Goal: Task Accomplishment & Management: Complete application form

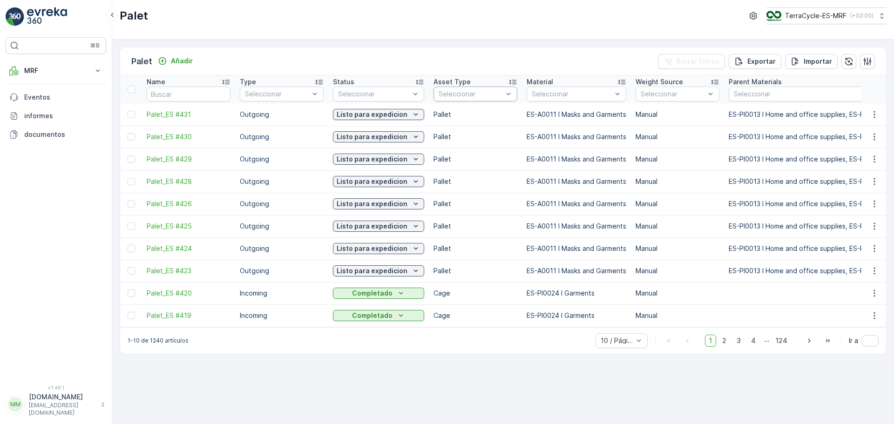
click at [482, 93] on div at bounding box center [471, 93] width 66 height 7
click at [450, 143] on span "Cage" at bounding box center [447, 144] width 17 height 7
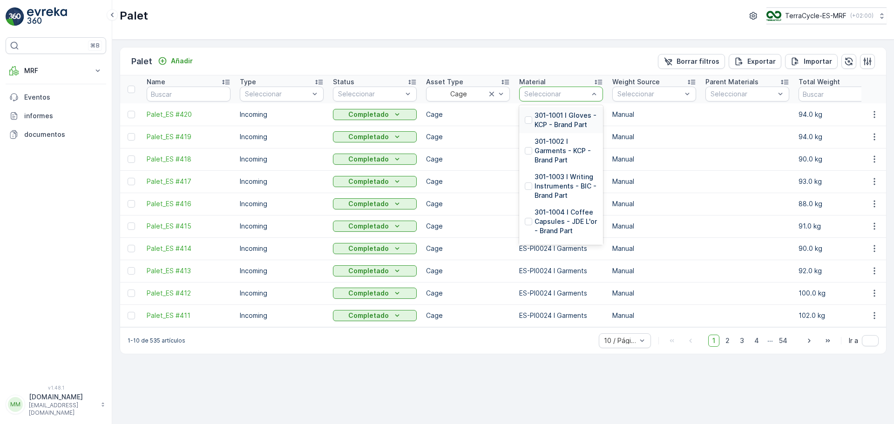
click at [561, 97] on div at bounding box center [556, 93] width 66 height 7
type input "GLO"
click at [530, 140] on div at bounding box center [528, 141] width 7 height 7
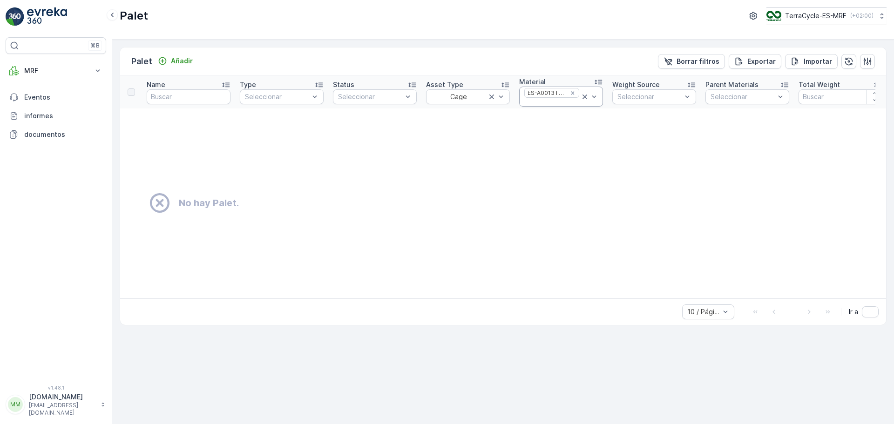
click at [584, 97] on icon at bounding box center [585, 97] width 5 height 5
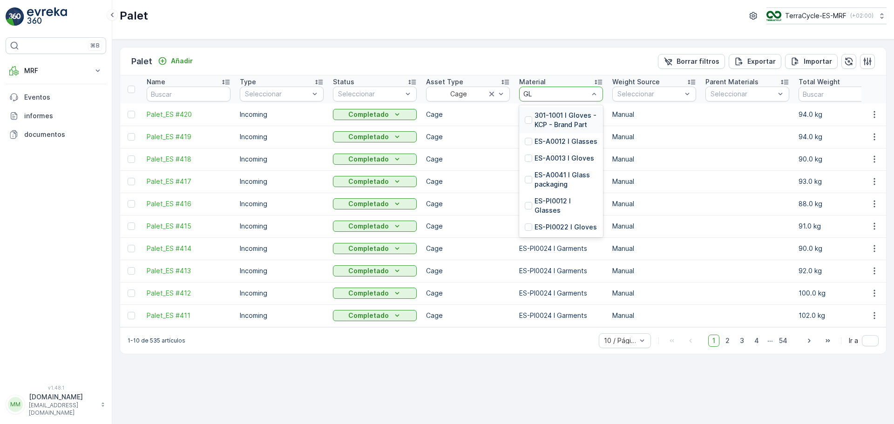
type input "GLO"
click at [537, 156] on p "ES-PI0022 I Gloves" at bounding box center [566, 158] width 62 height 9
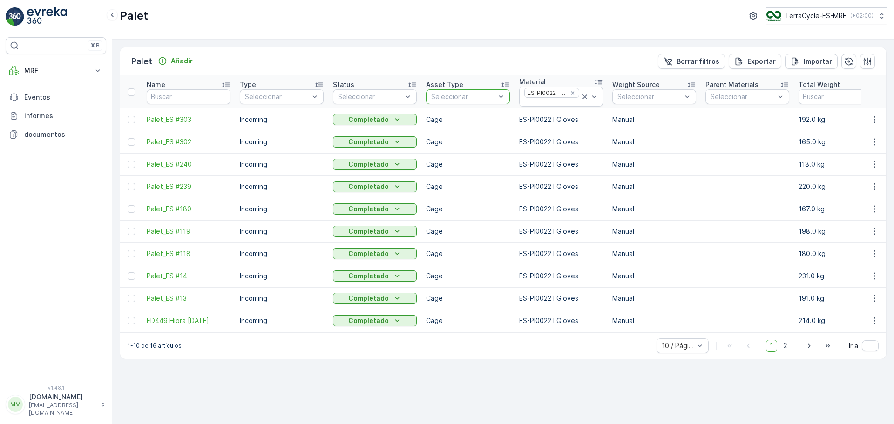
click at [489, 101] on p "Seleccionar" at bounding box center [463, 96] width 64 height 9
click at [466, 98] on div at bounding box center [463, 96] width 66 height 7
click at [446, 174] on span "Pallet" at bounding box center [441, 176] width 18 height 7
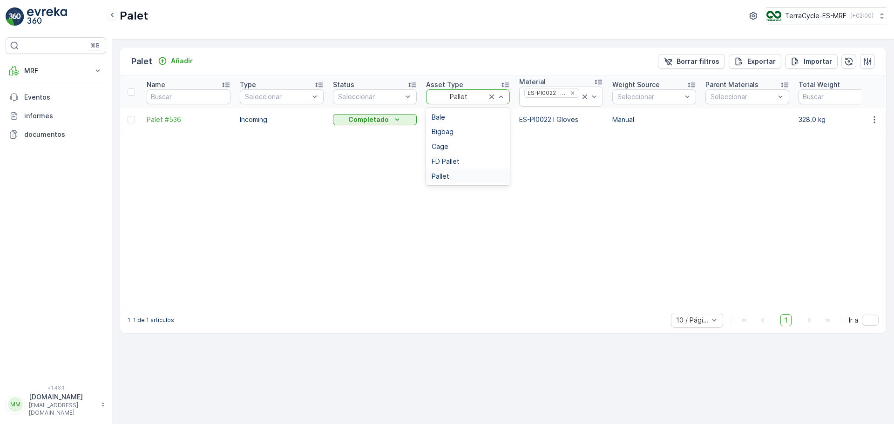
click at [480, 99] on div at bounding box center [458, 96] width 57 height 7
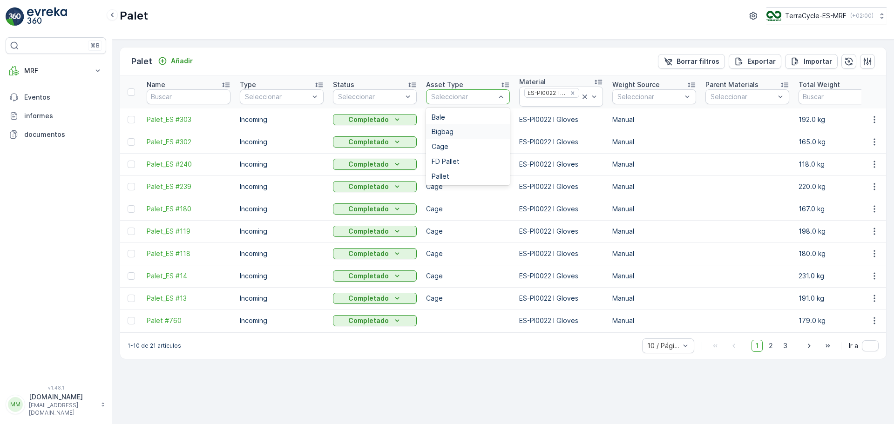
click at [459, 132] on div "Bigbag" at bounding box center [468, 131] width 73 height 7
click at [584, 97] on icon at bounding box center [585, 97] width 5 height 5
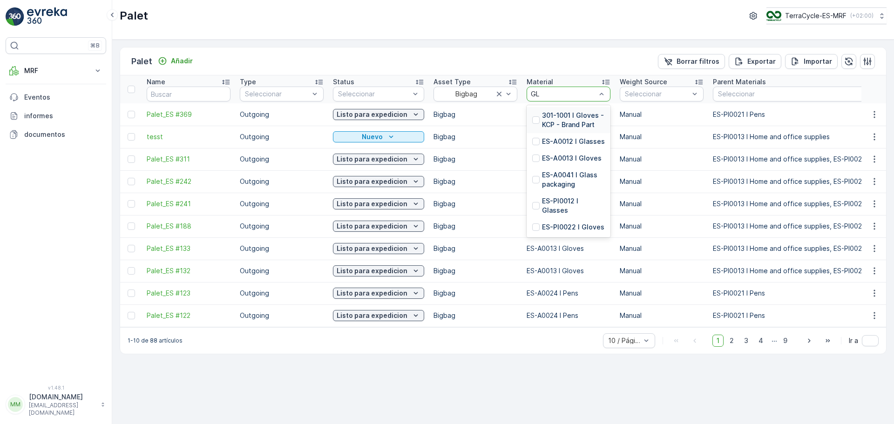
type input "GLO"
click at [563, 140] on p "ES-A0013 I Gloves" at bounding box center [572, 141] width 60 height 9
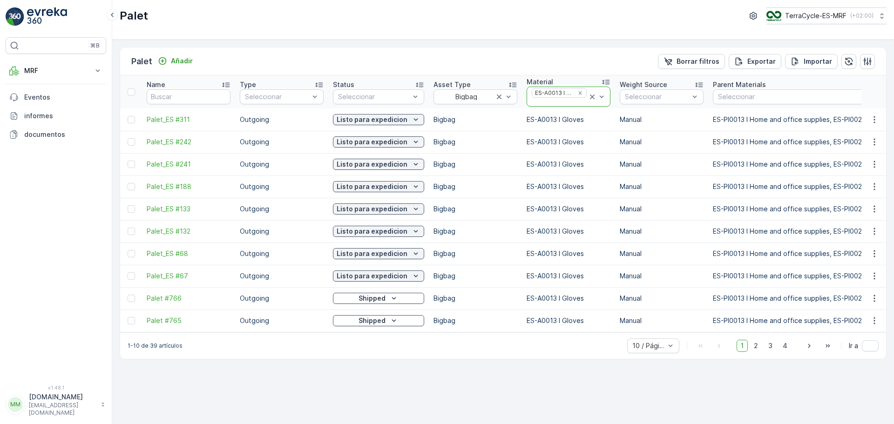
click at [588, 96] on icon at bounding box center [592, 96] width 9 height 9
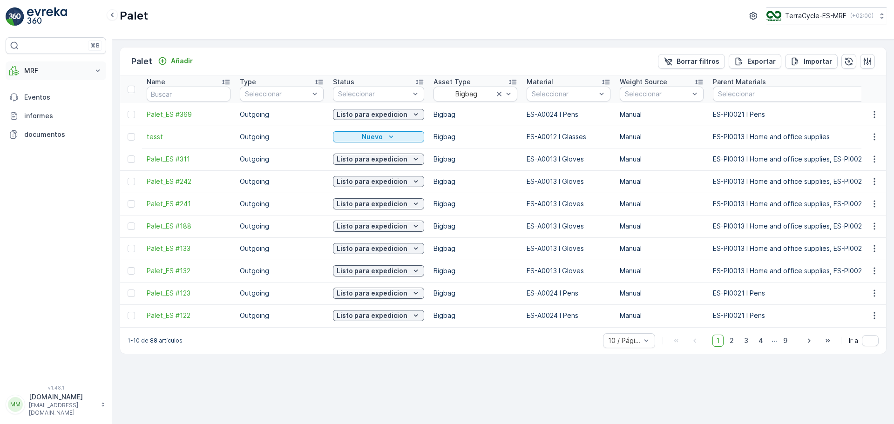
click at [48, 73] on p "MRF" at bounding box center [55, 70] width 63 height 9
click at [41, 116] on link "Palet" at bounding box center [63, 112] width 86 height 13
click at [184, 62] on p "Añadir" at bounding box center [182, 60] width 22 height 9
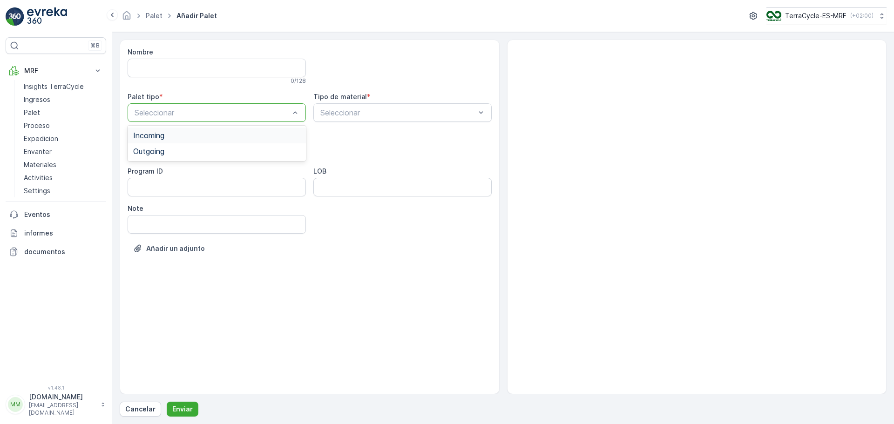
click at [160, 136] on span "Incoming" at bounding box center [148, 135] width 31 height 8
click at [235, 149] on div at bounding box center [212, 150] width 157 height 8
click at [151, 206] on span "Cage" at bounding box center [142, 204] width 18 height 8
click at [334, 116] on div at bounding box center [397, 112] width 157 height 8
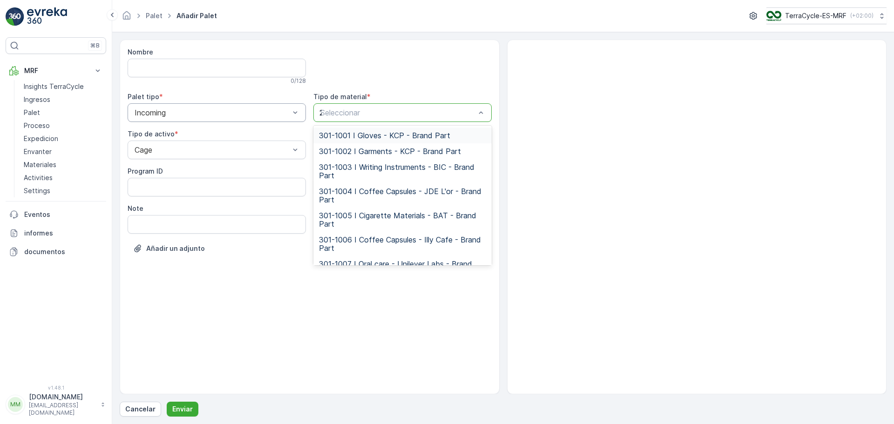
type input "24"
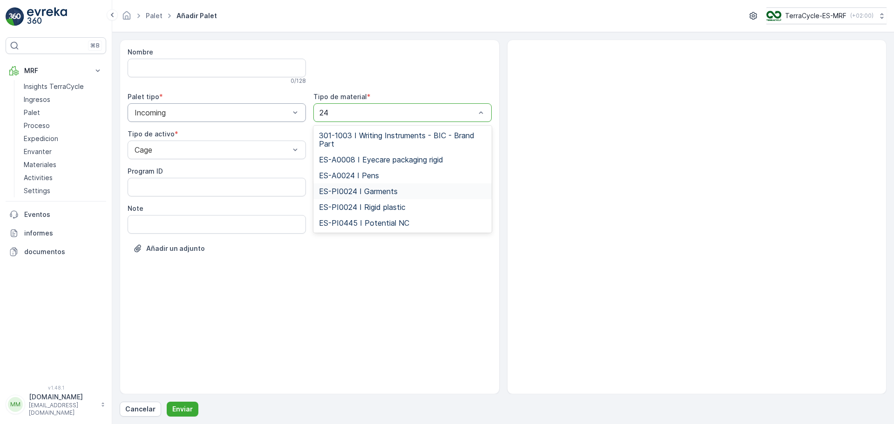
click at [373, 190] on span "ES-PI0024 I Garments" at bounding box center [358, 191] width 79 height 8
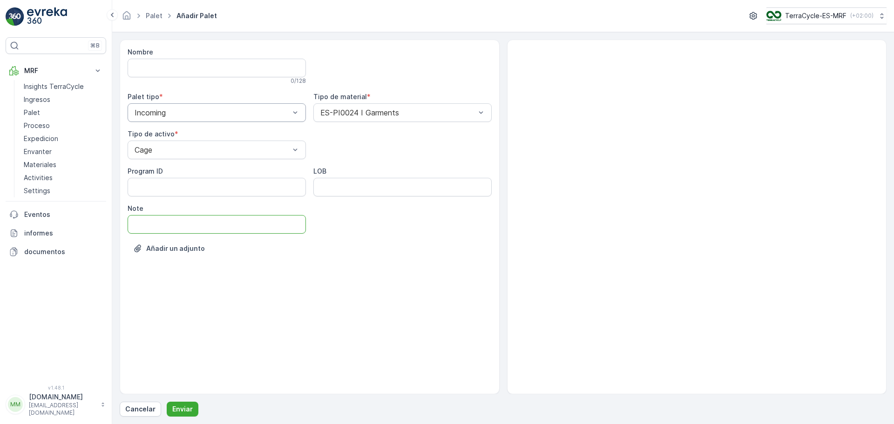
click at [183, 222] on input "Note" at bounding box center [217, 224] width 178 height 19
click at [221, 233] on input "Note" at bounding box center [217, 224] width 178 height 19
type input "[DATE]"
click at [184, 408] on p "Enviar" at bounding box center [182, 409] width 20 height 9
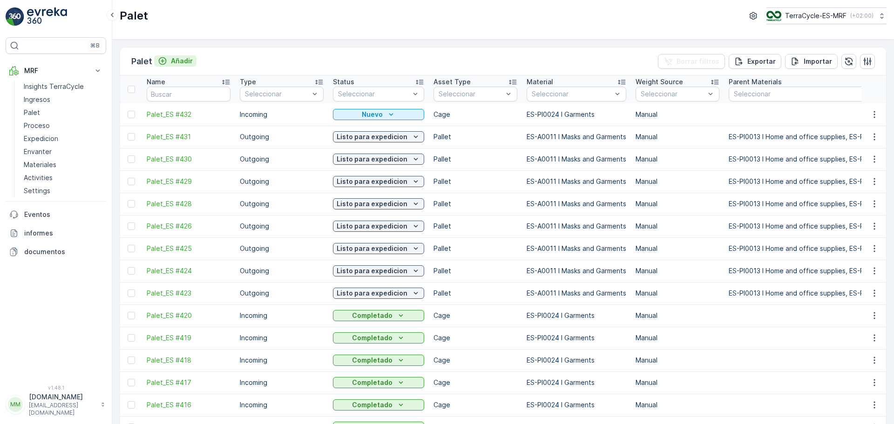
click at [187, 58] on p "Añadir" at bounding box center [182, 60] width 22 height 9
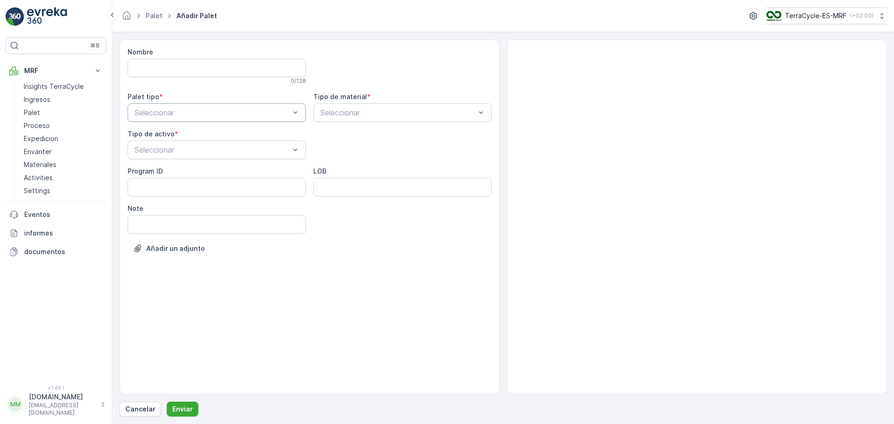
click at [204, 112] on div at bounding box center [212, 112] width 157 height 8
click at [176, 135] on div "Incoming" at bounding box center [216, 135] width 167 height 8
click at [177, 149] on div at bounding box center [212, 150] width 157 height 8
click at [149, 202] on span "Cage" at bounding box center [142, 204] width 18 height 8
click at [366, 113] on div at bounding box center [397, 112] width 157 height 8
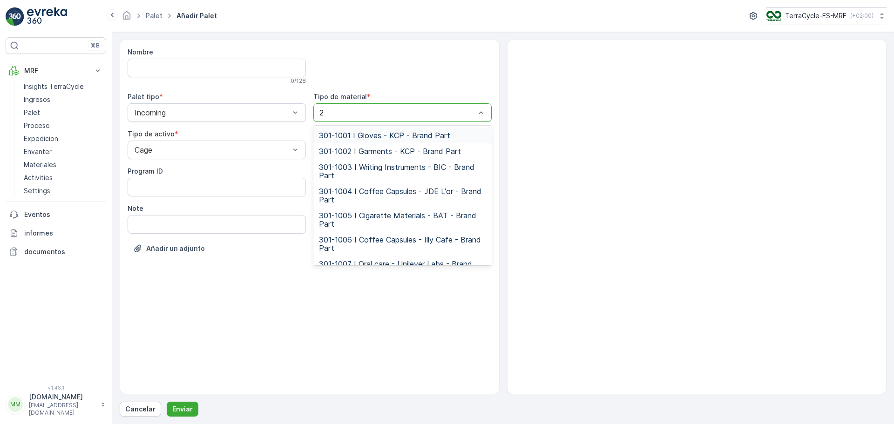
type input "24"
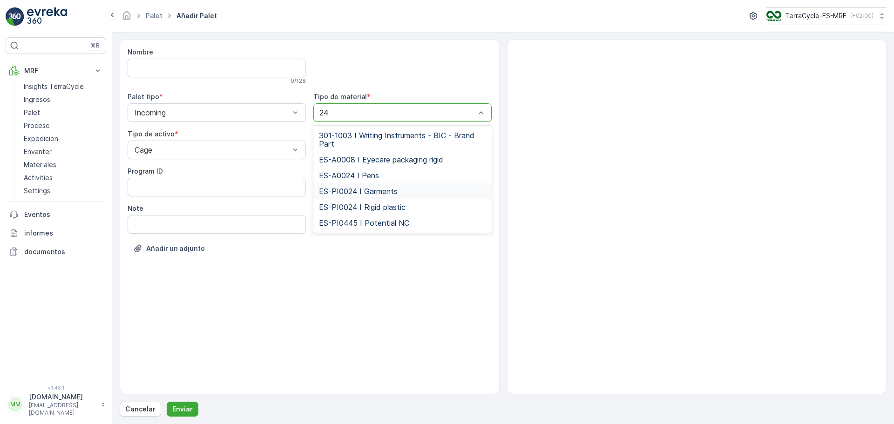
click at [380, 190] on span "ES-PI0024 I Garments" at bounding box center [358, 191] width 79 height 8
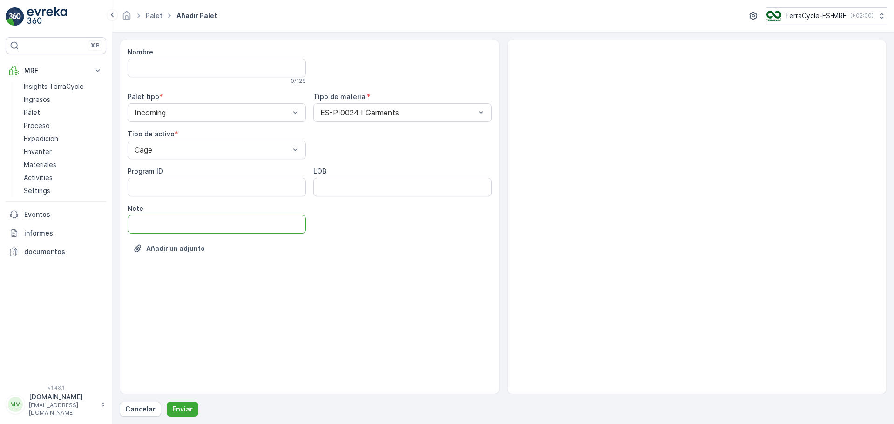
click at [195, 223] on input "Note" at bounding box center [217, 224] width 178 height 19
type input "[DATE]"
click at [179, 407] on p "Enviar" at bounding box center [182, 409] width 20 height 9
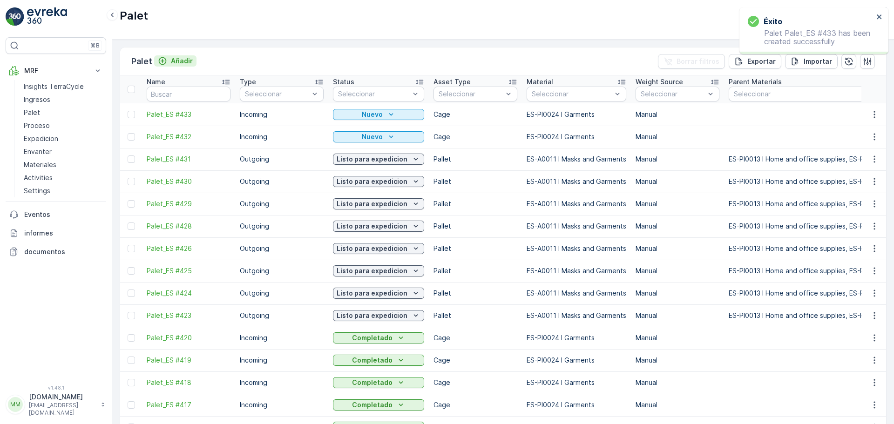
click at [183, 63] on p "Añadir" at bounding box center [182, 60] width 22 height 9
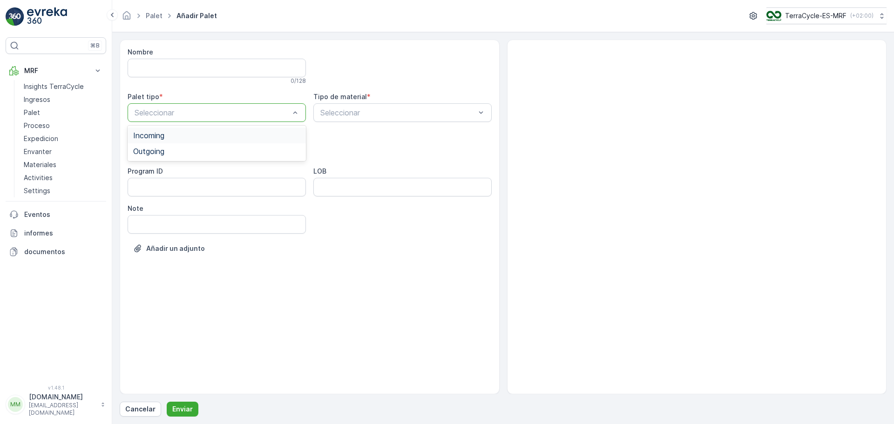
click at [162, 136] on span "Incoming" at bounding box center [148, 135] width 31 height 8
click at [166, 149] on div at bounding box center [212, 150] width 157 height 8
click at [153, 207] on div "Cage" at bounding box center [216, 204] width 167 height 8
click at [348, 109] on div at bounding box center [397, 112] width 157 height 8
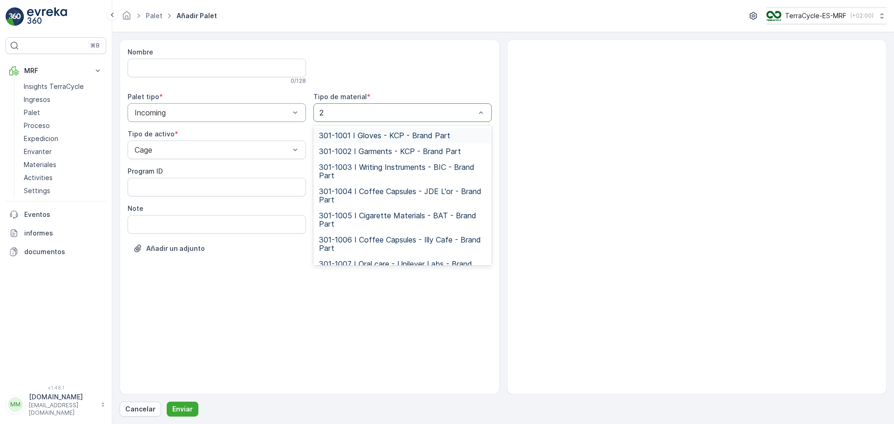
type input "24"
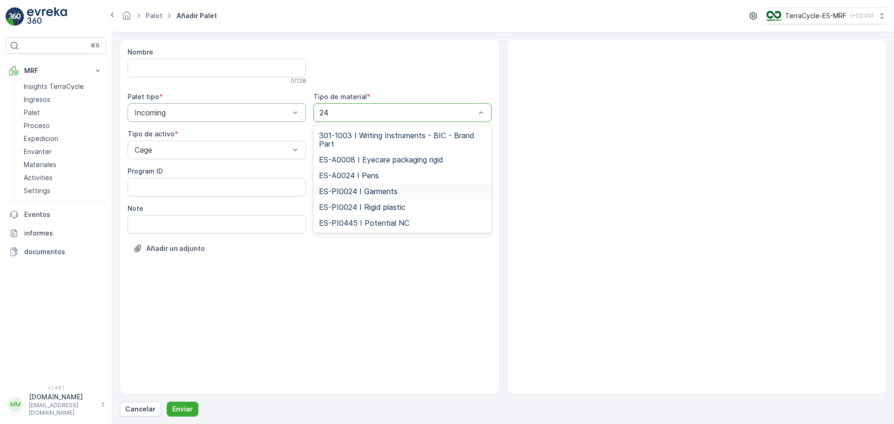
click at [361, 196] on div "ES-PI0024 I Garments" at bounding box center [402, 191] width 178 height 16
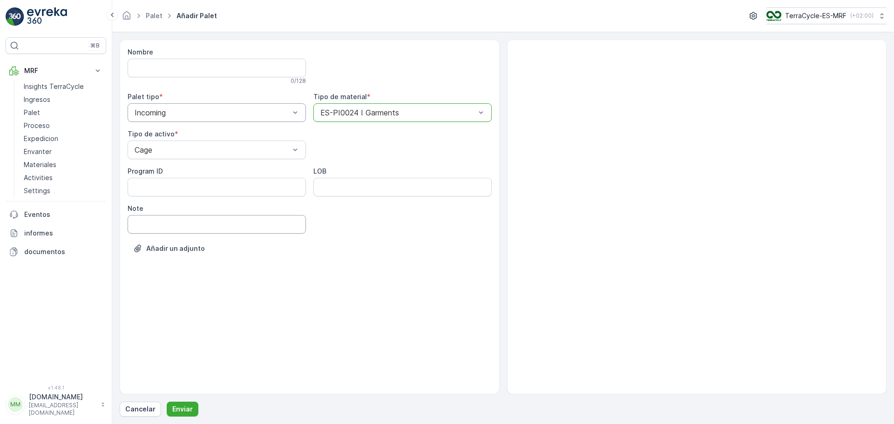
click at [219, 226] on input "Note" at bounding box center [217, 224] width 178 height 19
type input "[DATE]"
click at [179, 411] on p "Enviar" at bounding box center [182, 409] width 20 height 9
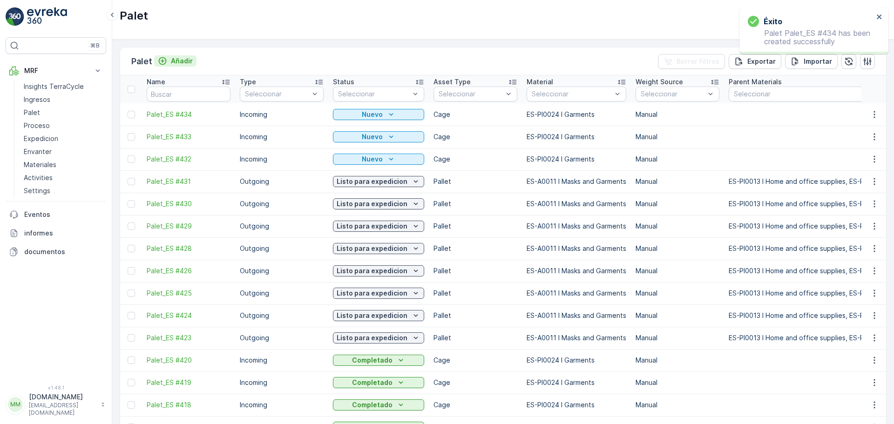
click at [180, 62] on p "Añadir" at bounding box center [182, 60] width 22 height 9
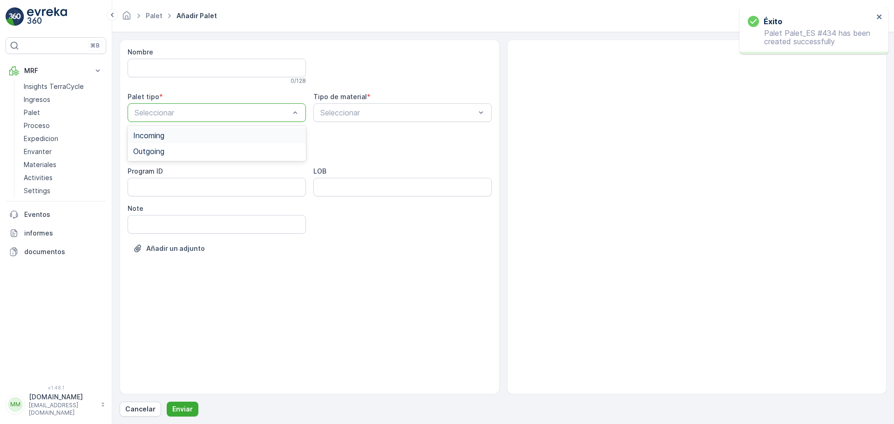
click at [176, 109] on div at bounding box center [212, 112] width 157 height 8
click at [163, 135] on span "Incoming" at bounding box center [148, 135] width 31 height 8
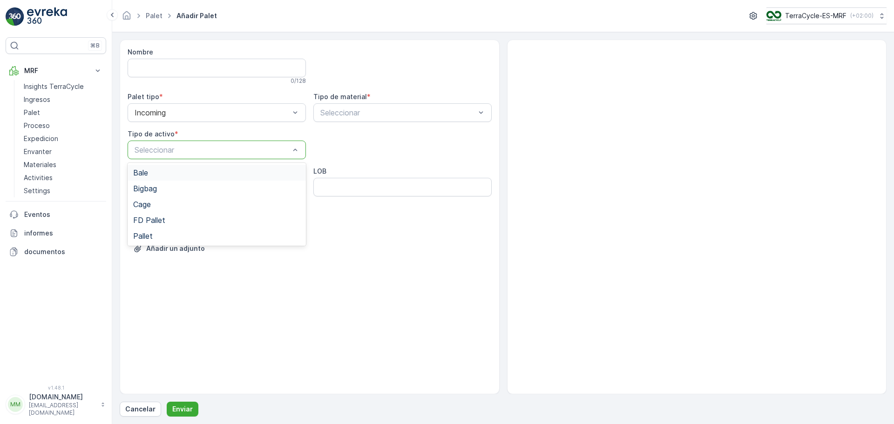
click at [164, 151] on div at bounding box center [212, 150] width 157 height 8
click at [150, 203] on span "Cage" at bounding box center [142, 204] width 18 height 8
click at [366, 115] on div at bounding box center [397, 112] width 157 height 8
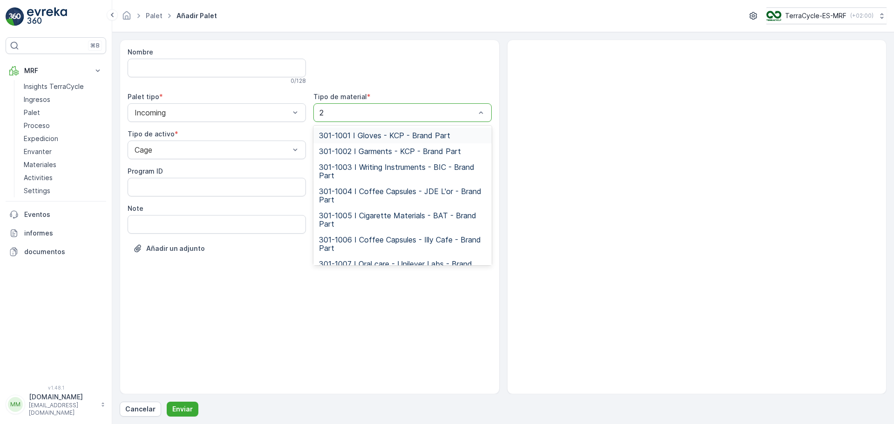
type input "24"
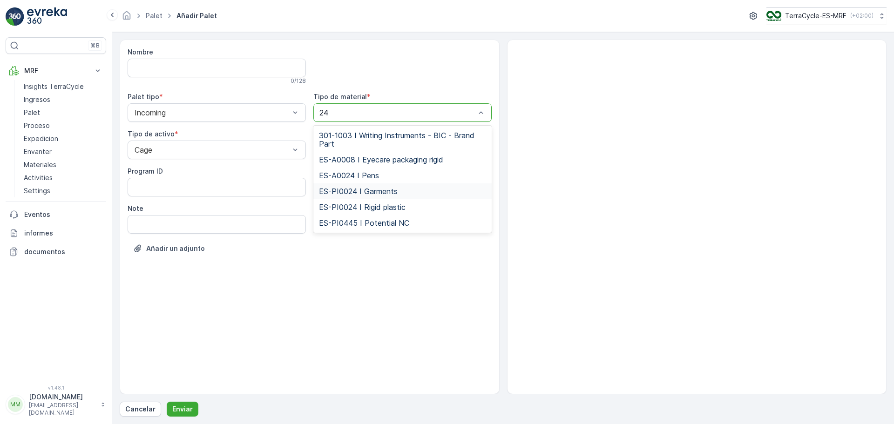
click at [373, 187] on span "ES-PI0024 I Garments" at bounding box center [358, 191] width 79 height 8
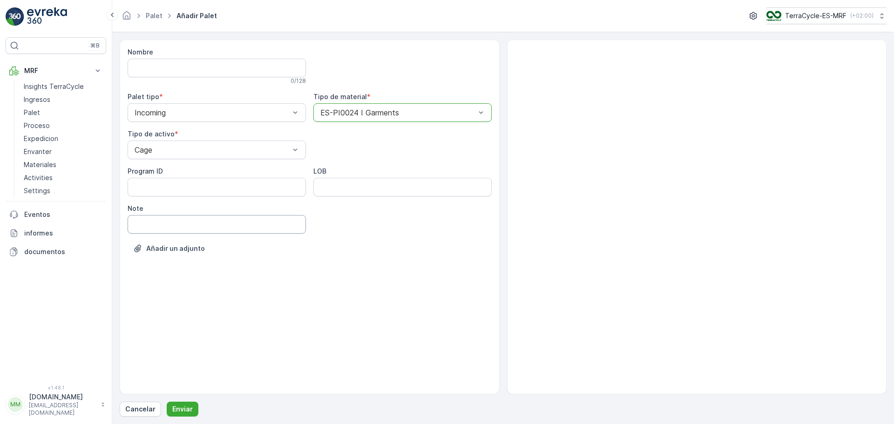
click at [215, 229] on input "Note" at bounding box center [217, 224] width 178 height 19
type input "[DATE]"
click at [182, 413] on p "Enviar" at bounding box center [182, 409] width 20 height 9
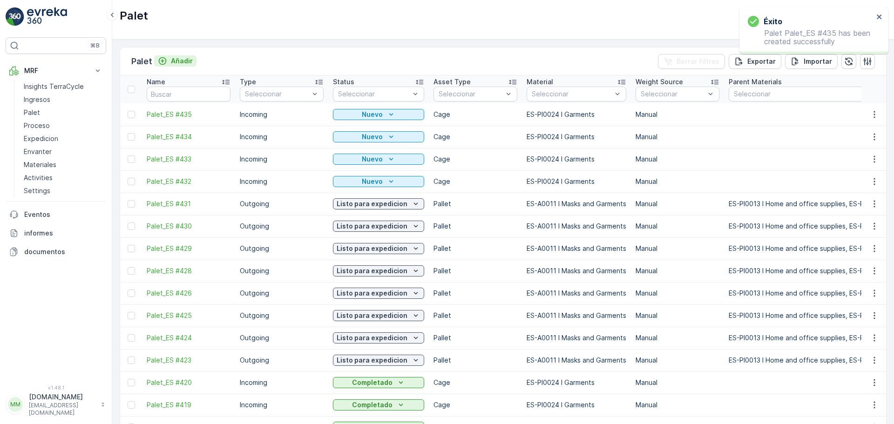
drag, startPoint x: 182, startPoint y: 61, endPoint x: 176, endPoint y: 60, distance: 6.1
click at [176, 60] on p "Añadir" at bounding box center [182, 60] width 22 height 9
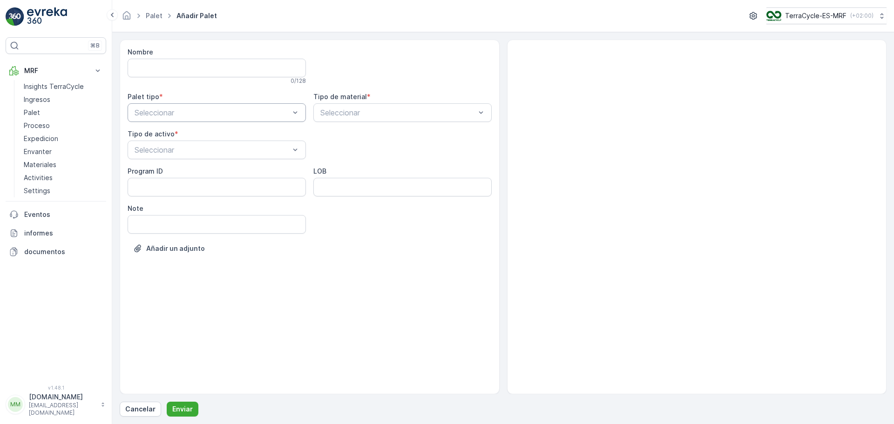
click at [165, 114] on div at bounding box center [212, 112] width 157 height 8
click at [162, 135] on span "Incoming" at bounding box center [148, 135] width 31 height 8
click at [163, 151] on div at bounding box center [212, 150] width 157 height 8
click at [153, 204] on div "Cage" at bounding box center [216, 204] width 167 height 8
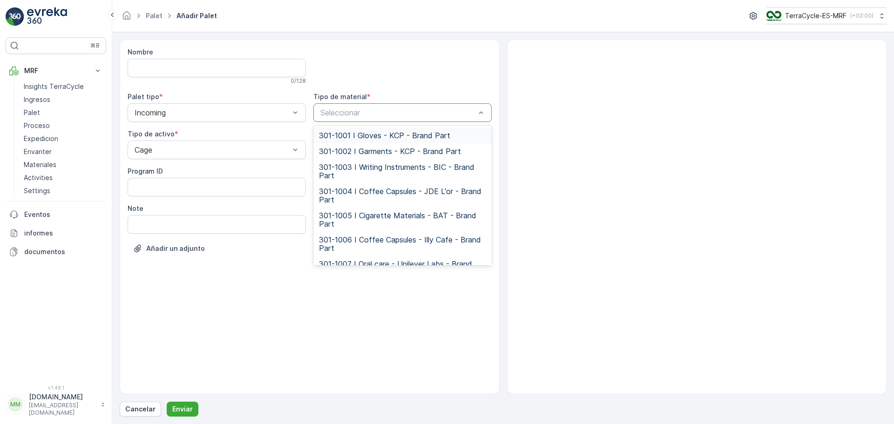
click at [337, 115] on div at bounding box center [397, 112] width 157 height 8
type input "24"
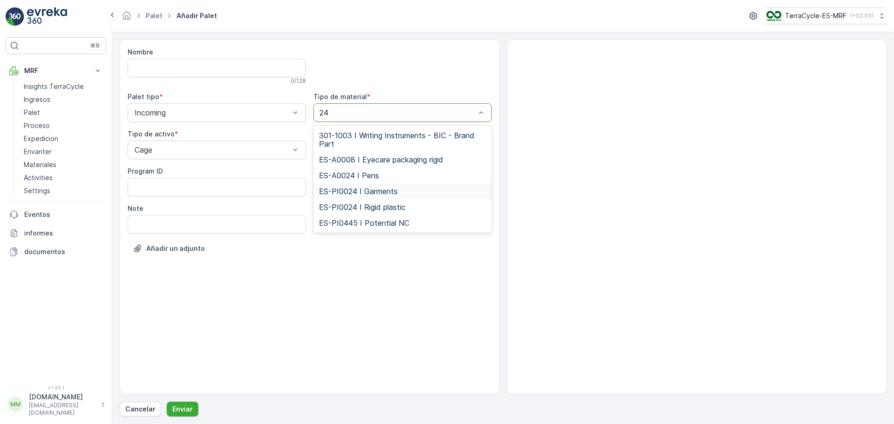
click at [344, 193] on span "ES-PI0024 I Garments" at bounding box center [358, 191] width 79 height 8
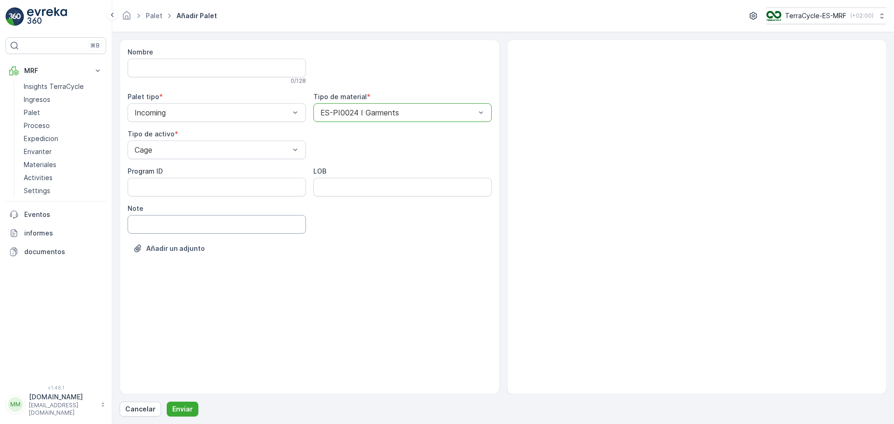
click at [179, 228] on input "Note" at bounding box center [217, 224] width 178 height 19
type input "[DATE]"
click at [182, 411] on p "Enviar" at bounding box center [182, 409] width 20 height 9
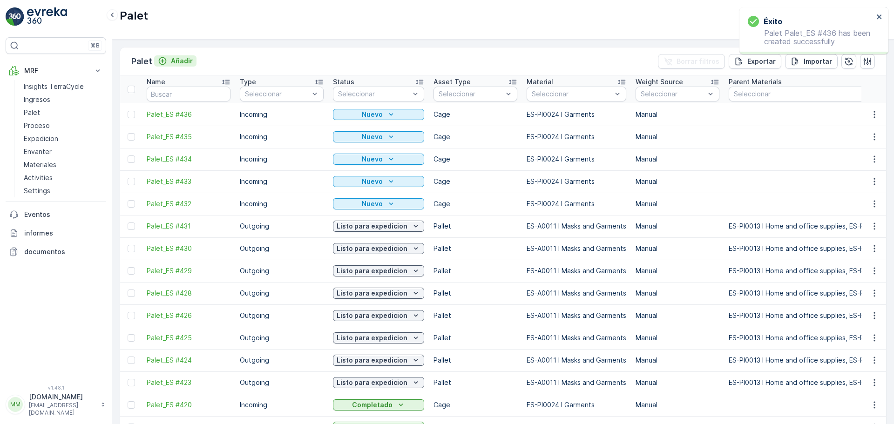
click at [188, 61] on p "Añadir" at bounding box center [182, 60] width 22 height 9
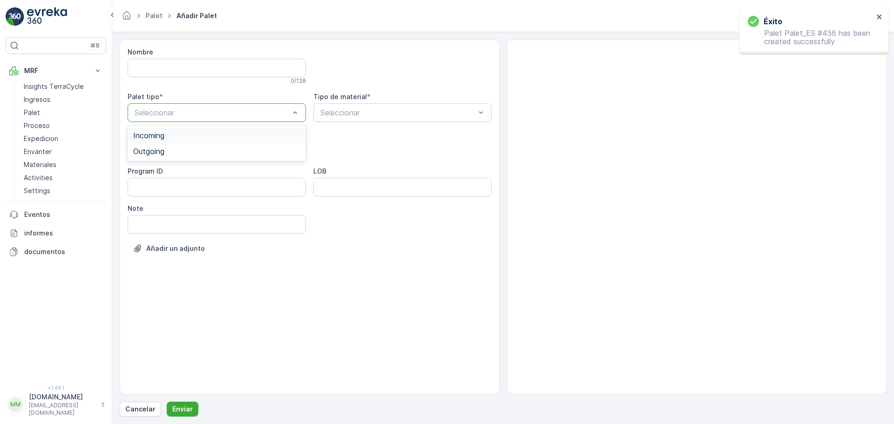
click at [178, 114] on div at bounding box center [212, 112] width 157 height 8
click at [169, 132] on div "Incoming" at bounding box center [216, 135] width 167 height 8
click at [168, 147] on div at bounding box center [212, 150] width 157 height 8
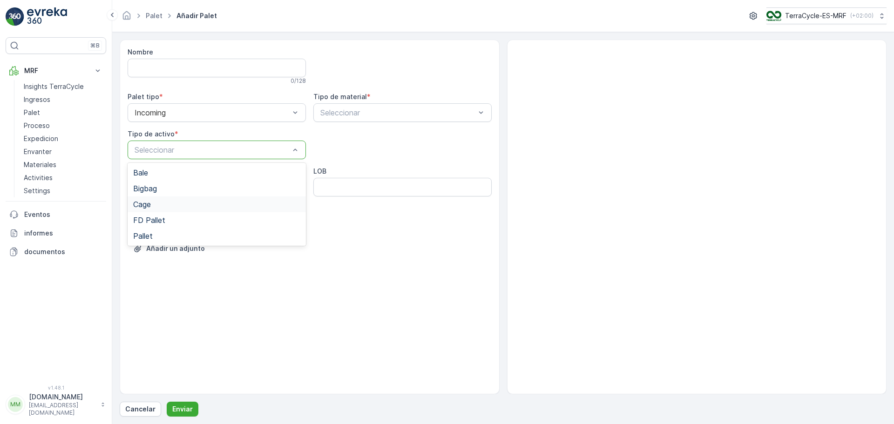
click at [156, 203] on div "Cage" at bounding box center [216, 204] width 167 height 8
click at [351, 120] on div "Seleccionar" at bounding box center [402, 112] width 178 height 19
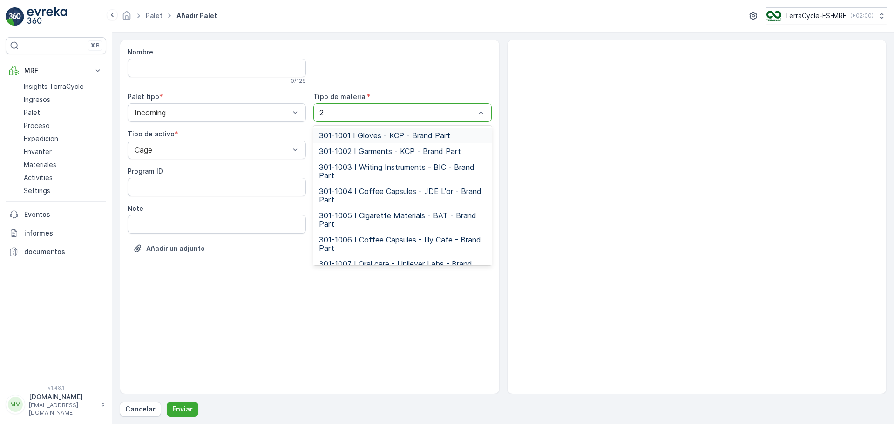
type input "24"
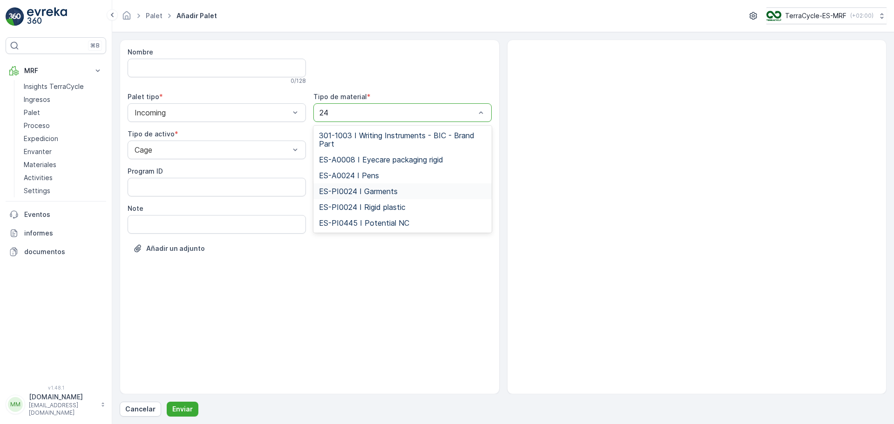
click at [375, 196] on span "ES-PI0024 I Garments" at bounding box center [358, 191] width 79 height 8
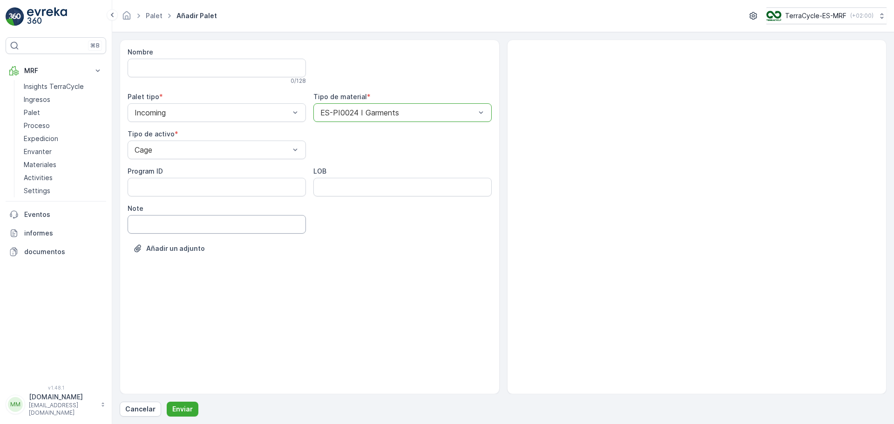
click at [205, 229] on input "Note" at bounding box center [217, 224] width 178 height 19
type input "[DATE]"
click at [171, 403] on button "Enviar" at bounding box center [183, 409] width 32 height 15
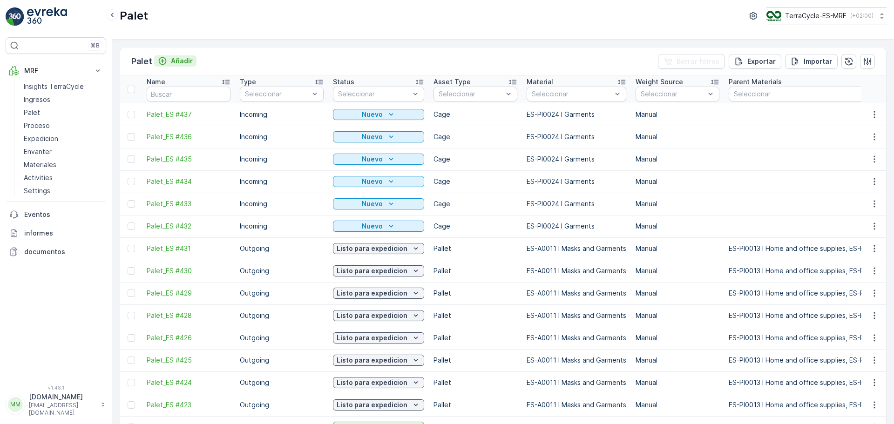
click at [164, 64] on icon "Añadir" at bounding box center [162, 60] width 9 height 9
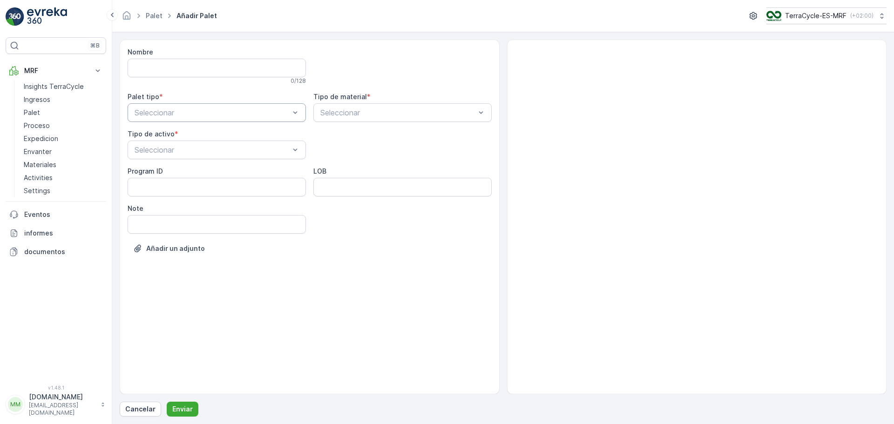
click at [160, 110] on div at bounding box center [212, 112] width 157 height 8
click at [158, 136] on span "Incoming" at bounding box center [148, 135] width 31 height 8
click at [158, 146] on div at bounding box center [212, 150] width 157 height 8
click at [144, 203] on span "Cage" at bounding box center [142, 204] width 18 height 8
click at [320, 105] on div "Seleccionar" at bounding box center [402, 112] width 178 height 19
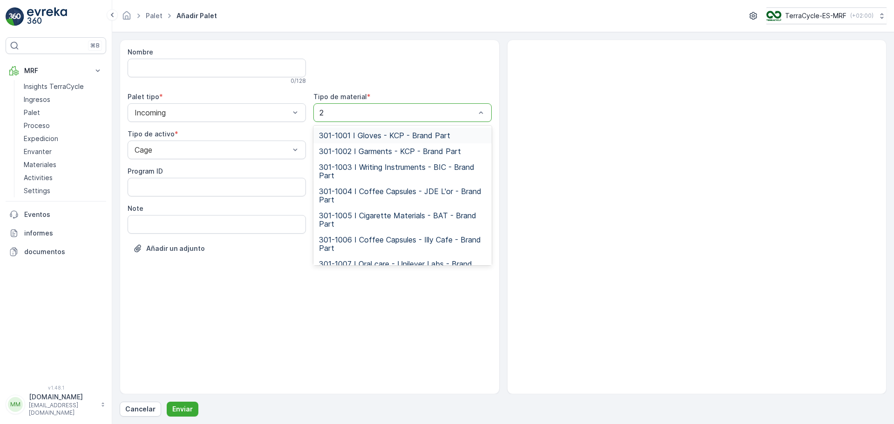
type input "24"
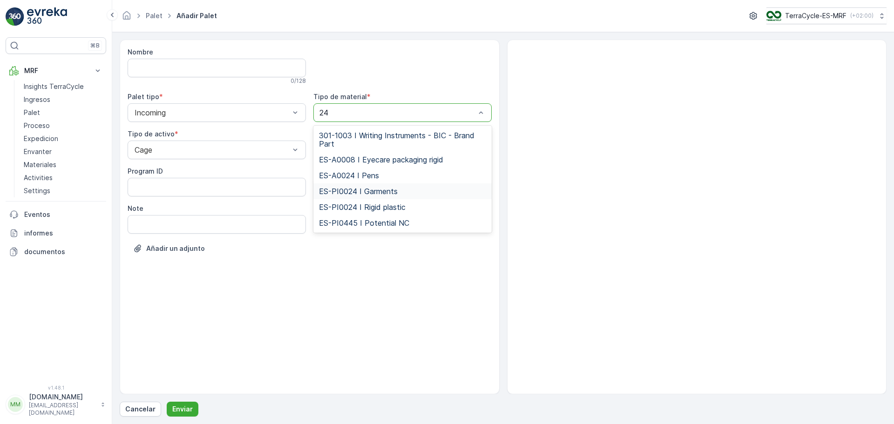
click at [364, 188] on span "ES-PI0024 I Garments" at bounding box center [358, 191] width 79 height 8
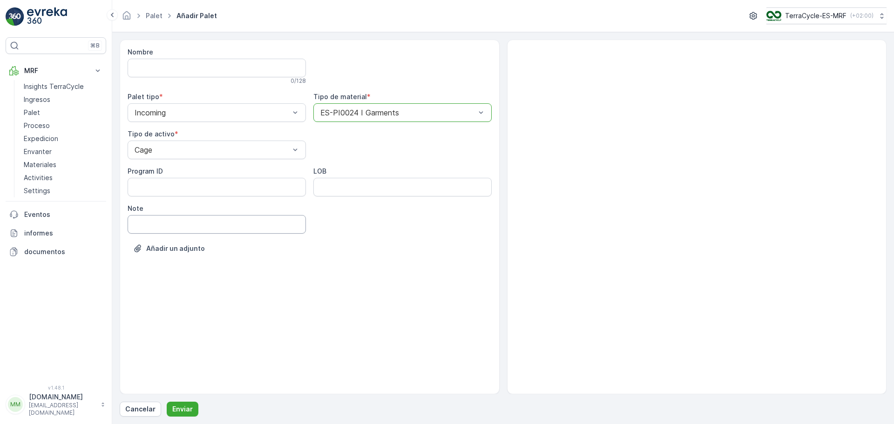
click at [200, 227] on input "Note" at bounding box center [217, 224] width 178 height 19
type input "[DATE]"
click at [185, 407] on p "Enviar" at bounding box center [182, 409] width 20 height 9
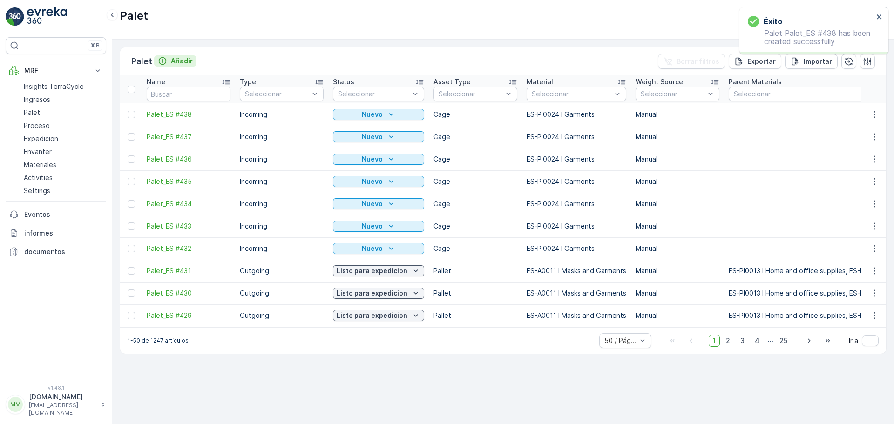
click at [182, 57] on p "Añadir" at bounding box center [182, 60] width 22 height 9
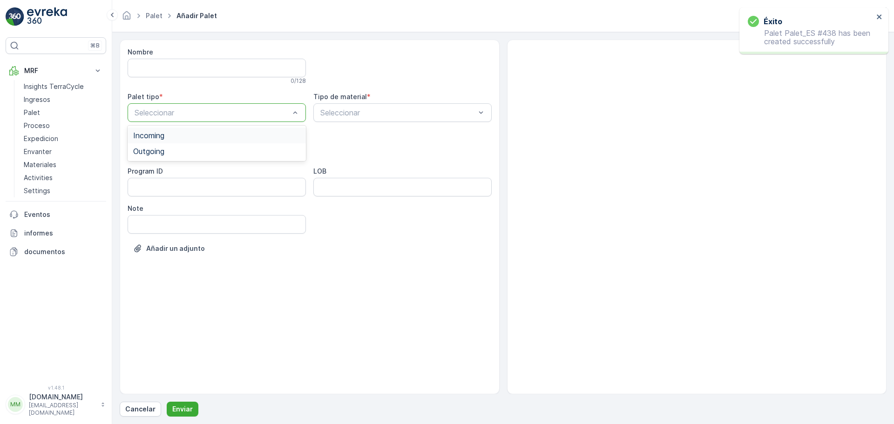
click at [167, 110] on div at bounding box center [212, 112] width 157 height 8
click at [158, 135] on span "Incoming" at bounding box center [148, 135] width 31 height 8
click at [153, 149] on div at bounding box center [212, 150] width 157 height 8
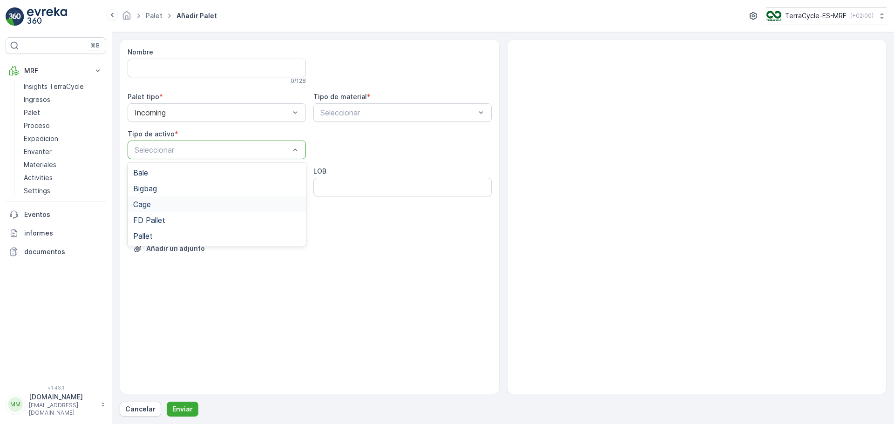
click at [152, 205] on div "Cage" at bounding box center [216, 204] width 167 height 8
click at [387, 110] on div at bounding box center [397, 112] width 157 height 8
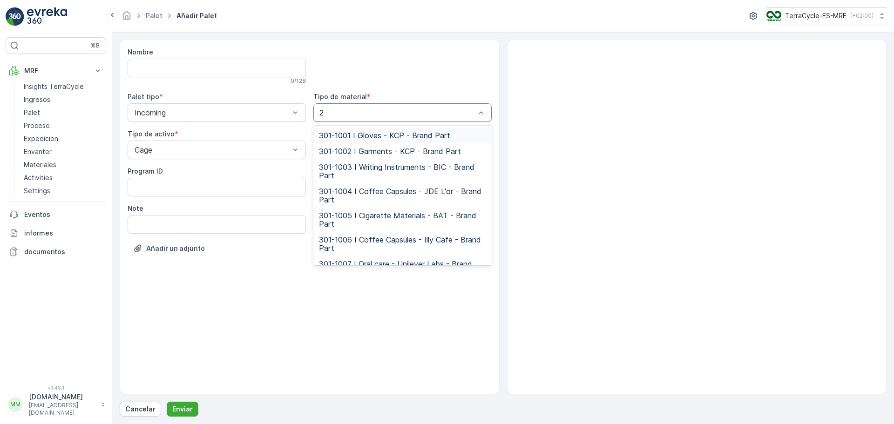
type input "24"
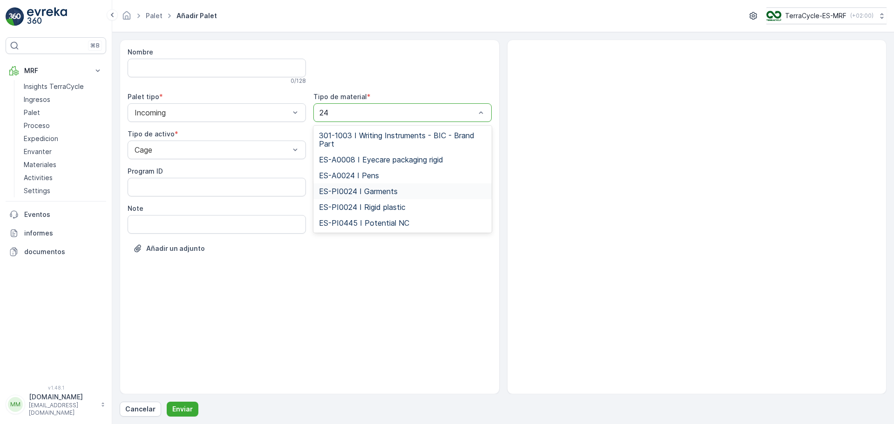
click at [364, 190] on span "ES-PI0024 I Garments" at bounding box center [358, 191] width 79 height 8
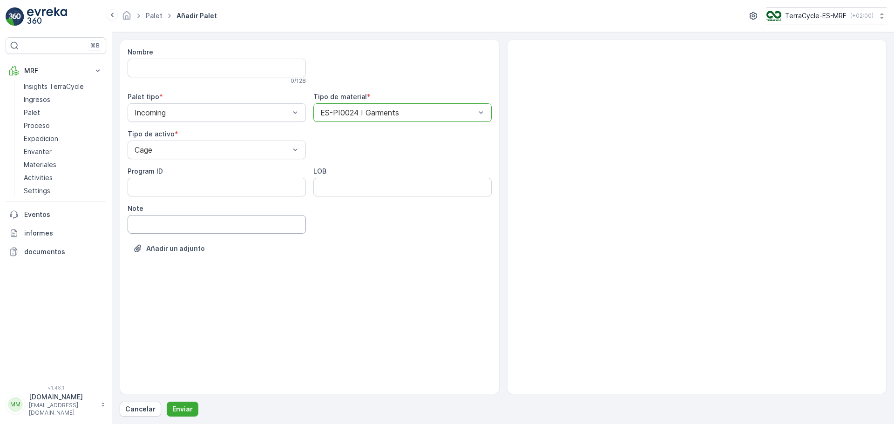
click at [209, 230] on input "Note" at bounding box center [217, 224] width 178 height 19
type input "[DATE]"
click at [179, 416] on button "Enviar" at bounding box center [183, 409] width 32 height 15
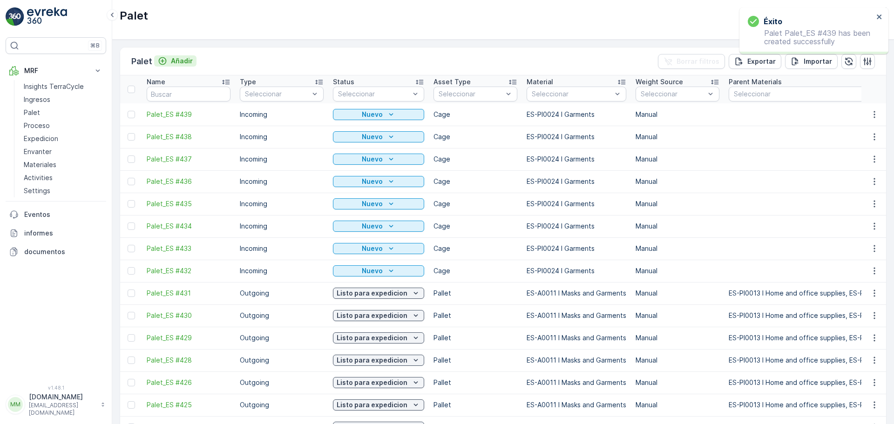
click at [187, 64] on p "Añadir" at bounding box center [182, 60] width 22 height 9
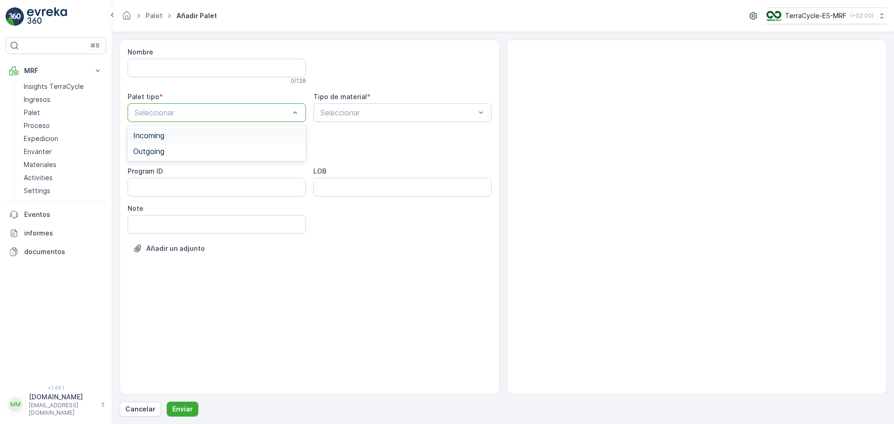
click at [164, 136] on span "Incoming" at bounding box center [148, 135] width 31 height 8
click at [163, 151] on div at bounding box center [212, 150] width 157 height 8
click at [150, 205] on span "Cage" at bounding box center [142, 204] width 18 height 8
click at [358, 119] on div "Seleccionar" at bounding box center [402, 112] width 178 height 19
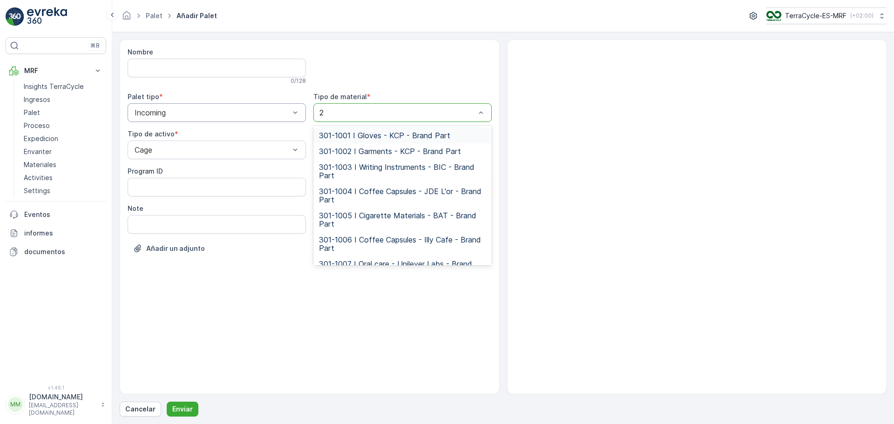
type input "24"
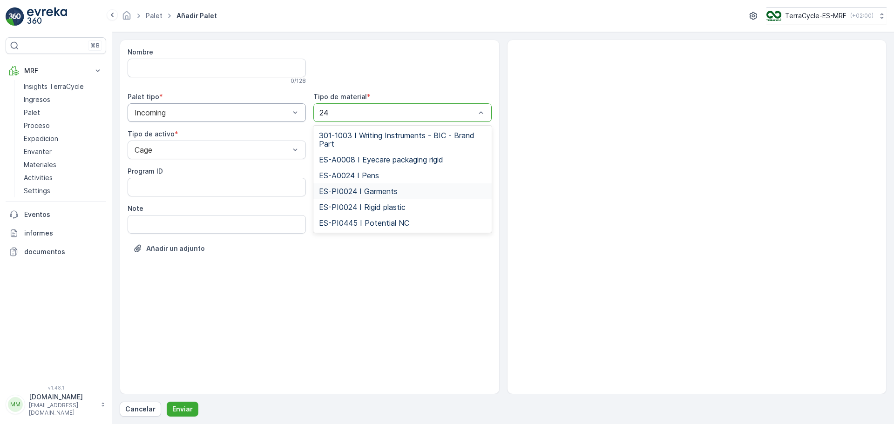
click at [356, 191] on span "ES-PI0024 I Garments" at bounding box center [358, 191] width 79 height 8
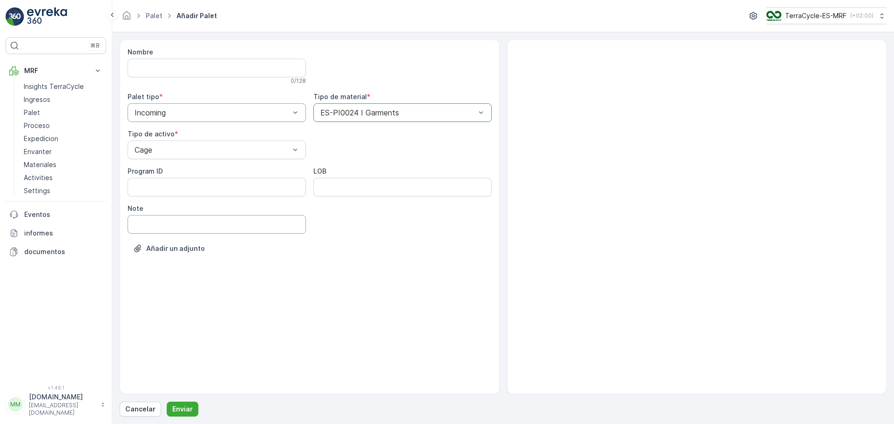
click at [150, 226] on input "Note" at bounding box center [217, 224] width 178 height 19
type input "[DATE]"
click at [185, 408] on p "Enviar" at bounding box center [182, 409] width 20 height 9
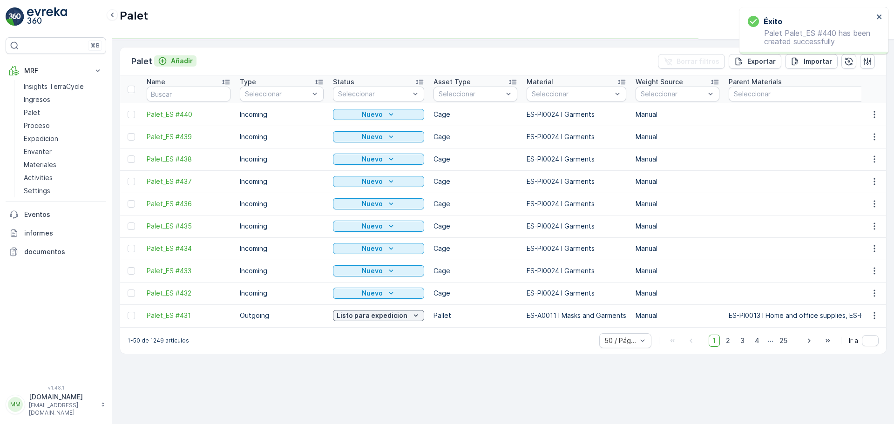
click at [178, 61] on p "Añadir" at bounding box center [182, 60] width 22 height 9
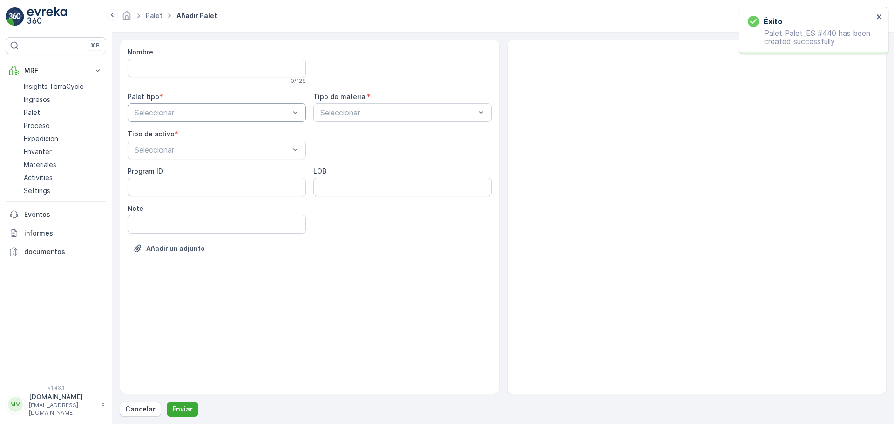
click at [165, 118] on div "Seleccionar" at bounding box center [217, 112] width 178 height 19
click at [156, 138] on span "Incoming" at bounding box center [148, 135] width 31 height 8
click at [156, 149] on div at bounding box center [212, 150] width 157 height 8
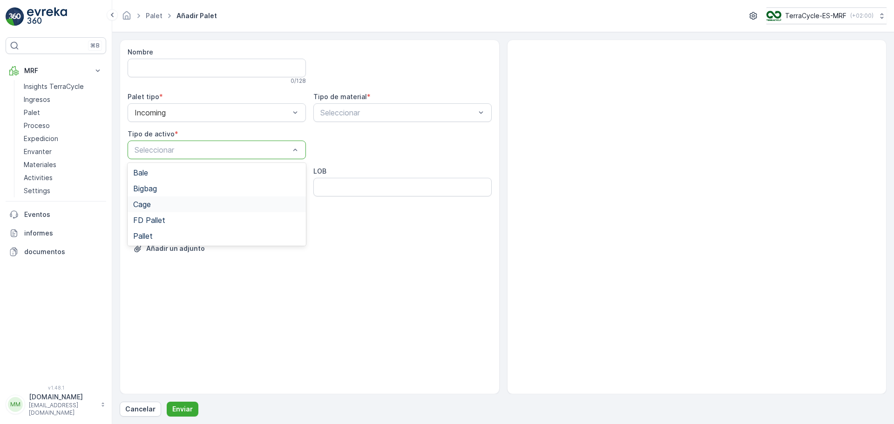
click at [147, 205] on span "Cage" at bounding box center [142, 204] width 18 height 8
click at [338, 111] on div at bounding box center [397, 112] width 157 height 8
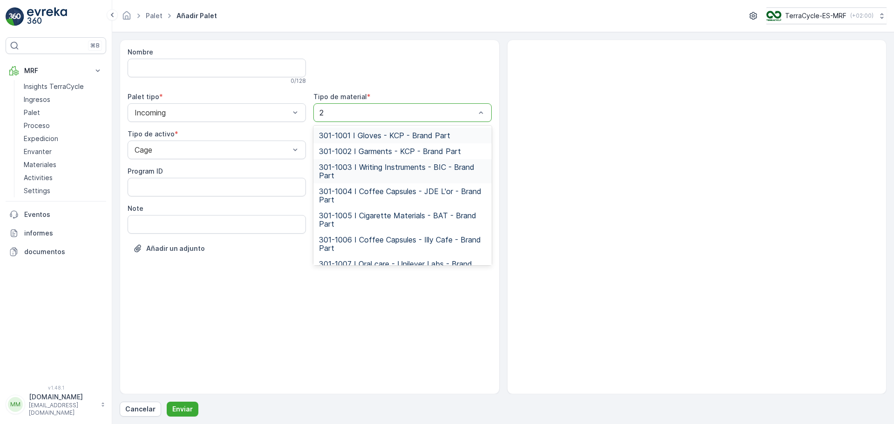
type input "24"
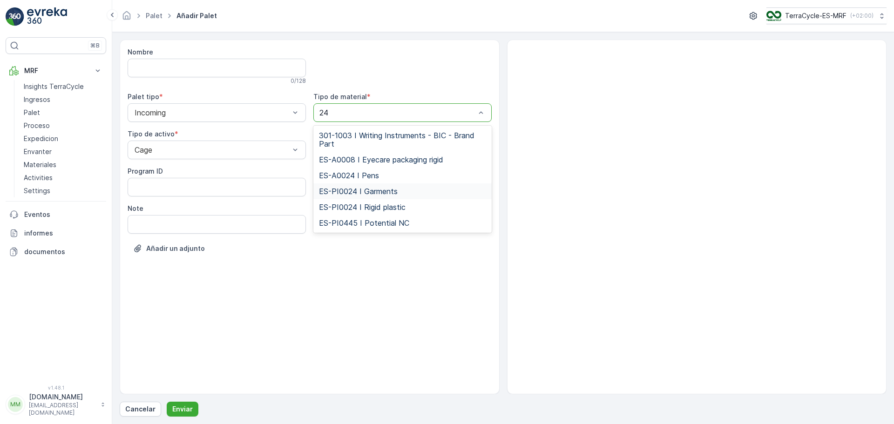
click at [372, 193] on span "ES-PI0024 I Garments" at bounding box center [358, 191] width 79 height 8
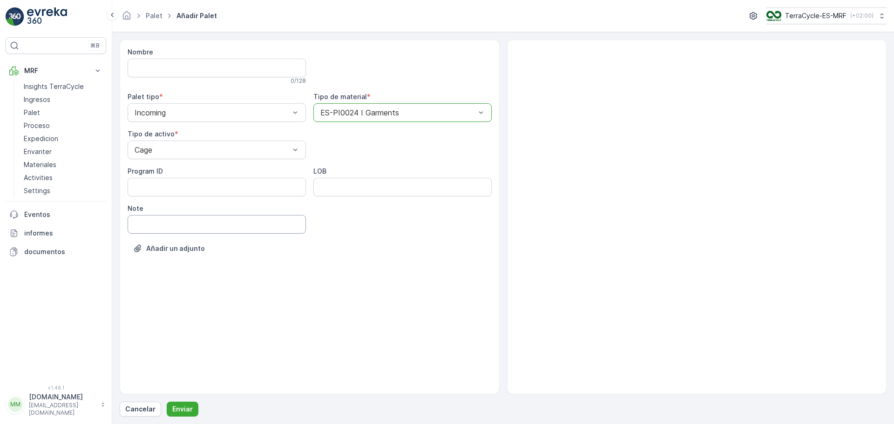
click at [182, 227] on input "Note" at bounding box center [217, 224] width 178 height 19
type input "[DATE]"
click at [183, 407] on p "Enviar" at bounding box center [182, 409] width 20 height 9
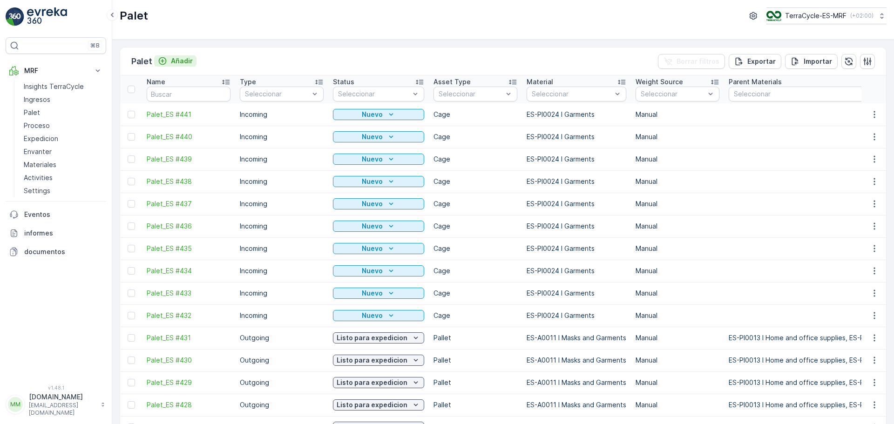
click at [184, 65] on p "Añadir" at bounding box center [182, 60] width 22 height 9
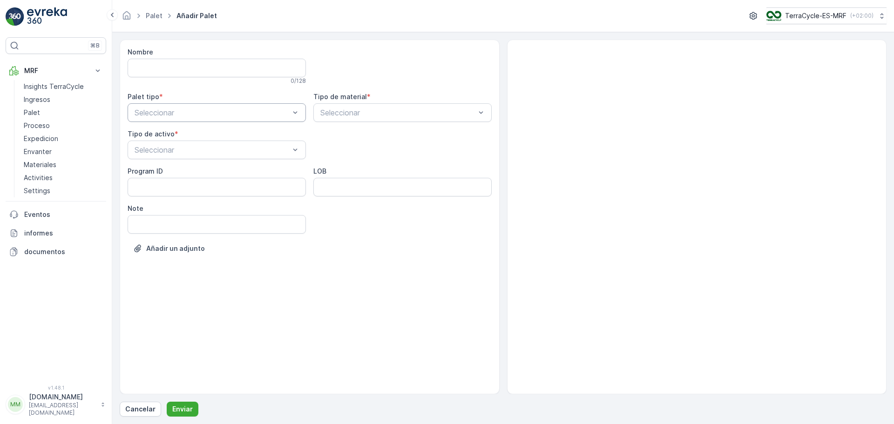
click at [176, 116] on div at bounding box center [212, 112] width 157 height 8
click at [166, 136] on div "Incoming" at bounding box center [216, 135] width 167 height 8
click at [169, 153] on div at bounding box center [212, 150] width 157 height 8
click at [152, 205] on div "Cage" at bounding box center [216, 204] width 167 height 8
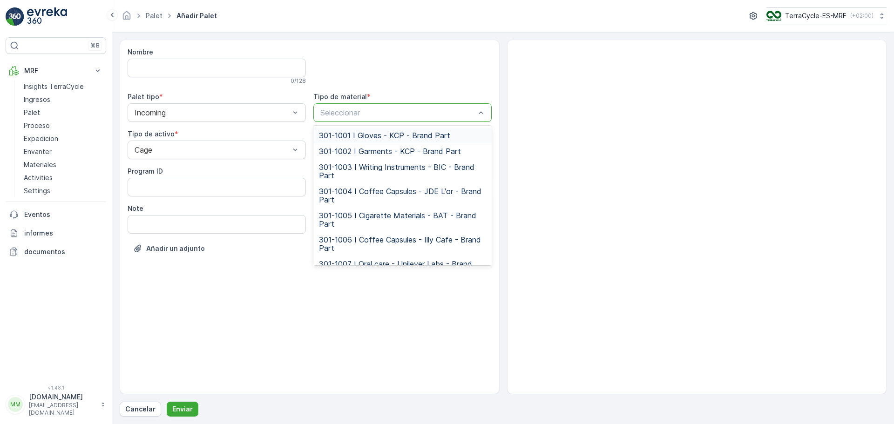
click at [337, 110] on div at bounding box center [397, 112] width 157 height 8
type input "24"
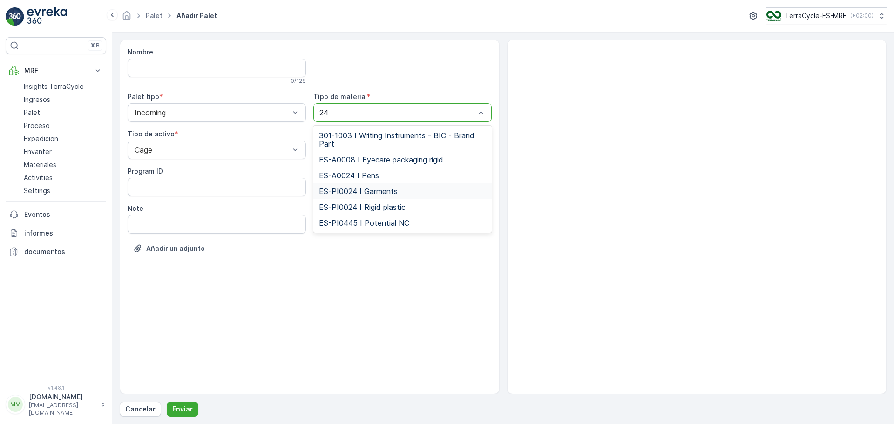
click at [339, 197] on div "ES-PI0024 I Garments" at bounding box center [402, 191] width 178 height 16
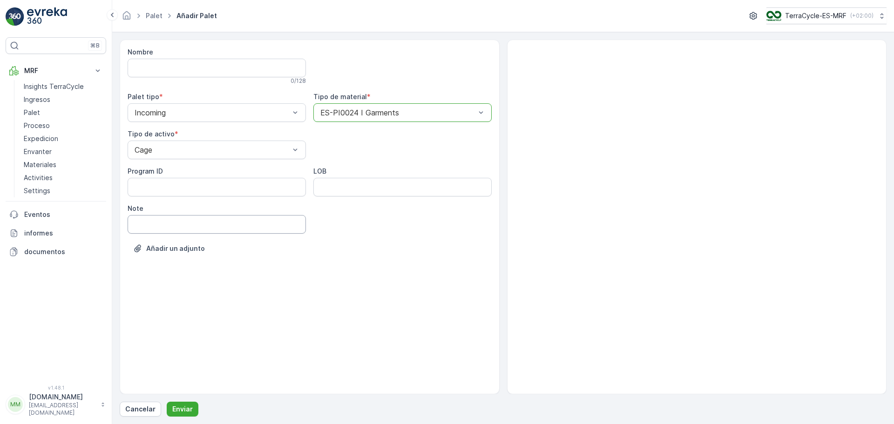
click at [171, 228] on input "Note" at bounding box center [217, 224] width 178 height 19
type input "[DATE]"
click at [185, 406] on p "Enviar" at bounding box center [182, 409] width 20 height 9
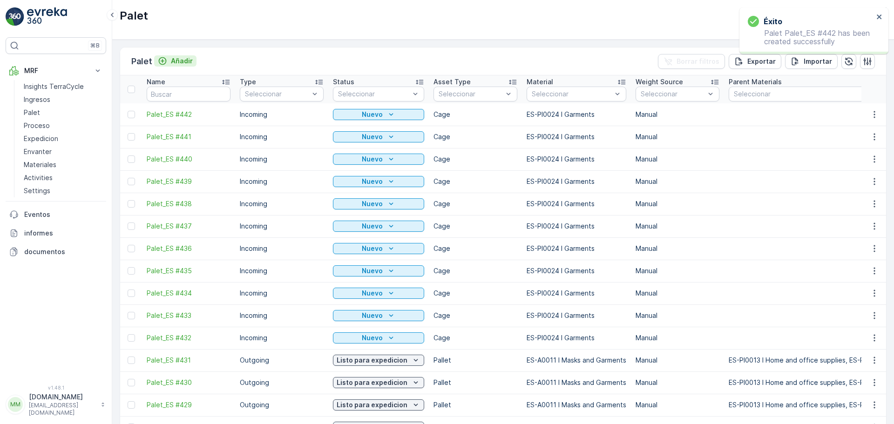
click at [186, 58] on p "Añadir" at bounding box center [182, 60] width 22 height 9
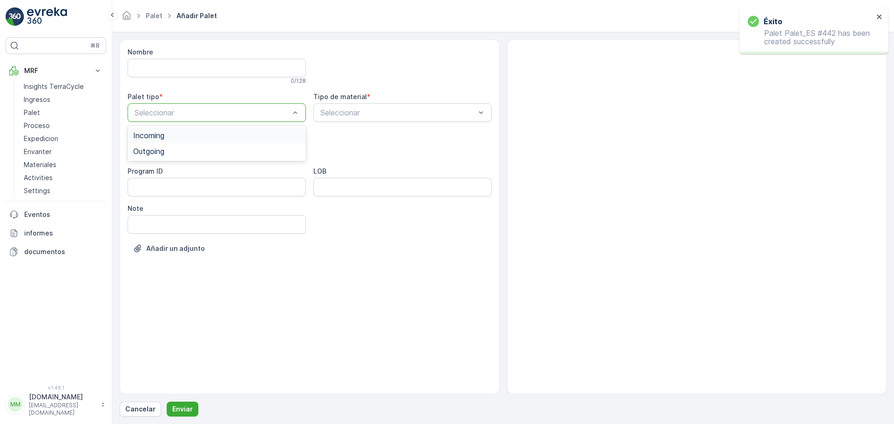
click at [181, 115] on div at bounding box center [212, 112] width 157 height 8
click at [171, 137] on div "Incoming" at bounding box center [216, 135] width 167 height 8
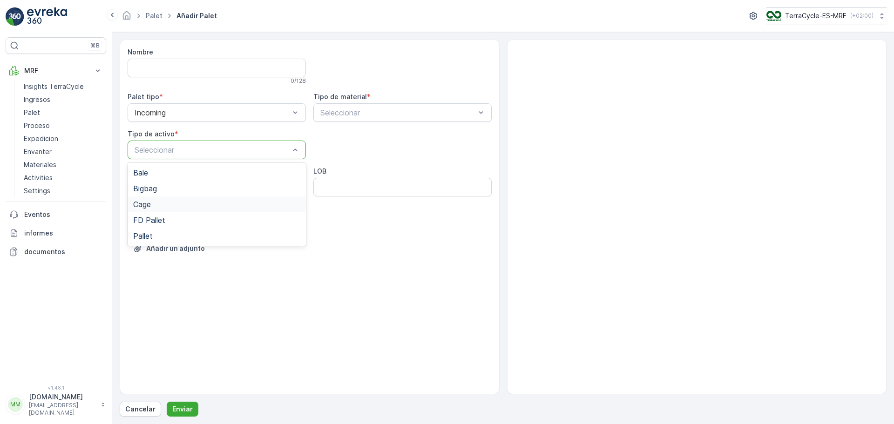
click at [156, 202] on div "Cage" at bounding box center [216, 204] width 167 height 8
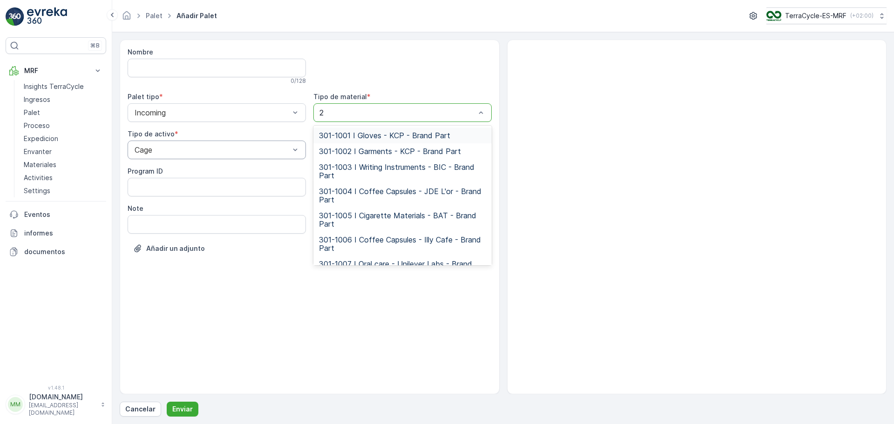
type input "24"
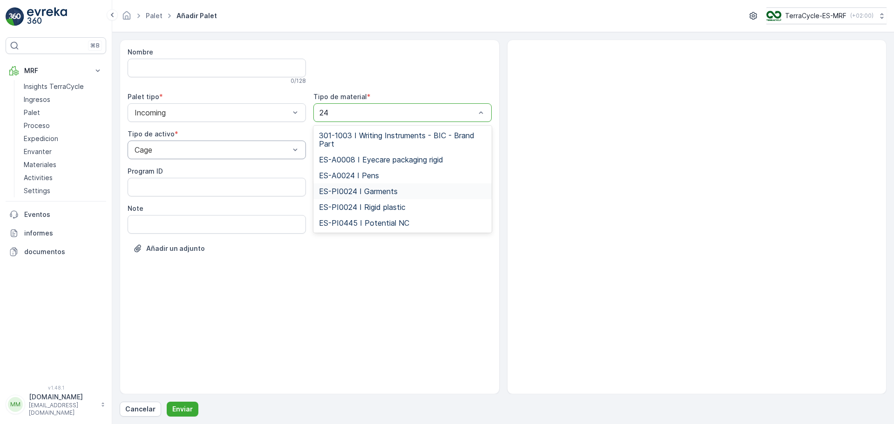
click at [361, 191] on span "ES-PI0024 I Garments" at bounding box center [358, 191] width 79 height 8
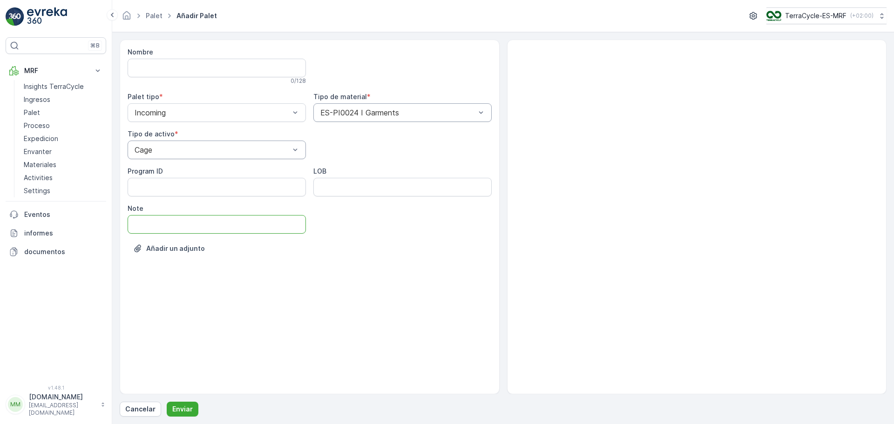
click at [175, 228] on input "Note" at bounding box center [217, 224] width 178 height 19
type input "[DATE]"
click at [183, 407] on p "Enviar" at bounding box center [182, 409] width 20 height 9
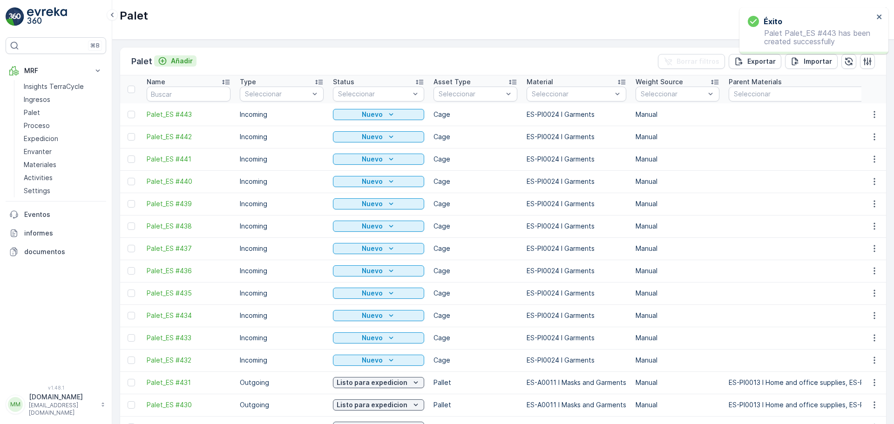
click at [182, 60] on p "Añadir" at bounding box center [182, 60] width 22 height 9
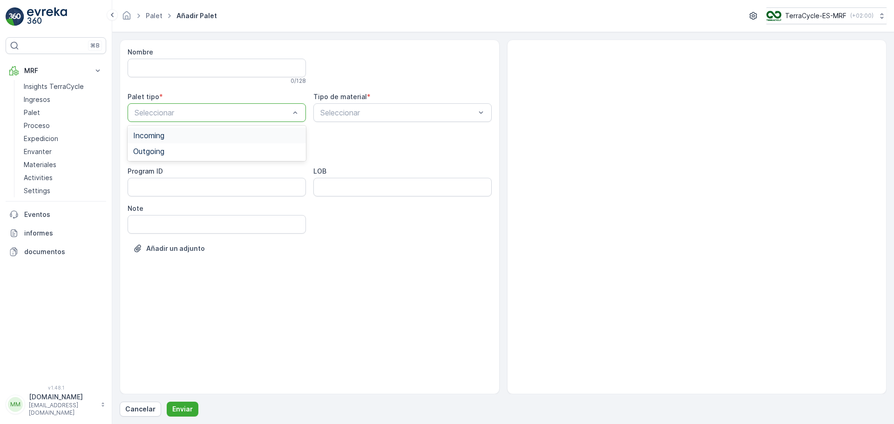
click at [161, 137] on span "Incoming" at bounding box center [148, 135] width 31 height 8
click at [162, 151] on div at bounding box center [212, 150] width 157 height 8
click at [150, 203] on span "Cage" at bounding box center [142, 204] width 18 height 8
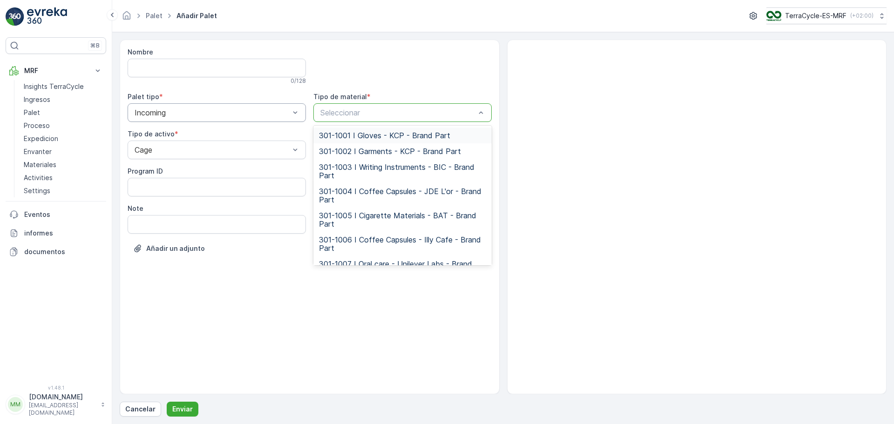
click at [346, 109] on div at bounding box center [397, 112] width 157 height 8
type input "24"
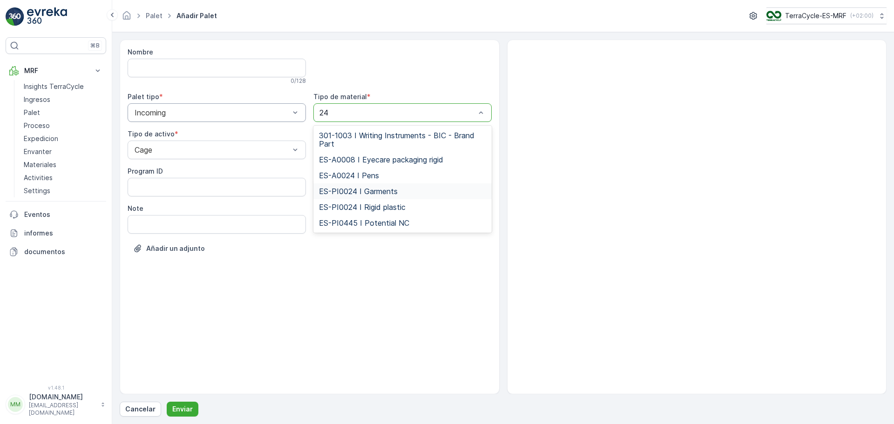
click at [358, 190] on span "ES-PI0024 I Garments" at bounding box center [358, 191] width 79 height 8
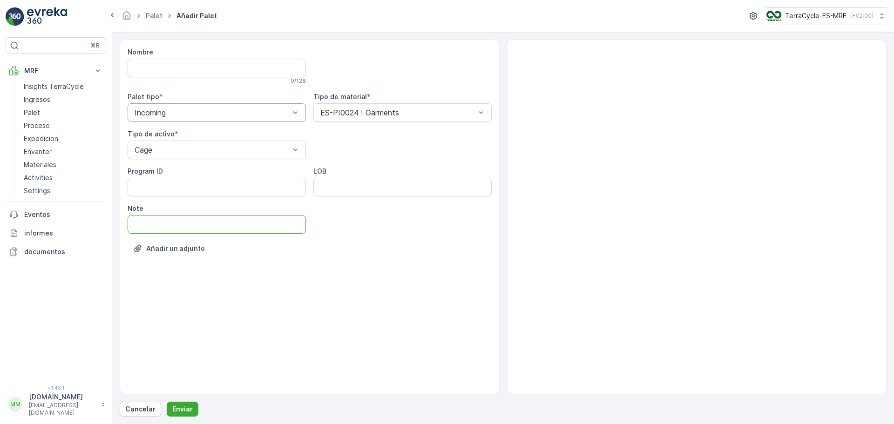
click at [215, 217] on input "Note" at bounding box center [217, 224] width 178 height 19
type input "[DATE]"
click at [179, 404] on button "Enviar" at bounding box center [183, 409] width 32 height 15
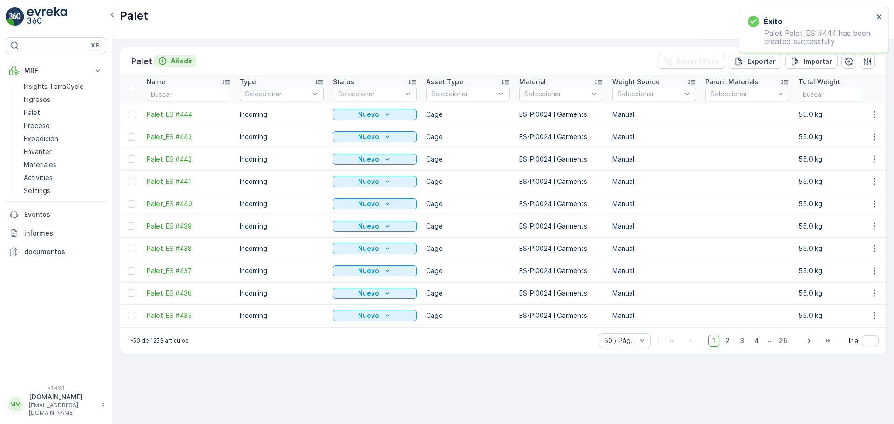
click at [183, 64] on p "Añadir" at bounding box center [182, 60] width 22 height 9
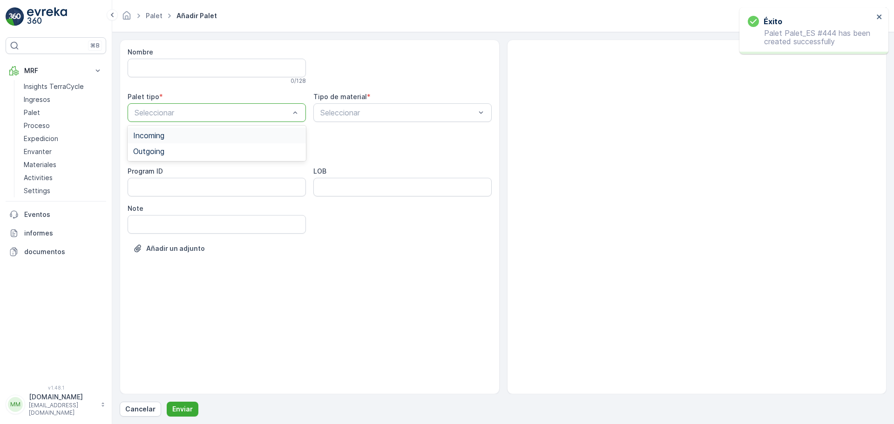
click at [164, 108] on div at bounding box center [212, 112] width 157 height 8
click at [169, 134] on div "Incoming" at bounding box center [216, 135] width 167 height 8
click at [165, 148] on div at bounding box center [212, 150] width 157 height 8
click at [149, 206] on span "Cage" at bounding box center [142, 204] width 18 height 8
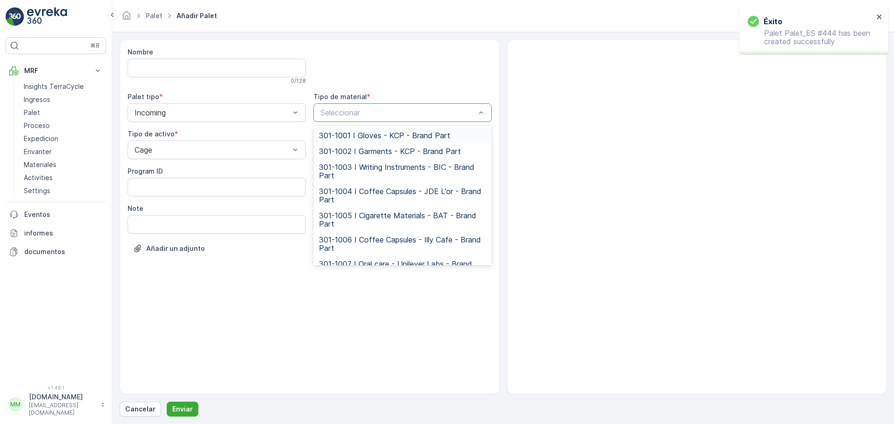
click at [359, 108] on div at bounding box center [397, 112] width 157 height 8
type input "24"
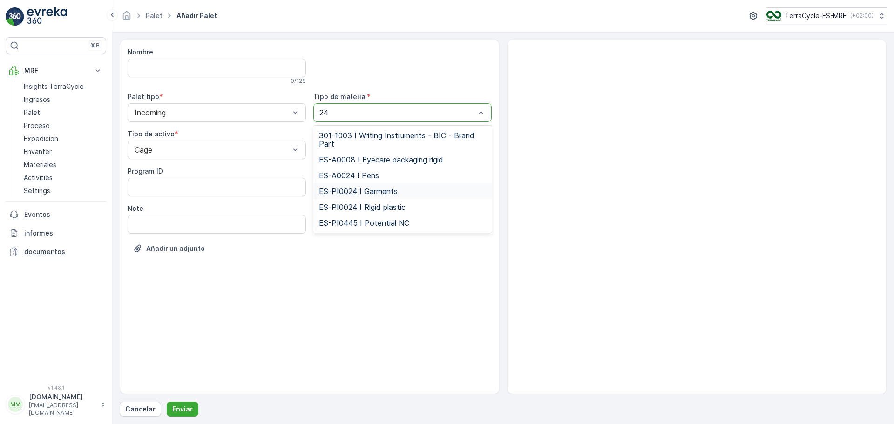
click at [375, 190] on span "ES-PI0024 I Garments" at bounding box center [358, 191] width 79 height 8
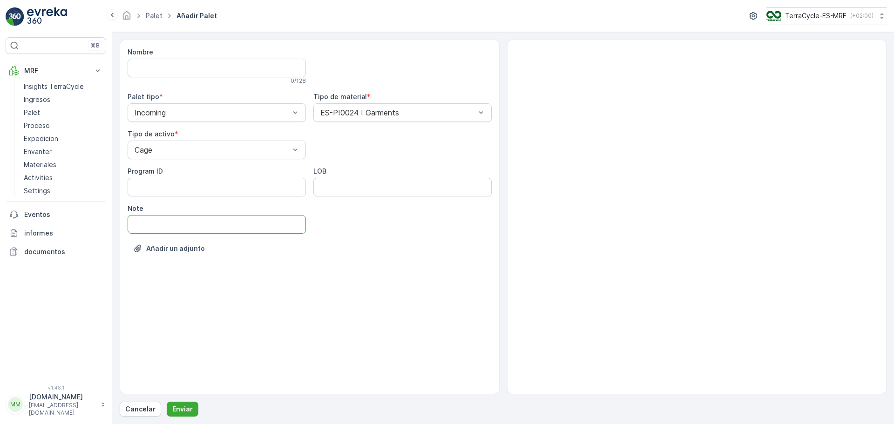
click at [228, 231] on input "Note" at bounding box center [217, 224] width 178 height 19
type input "[DATE]"
click at [179, 413] on p "Enviar" at bounding box center [182, 409] width 20 height 9
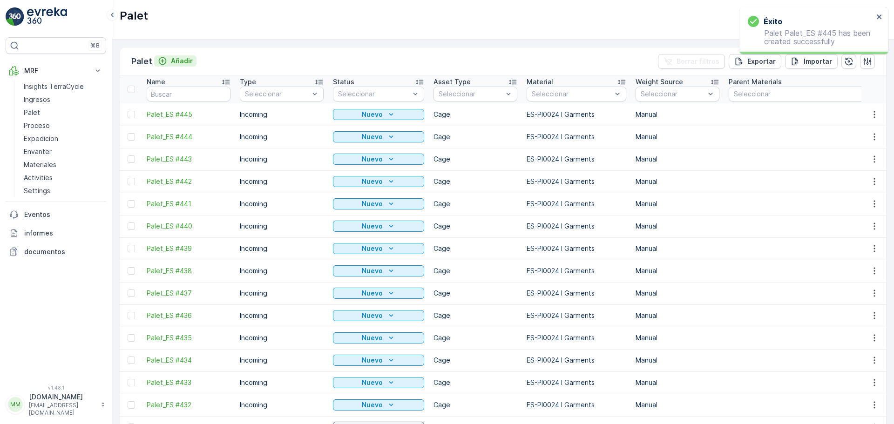
click at [183, 59] on p "Añadir" at bounding box center [182, 60] width 22 height 9
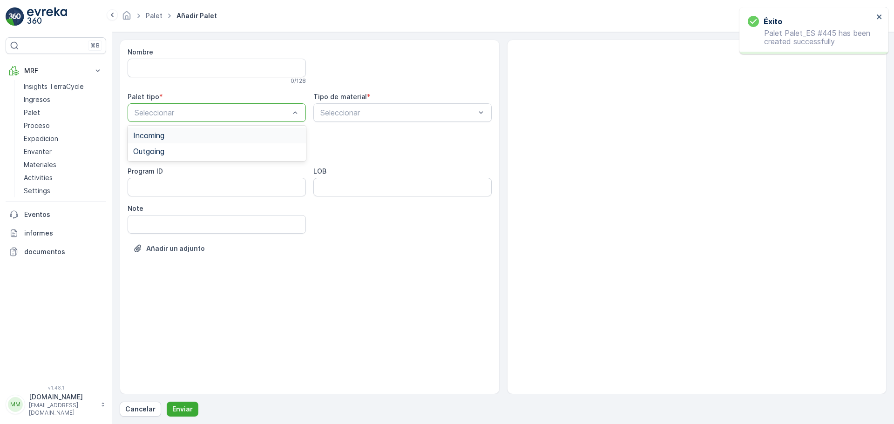
click at [185, 109] on div at bounding box center [212, 112] width 157 height 8
click at [179, 134] on div "Incoming" at bounding box center [216, 135] width 167 height 8
click at [184, 147] on div at bounding box center [212, 150] width 157 height 8
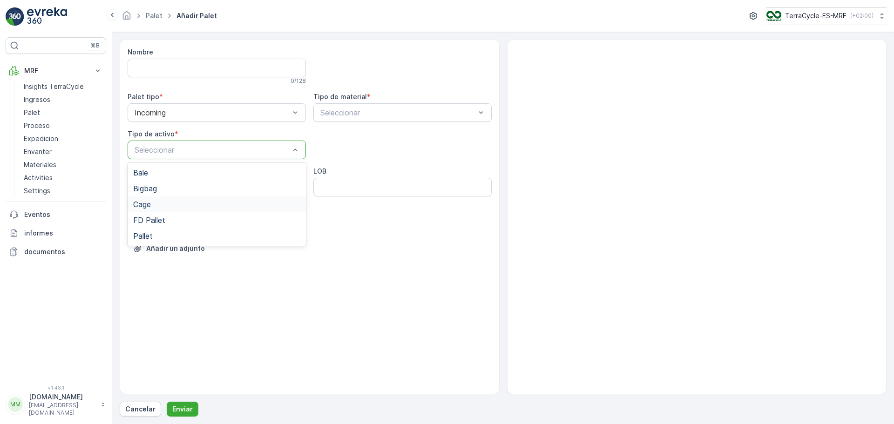
click at [159, 206] on div "Cage" at bounding box center [216, 204] width 167 height 8
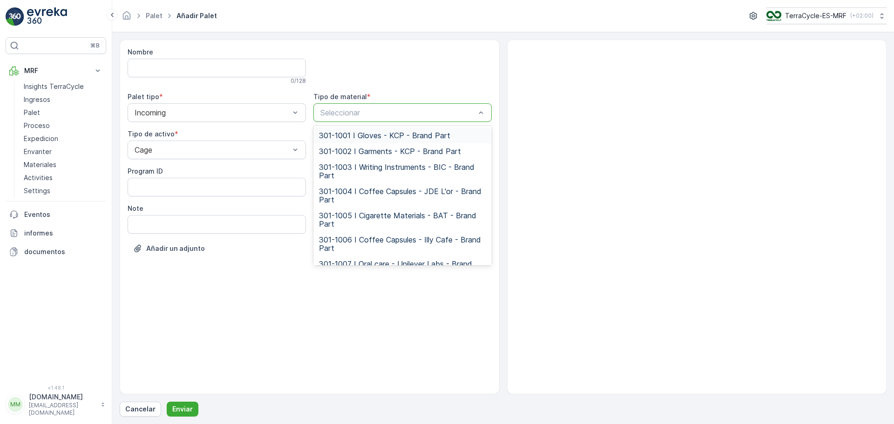
click at [385, 109] on div at bounding box center [397, 112] width 157 height 8
type input "24"
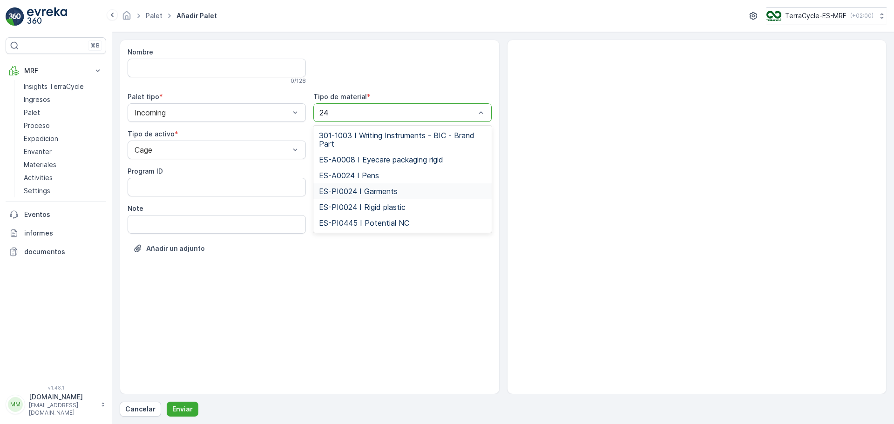
click at [364, 191] on span "ES-PI0024 I Garments" at bounding box center [358, 191] width 79 height 8
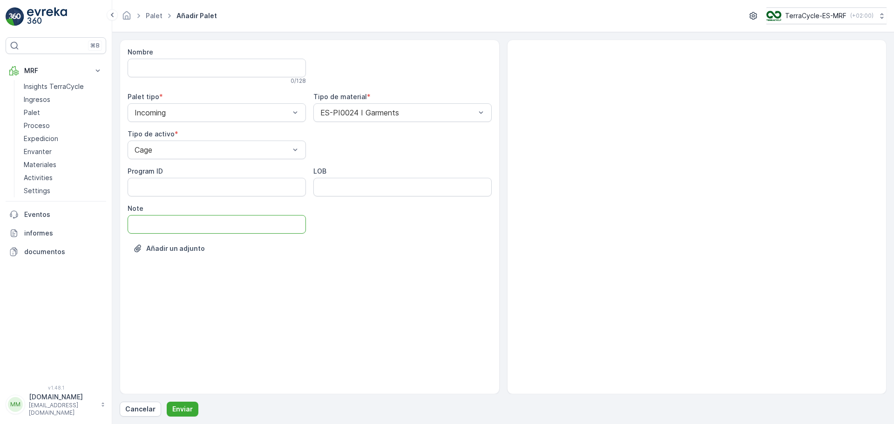
click at [219, 231] on input "Note" at bounding box center [217, 224] width 178 height 19
type input "[DATE]"
click at [183, 406] on p "Enviar" at bounding box center [182, 409] width 20 height 9
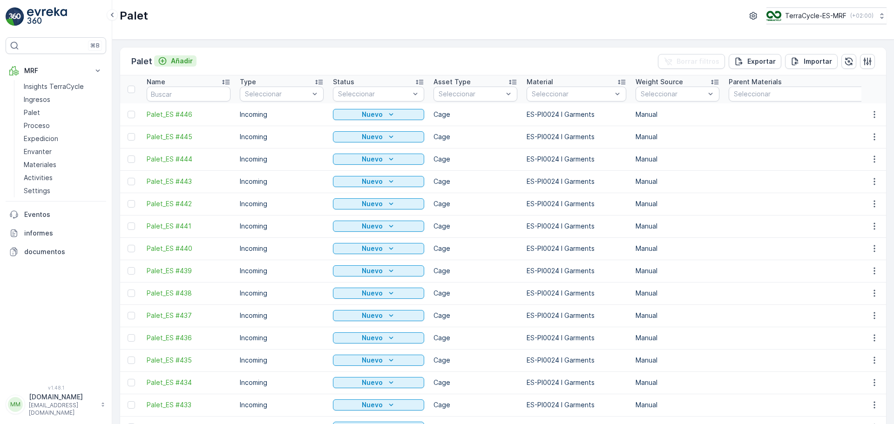
click at [176, 62] on p "Añadir" at bounding box center [182, 60] width 22 height 9
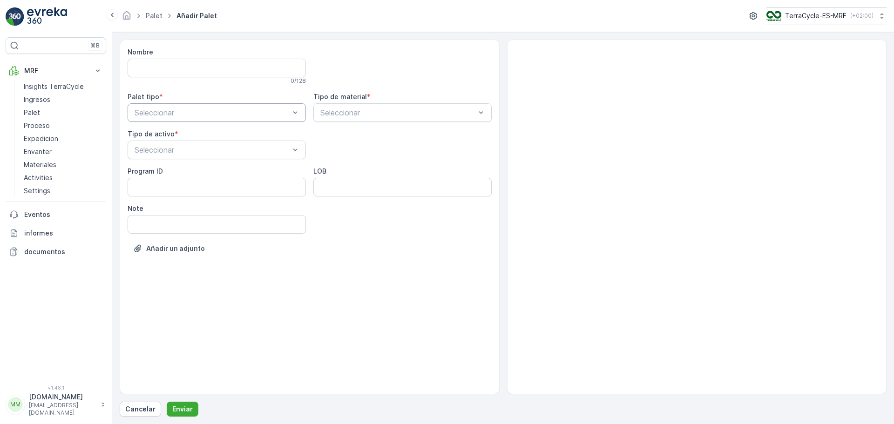
click at [173, 120] on div "Seleccionar" at bounding box center [217, 112] width 178 height 19
click at [170, 131] on div "Incoming" at bounding box center [216, 135] width 167 height 8
click at [170, 146] on div at bounding box center [212, 150] width 157 height 8
click at [153, 203] on div "Cage" at bounding box center [216, 204] width 167 height 8
click at [166, 222] on input "Note" at bounding box center [217, 224] width 178 height 19
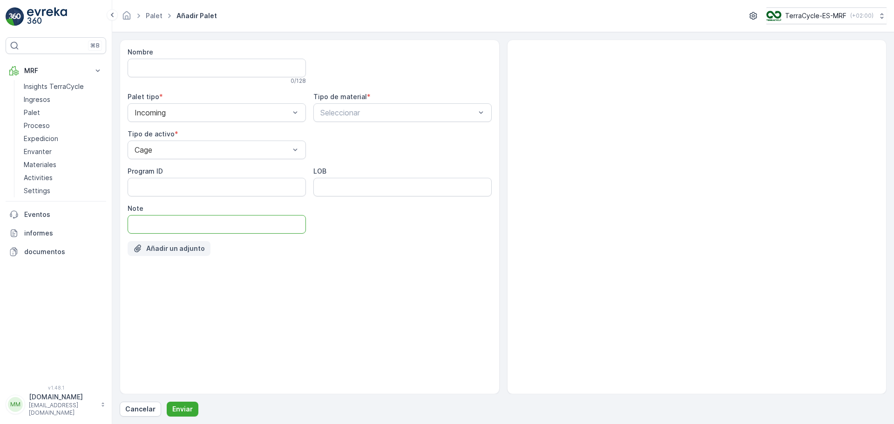
type input "[DATE]"
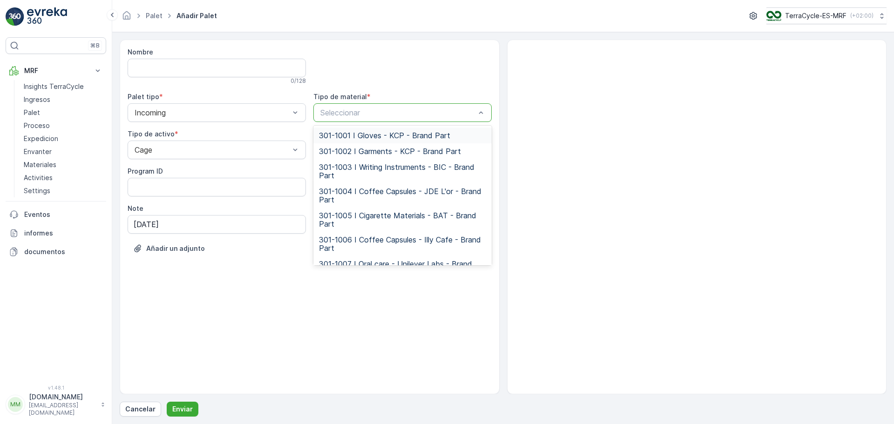
click at [335, 115] on div at bounding box center [397, 112] width 157 height 8
type input "244"
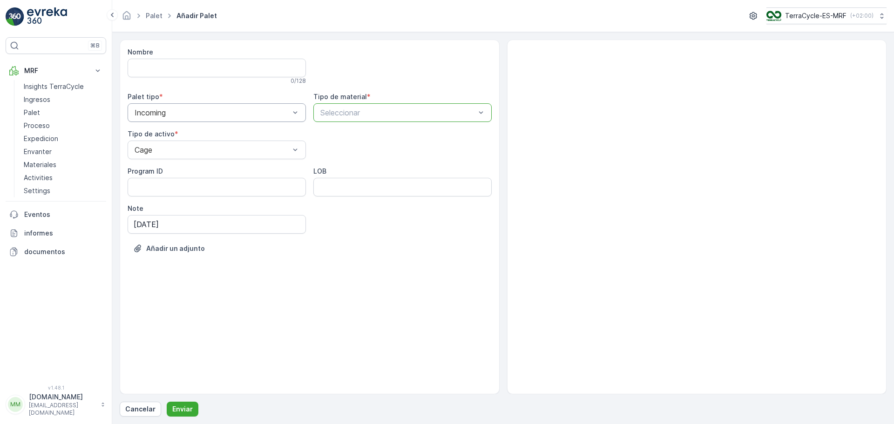
drag, startPoint x: 324, startPoint y: 116, endPoint x: 295, endPoint y: 119, distance: 29.0
click at [297, 119] on div "Nombre 0 / 128 Palet tipo * Incoming Tipo de material * Seleccionar Tipo de act…" at bounding box center [310, 157] width 364 height 220
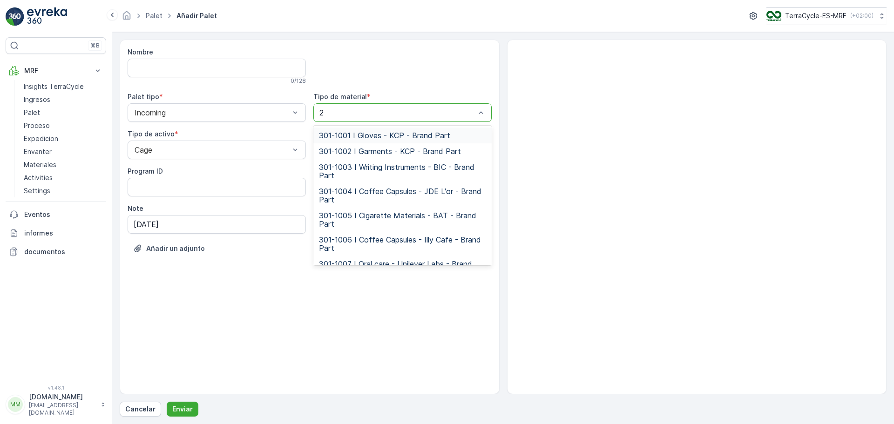
type input "24"
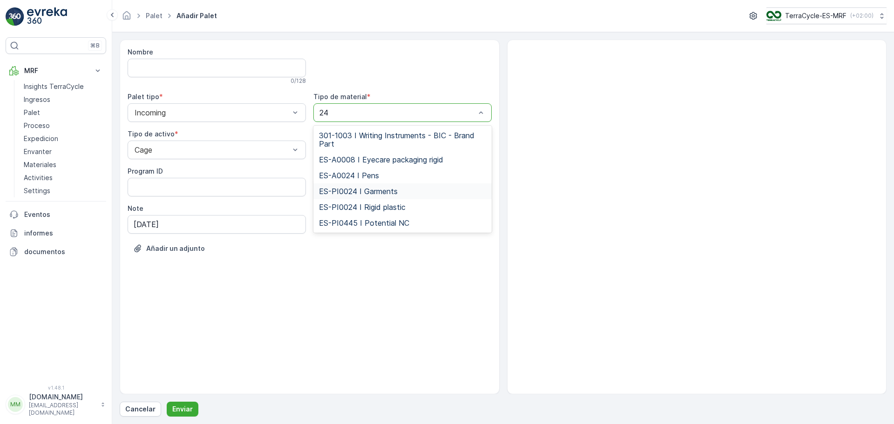
click at [361, 186] on div "ES-PI0024 I Garments" at bounding box center [402, 191] width 178 height 16
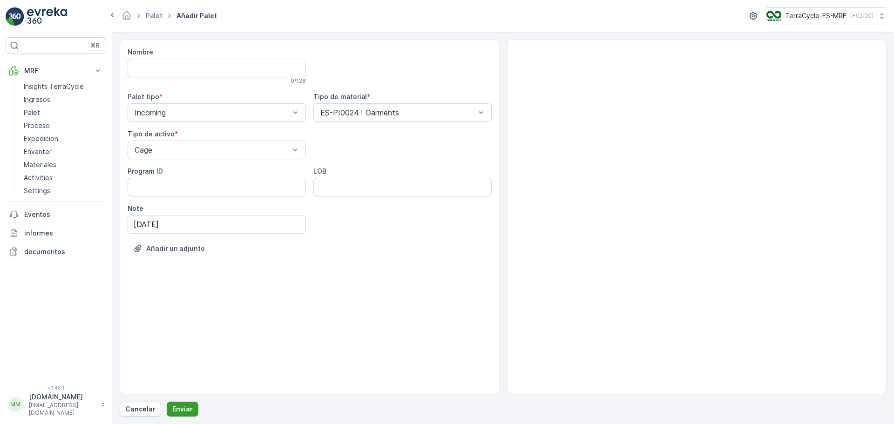
click at [183, 412] on p "Enviar" at bounding box center [182, 409] width 20 height 9
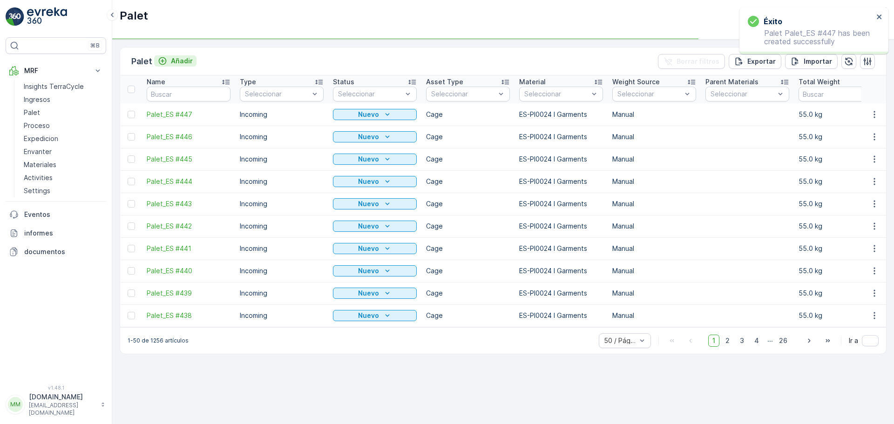
click at [189, 66] on button "Añadir" at bounding box center [175, 60] width 42 height 11
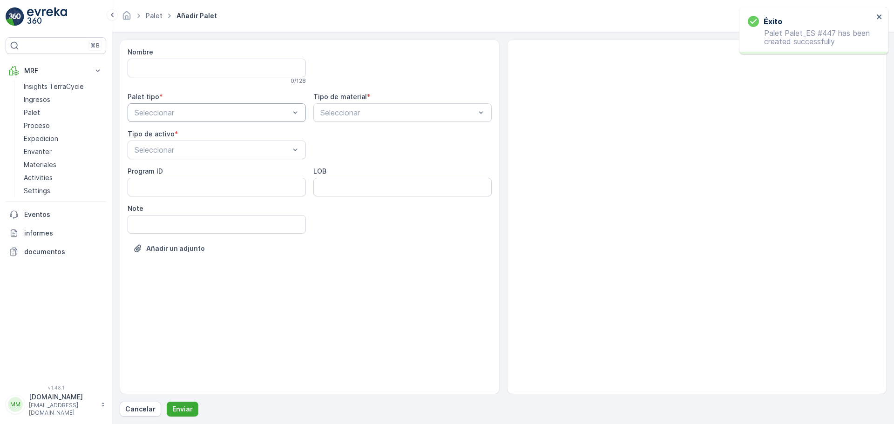
click at [169, 112] on div at bounding box center [212, 112] width 157 height 8
click at [163, 139] on span "Incoming" at bounding box center [148, 135] width 31 height 8
click at [163, 148] on div at bounding box center [212, 150] width 157 height 8
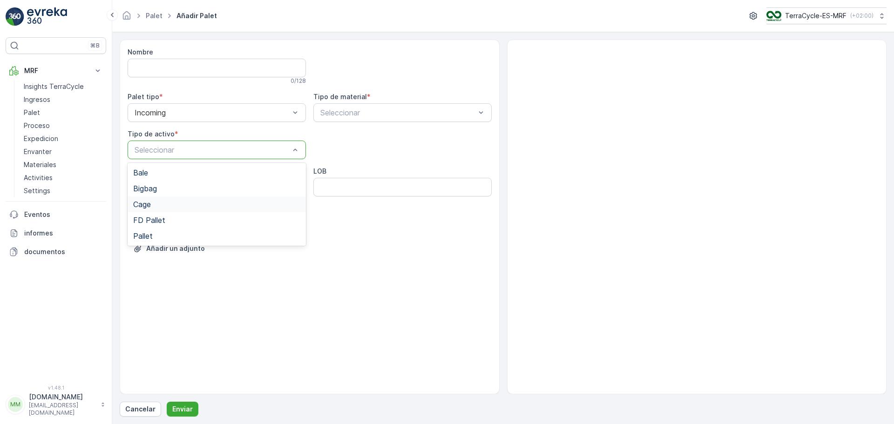
click at [151, 205] on span "Cage" at bounding box center [142, 204] width 18 height 8
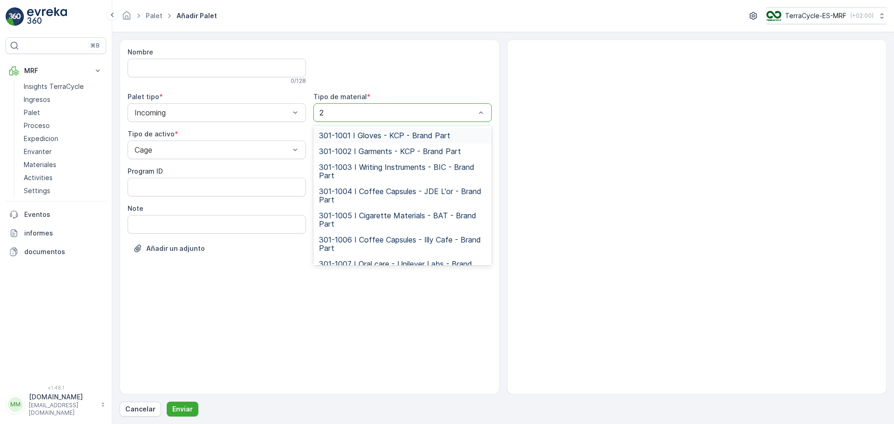
type input "24"
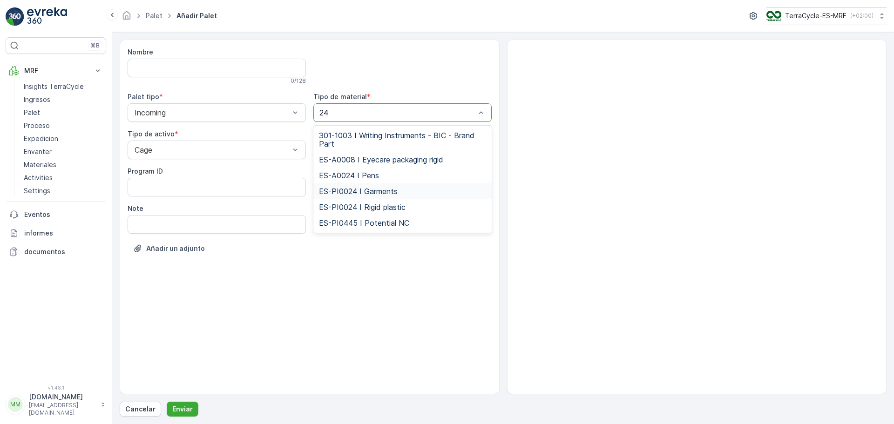
click at [358, 193] on span "ES-PI0024 I Garments" at bounding box center [358, 191] width 79 height 8
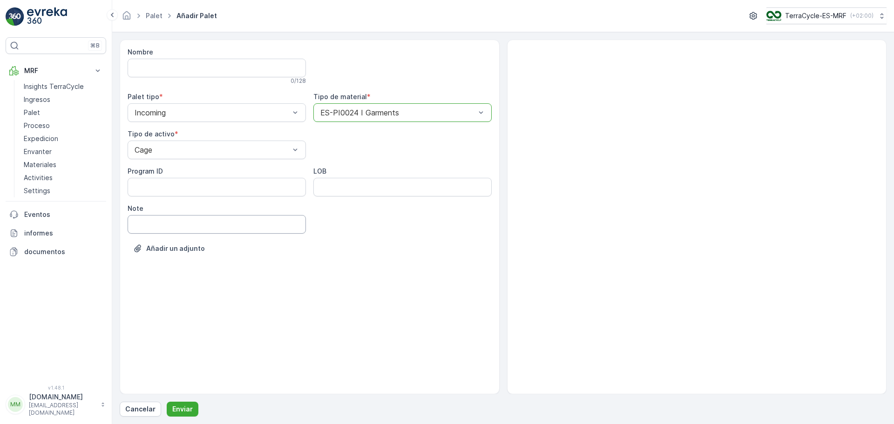
click at [153, 226] on input "Note" at bounding box center [217, 224] width 178 height 19
type input "[DATE]"
click at [185, 405] on p "Enviar" at bounding box center [182, 409] width 20 height 9
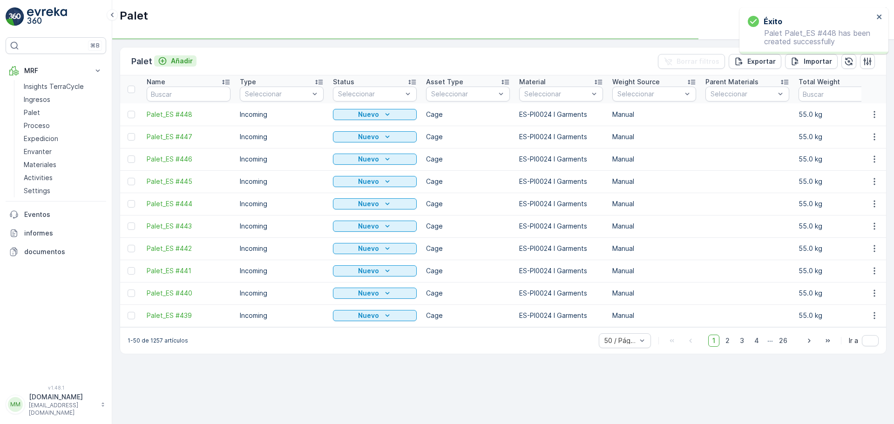
click at [176, 63] on p "Añadir" at bounding box center [182, 60] width 22 height 9
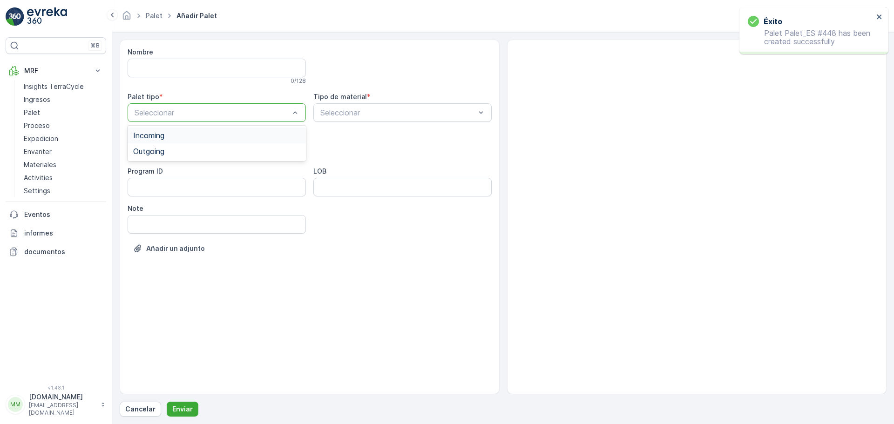
click at [173, 113] on div at bounding box center [212, 112] width 157 height 8
click at [164, 134] on span "Incoming" at bounding box center [148, 135] width 31 height 8
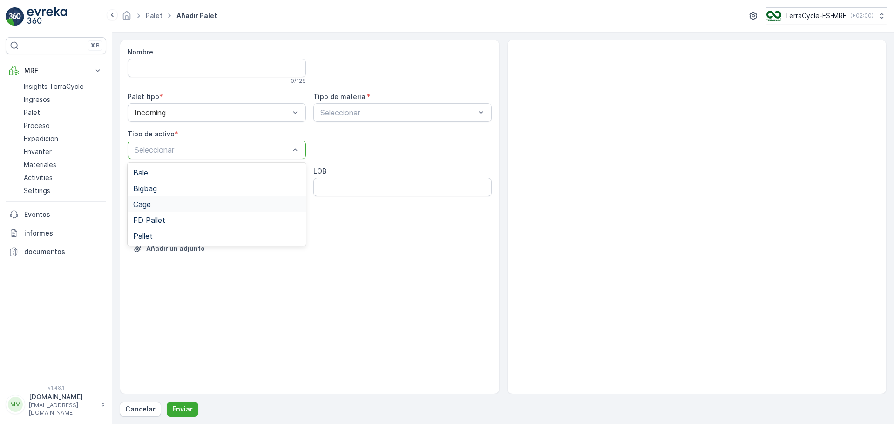
click at [149, 201] on span "Cage" at bounding box center [142, 204] width 18 height 8
click at [344, 111] on div at bounding box center [397, 112] width 157 height 8
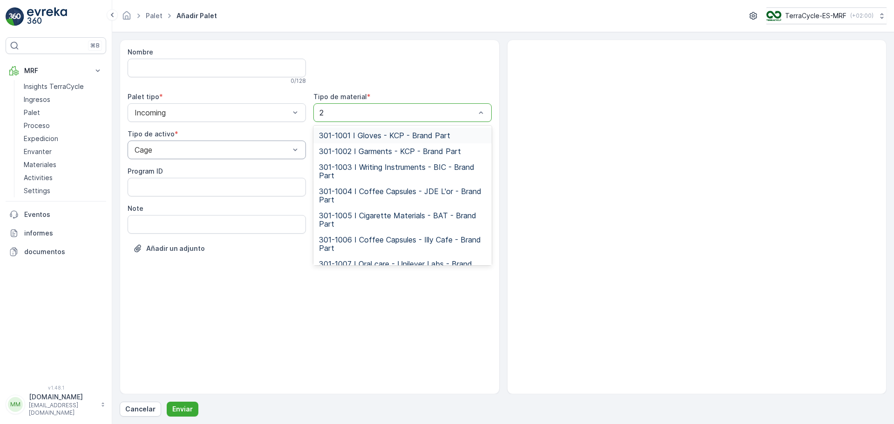
type input "24"
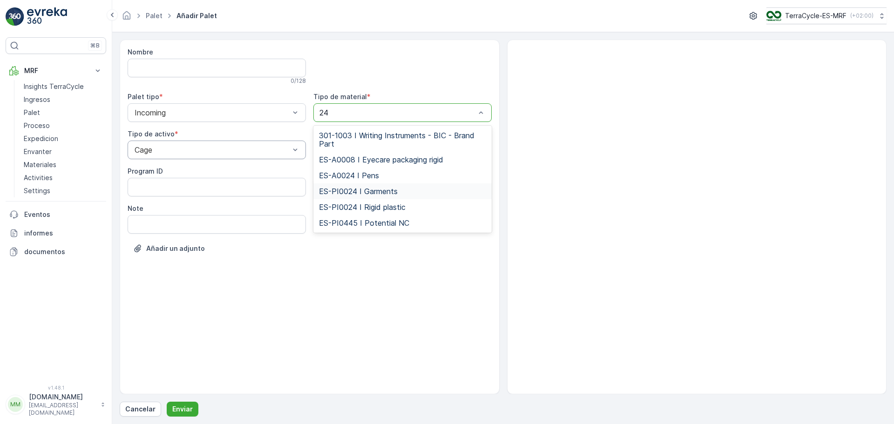
click at [370, 194] on span "ES-PI0024 I Garments" at bounding box center [358, 191] width 79 height 8
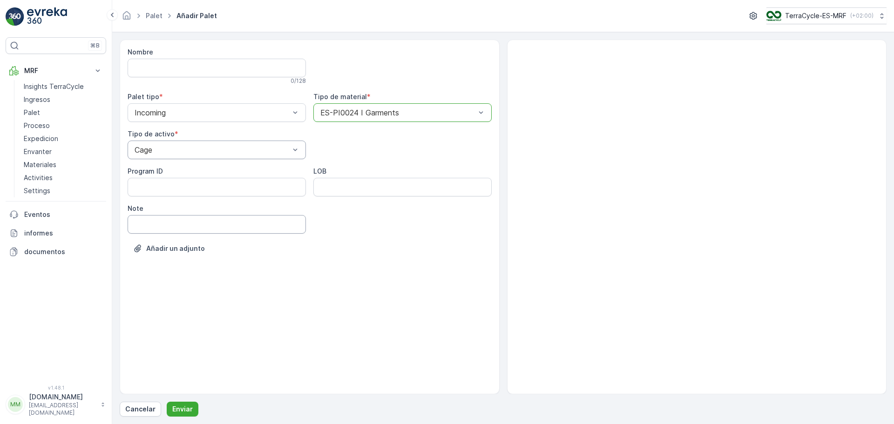
click at [204, 224] on input "Note" at bounding box center [217, 224] width 178 height 19
type input "[DATE]"
click at [183, 406] on p "Enviar" at bounding box center [182, 409] width 20 height 9
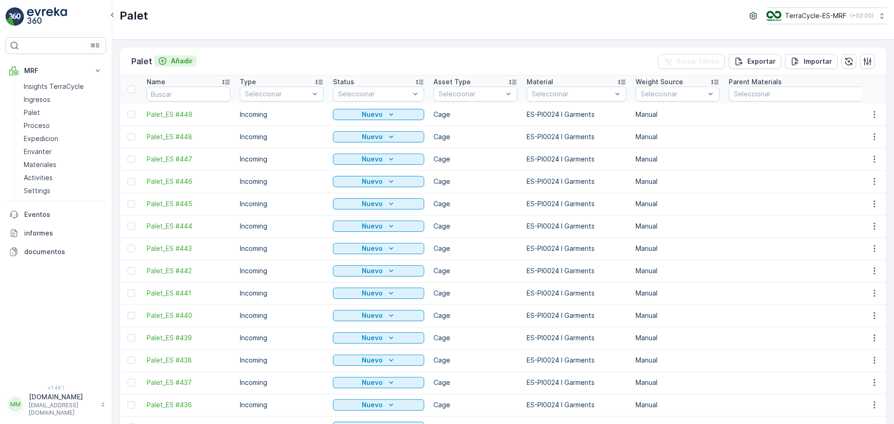
click at [174, 56] on p "Añadir" at bounding box center [182, 60] width 22 height 9
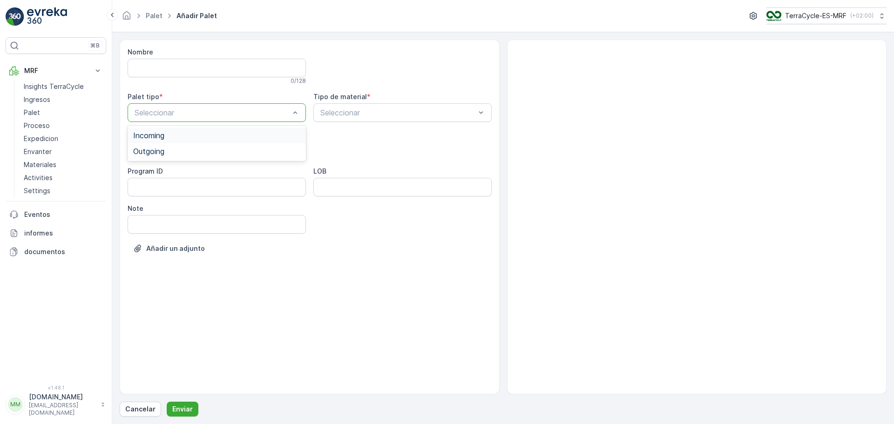
click at [163, 136] on span "Incoming" at bounding box center [148, 135] width 31 height 8
click at [172, 151] on div at bounding box center [212, 150] width 157 height 8
click at [159, 201] on div "Cage" at bounding box center [216, 204] width 167 height 8
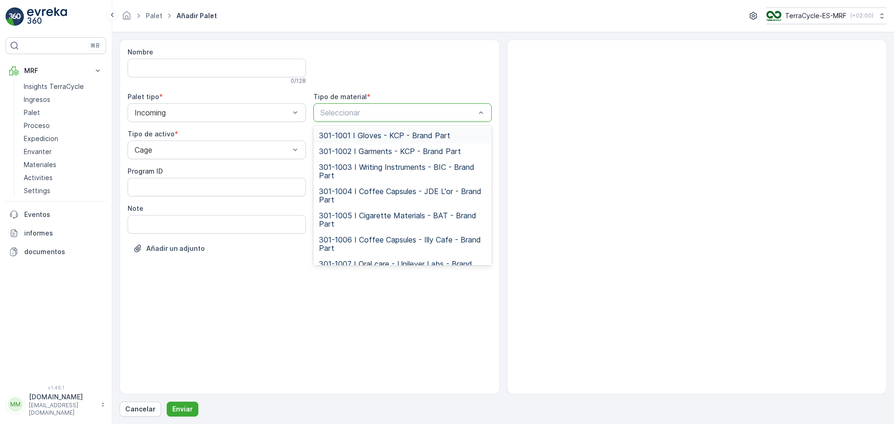
drag, startPoint x: 319, startPoint y: 105, endPoint x: 325, endPoint y: 108, distance: 6.7
click at [324, 107] on div "Seleccionar" at bounding box center [402, 112] width 178 height 19
type input "24"
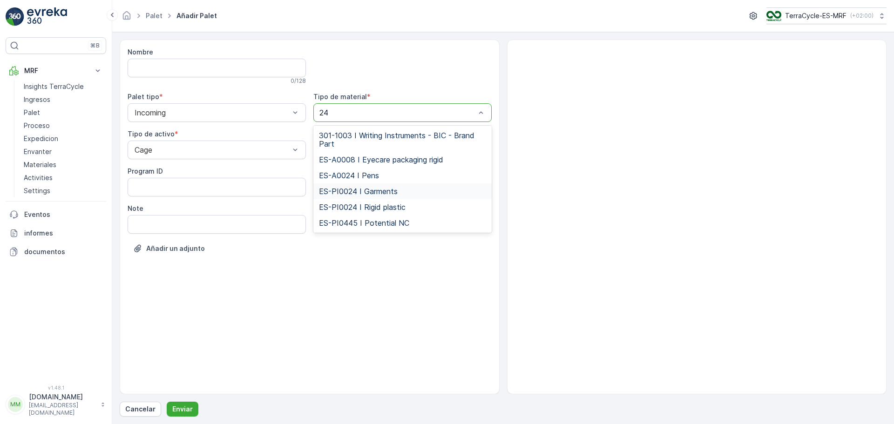
click at [360, 188] on span "ES-PI0024 I Garments" at bounding box center [358, 191] width 79 height 8
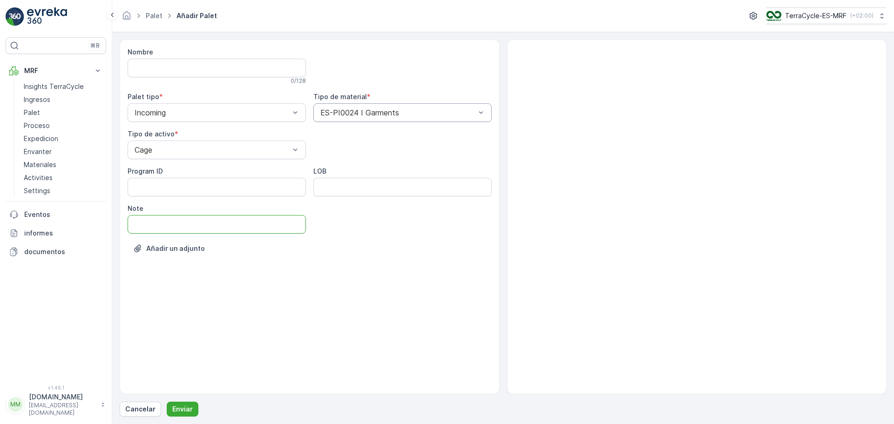
click at [178, 224] on input "Note" at bounding box center [217, 224] width 178 height 19
type input "[DATE]"
click at [178, 405] on p "Enviar" at bounding box center [182, 409] width 20 height 9
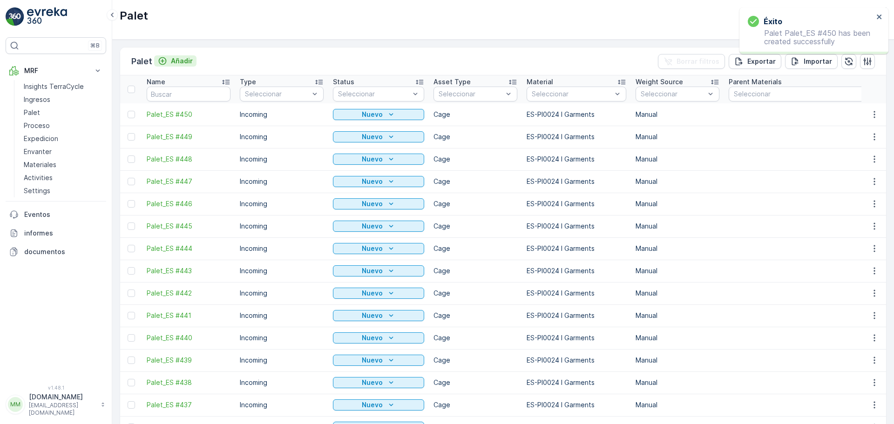
drag, startPoint x: 178, startPoint y: 405, endPoint x: 193, endPoint y: 58, distance: 346.8
click at [193, 58] on p "Añadir" at bounding box center [182, 60] width 22 height 9
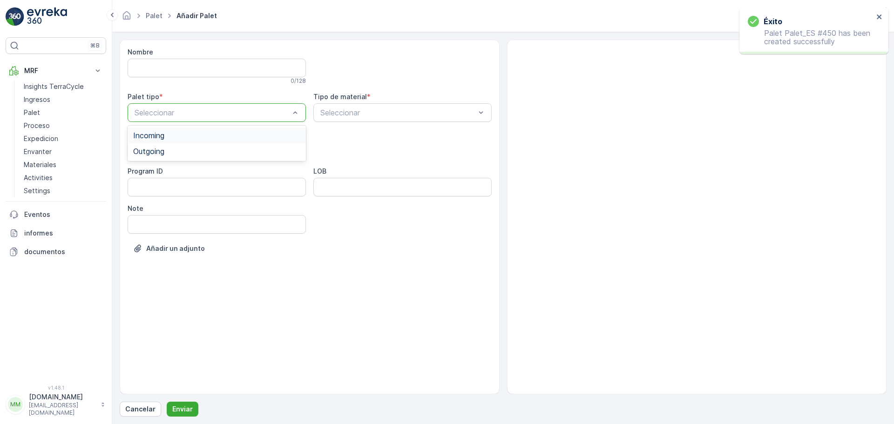
click at [186, 115] on div at bounding box center [212, 112] width 157 height 8
click at [176, 130] on div "Incoming" at bounding box center [217, 136] width 178 height 16
click at [172, 146] on div at bounding box center [212, 150] width 157 height 8
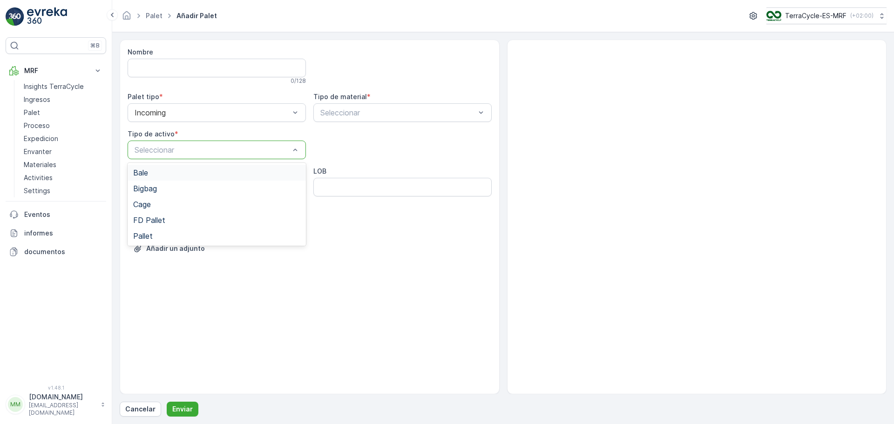
type input "2"
click at [253, 147] on div at bounding box center [212, 150] width 157 height 8
click at [225, 147] on div at bounding box center [212, 150] width 157 height 8
click at [163, 204] on div "Cage" at bounding box center [216, 204] width 167 height 8
click at [350, 113] on div at bounding box center [397, 112] width 157 height 8
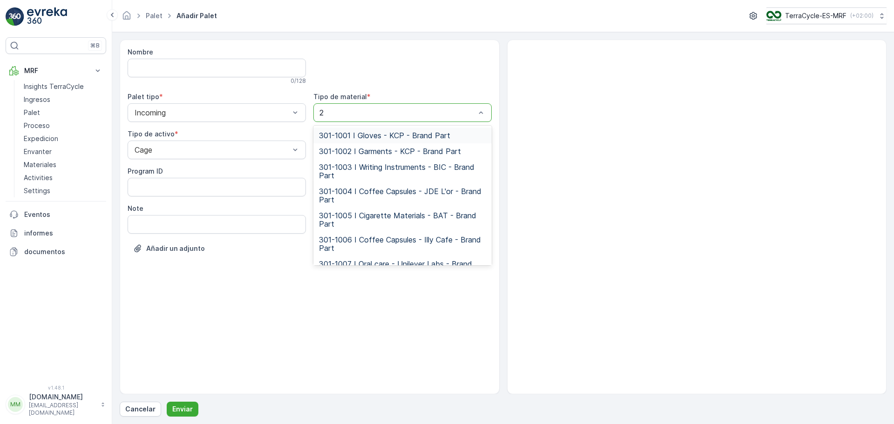
type input "24"
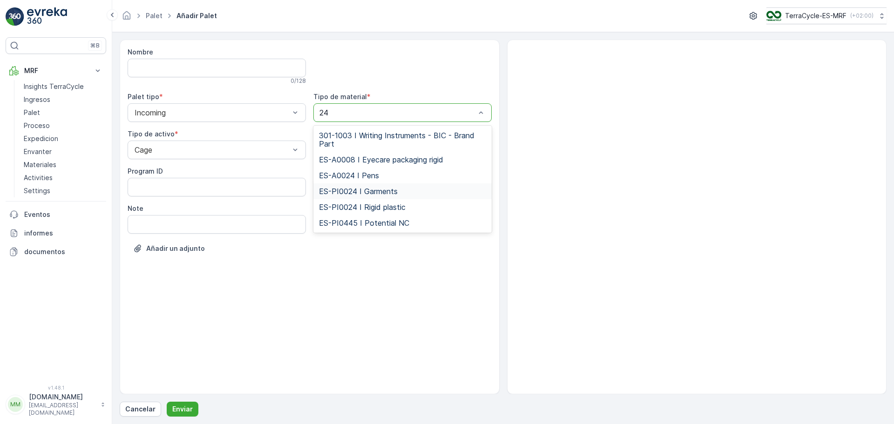
click at [360, 195] on span "ES-PI0024 I Garments" at bounding box center [358, 191] width 79 height 8
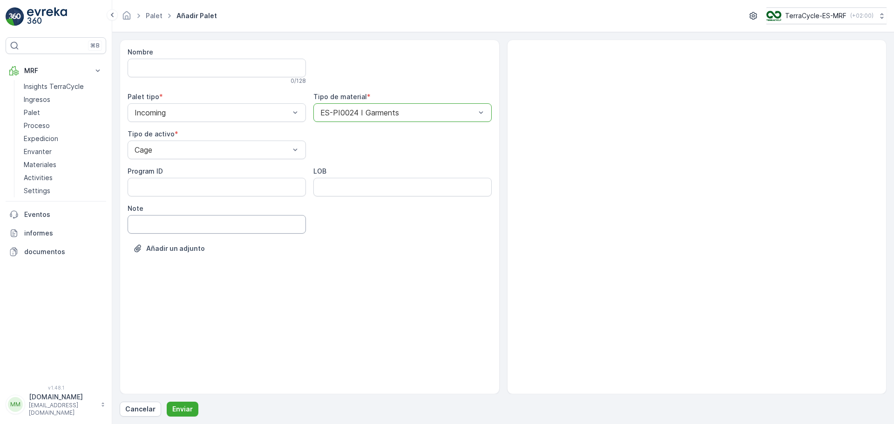
click at [148, 229] on input "Note" at bounding box center [217, 224] width 178 height 19
type input "[DATE]"
click at [181, 411] on p "Enviar" at bounding box center [182, 409] width 20 height 9
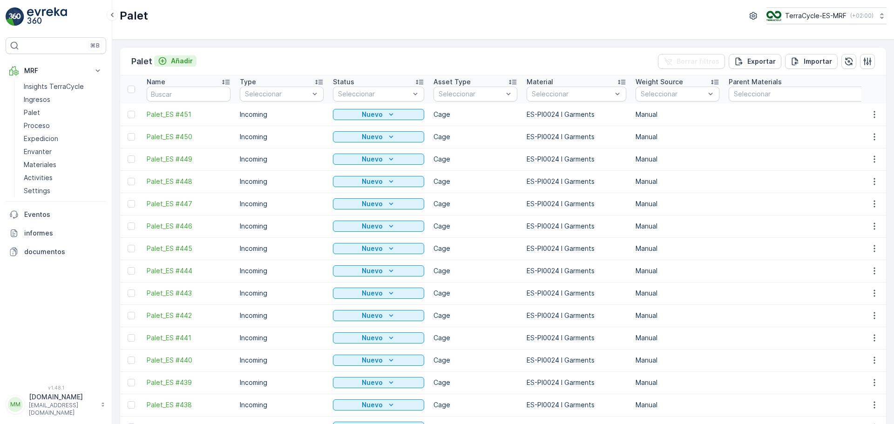
click at [196, 59] on button "Añadir" at bounding box center [175, 60] width 42 height 11
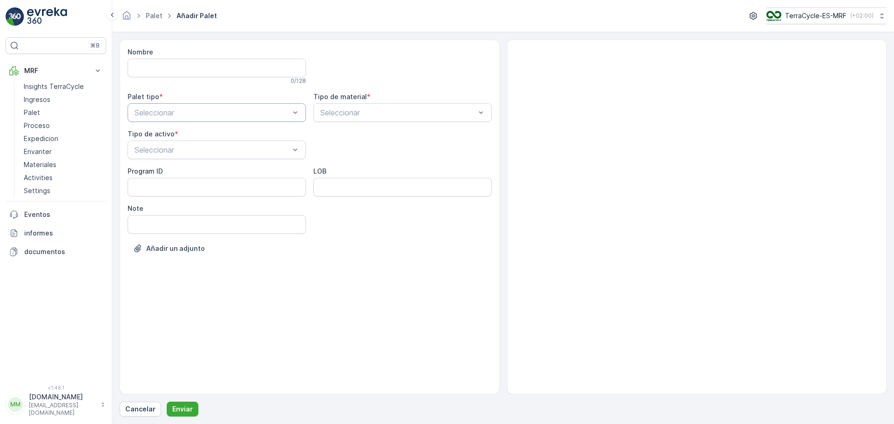
click at [188, 119] on div "Seleccionar" at bounding box center [217, 112] width 178 height 19
click at [182, 135] on div "Incoming" at bounding box center [216, 135] width 167 height 8
click at [174, 209] on div "Cage" at bounding box center [217, 205] width 178 height 16
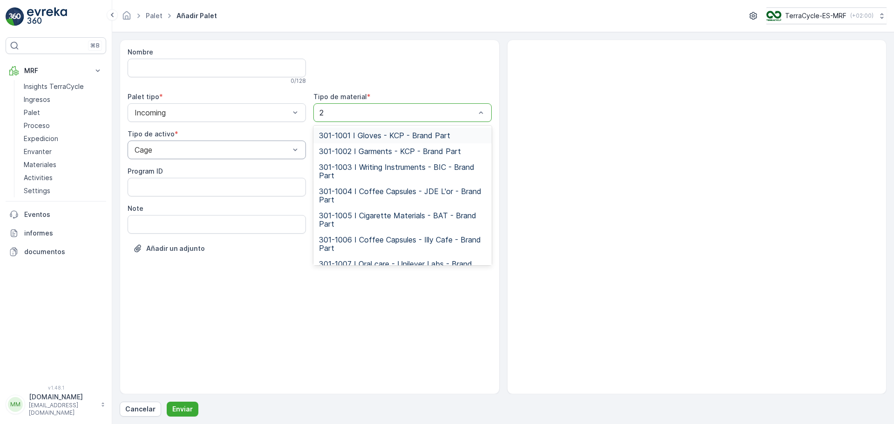
type input "24"
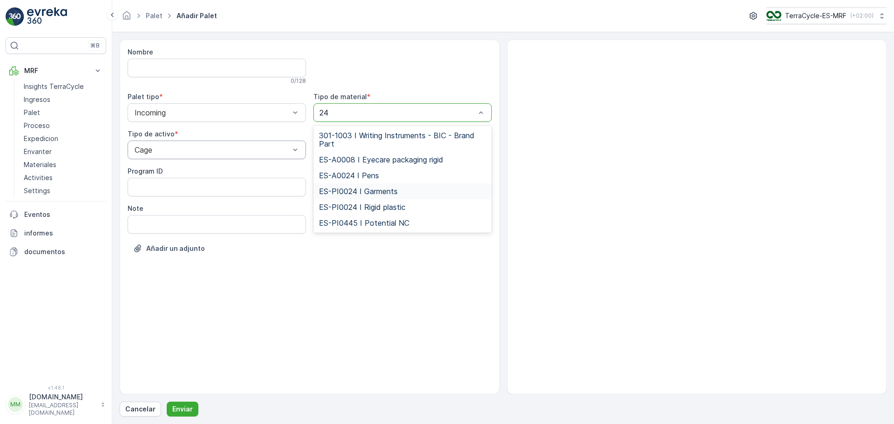
click at [384, 191] on span "ES-PI0024 I Garments" at bounding box center [358, 191] width 79 height 8
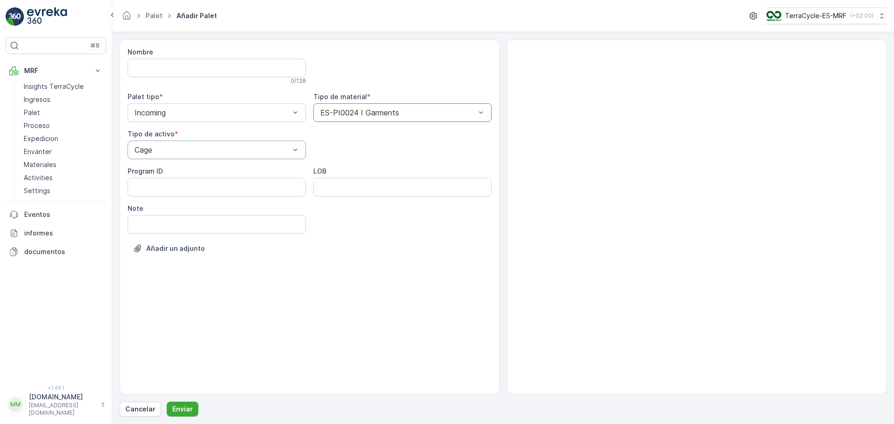
click at [226, 237] on div "Nombre 0 / 128 Palet tipo * Incoming Tipo de material * option ES-PI0024 I Garm…" at bounding box center [310, 157] width 364 height 220
click at [228, 233] on input "Note" at bounding box center [217, 224] width 178 height 19
type input "[DATE]"
click at [185, 412] on p "Enviar" at bounding box center [182, 409] width 20 height 9
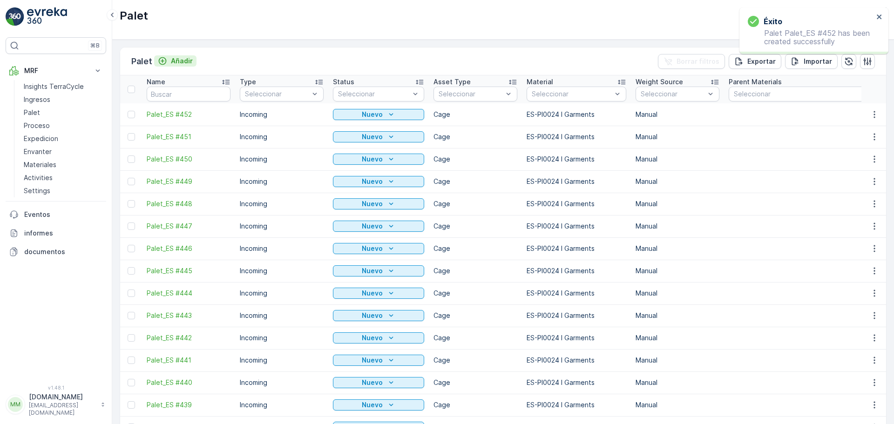
click at [183, 61] on p "Añadir" at bounding box center [182, 60] width 22 height 9
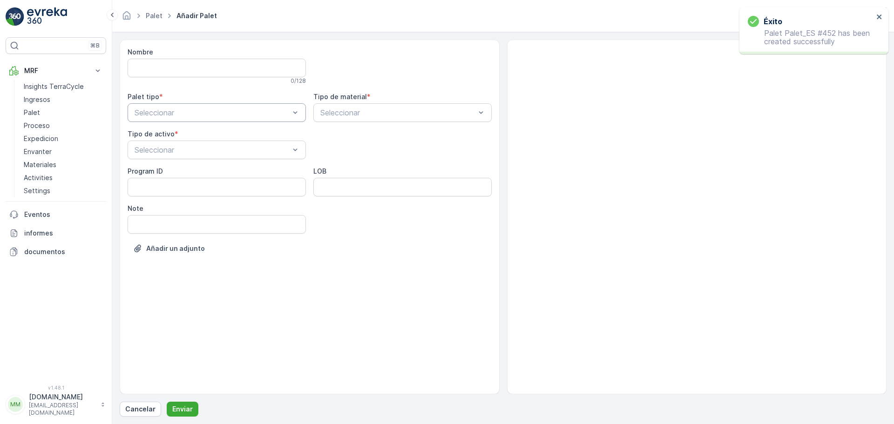
click at [174, 119] on div "Seleccionar" at bounding box center [217, 112] width 178 height 19
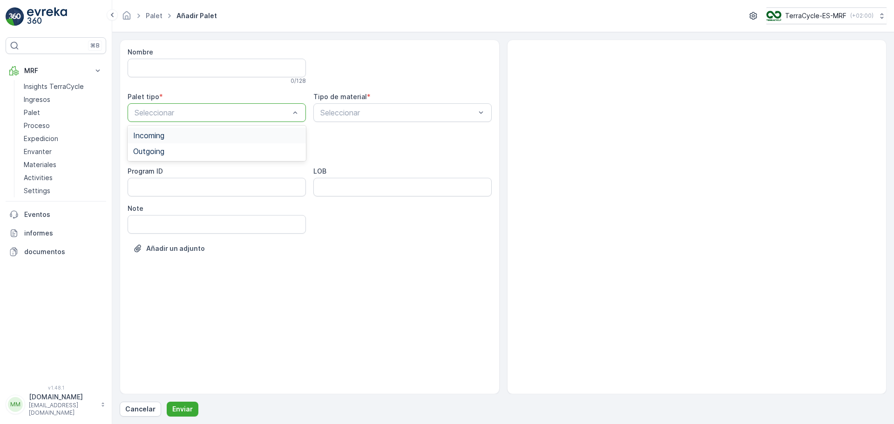
click at [172, 135] on div "Incoming" at bounding box center [216, 135] width 167 height 8
click at [173, 148] on div at bounding box center [212, 150] width 157 height 8
click at [157, 203] on div "Cage" at bounding box center [216, 204] width 167 height 8
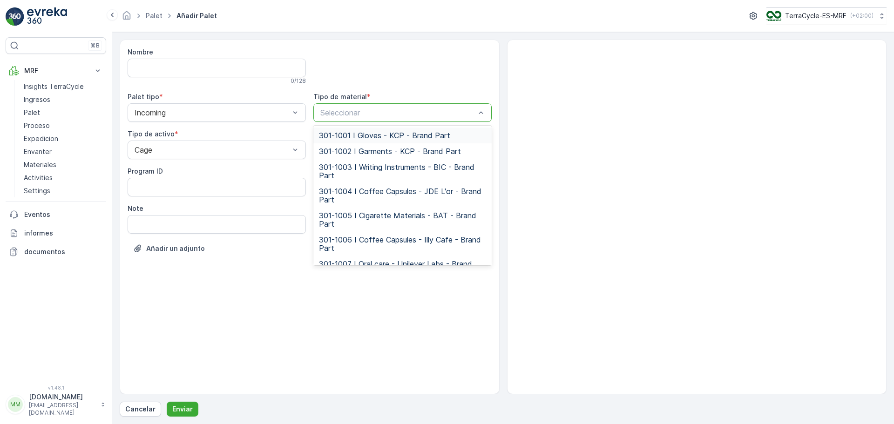
click at [377, 109] on div at bounding box center [397, 112] width 157 height 8
type input "24"
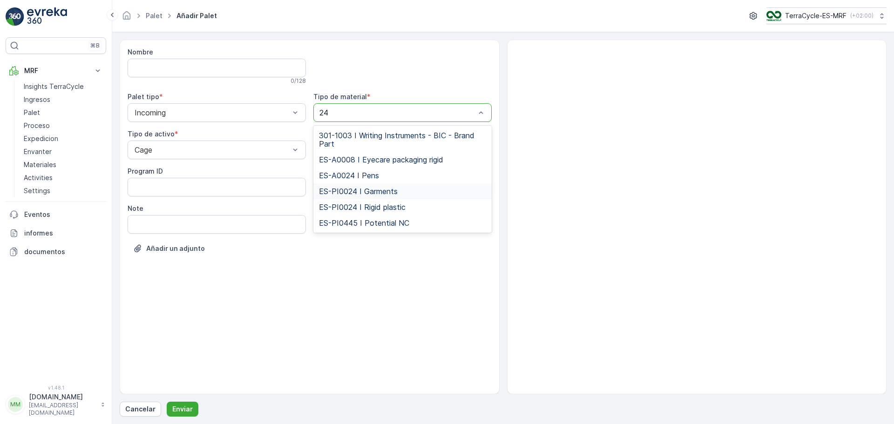
click at [402, 196] on div "ES-PI0024 I Garments" at bounding box center [402, 191] width 178 height 16
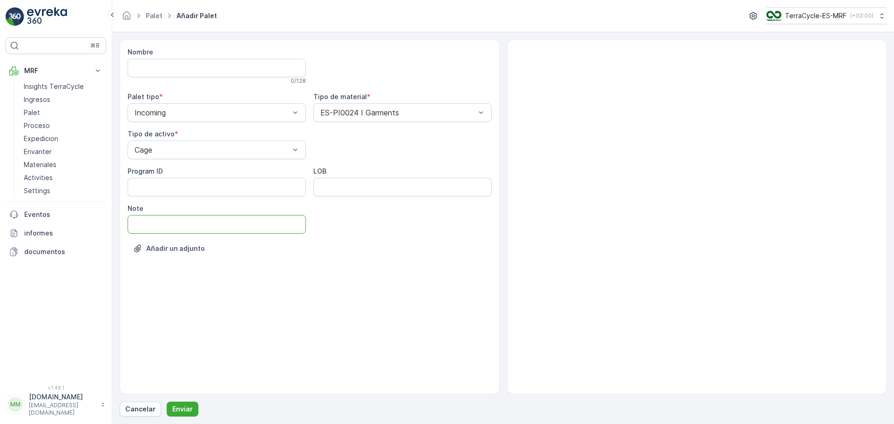
click at [163, 231] on input "Note" at bounding box center [217, 224] width 178 height 19
type input "[DATE]"
click at [189, 407] on p "Enviar" at bounding box center [182, 409] width 20 height 9
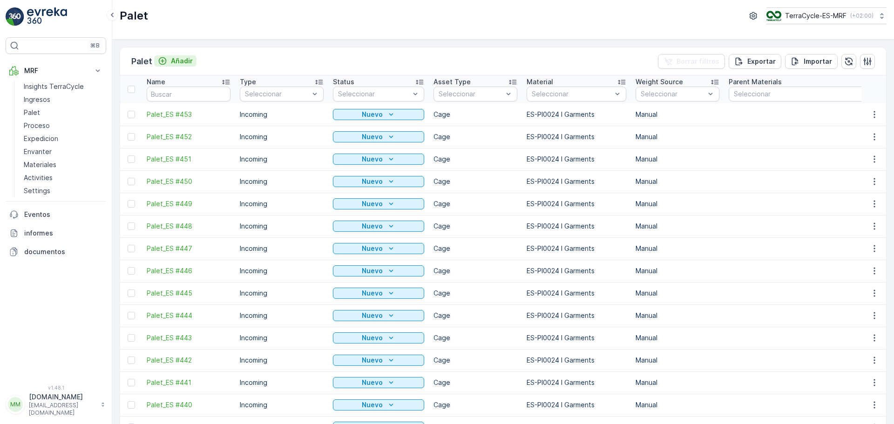
click at [192, 58] on p "Añadir" at bounding box center [182, 60] width 22 height 9
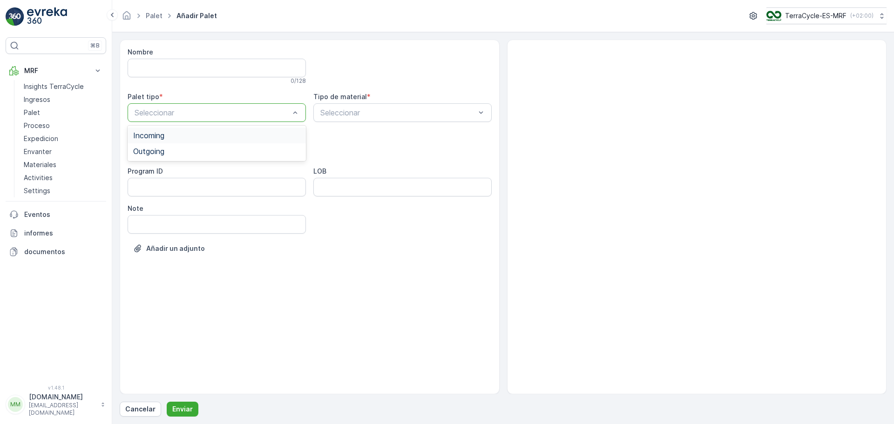
click at [182, 109] on div at bounding box center [212, 112] width 157 height 8
click at [172, 137] on div "Incoming" at bounding box center [216, 135] width 167 height 8
click at [176, 148] on div at bounding box center [212, 150] width 157 height 8
click at [156, 204] on div "Cage" at bounding box center [216, 204] width 167 height 8
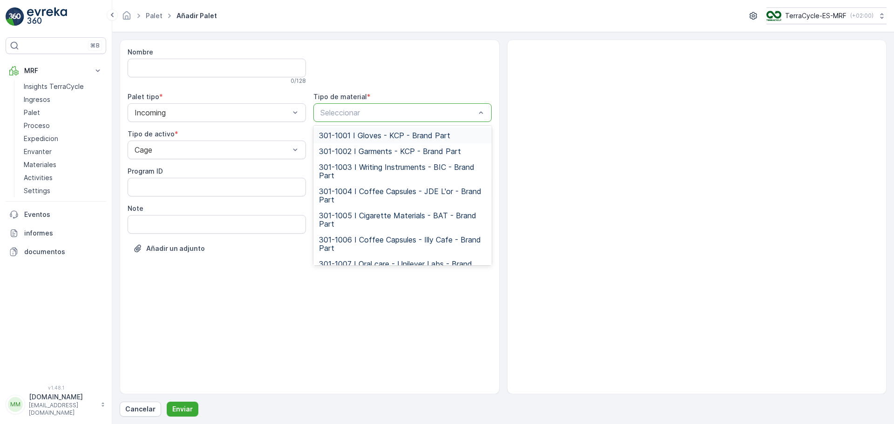
click at [351, 116] on div at bounding box center [397, 112] width 157 height 8
type input "24"
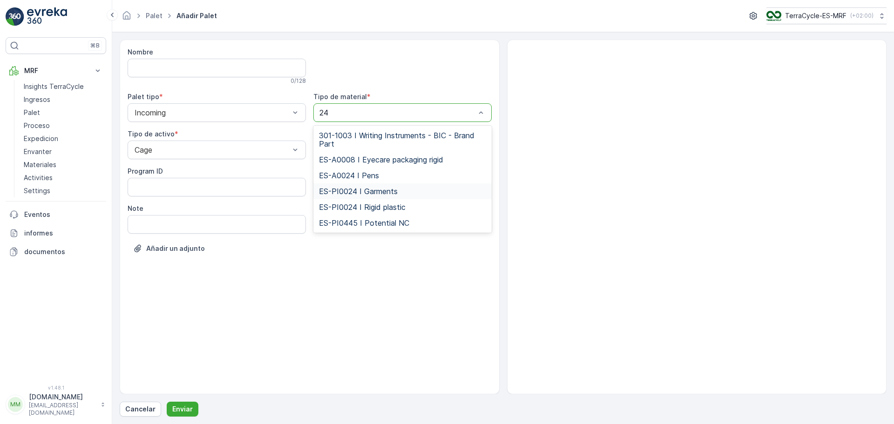
click at [380, 189] on span "ES-PI0024 I Garments" at bounding box center [358, 191] width 79 height 8
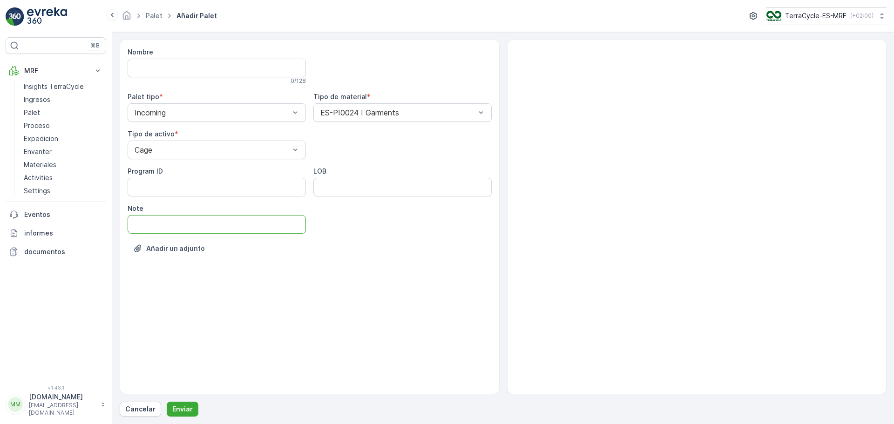
click at [164, 227] on input "Note" at bounding box center [217, 224] width 178 height 19
type input "[DATE]"
click at [188, 405] on p "Enviar" at bounding box center [182, 409] width 20 height 9
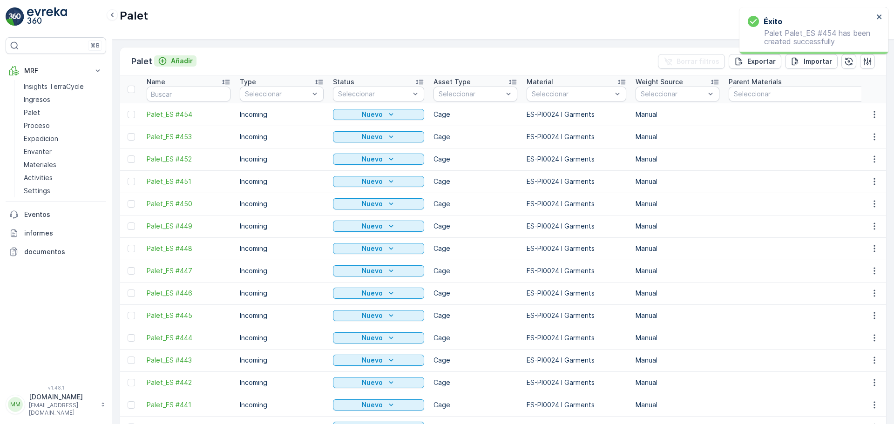
click at [186, 57] on p "Añadir" at bounding box center [182, 60] width 22 height 9
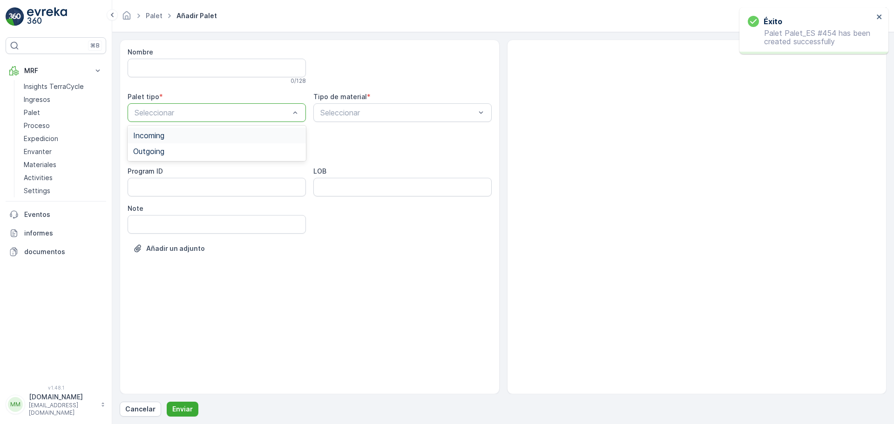
click at [190, 113] on div at bounding box center [212, 112] width 157 height 8
click at [166, 141] on div "Incoming" at bounding box center [217, 136] width 178 height 16
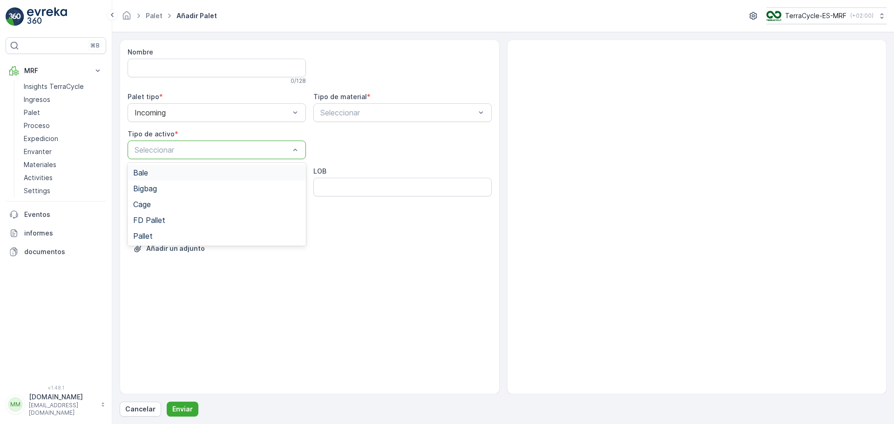
click at [166, 149] on div at bounding box center [212, 150] width 157 height 8
click at [157, 202] on div "Cage" at bounding box center [216, 204] width 167 height 8
click at [332, 118] on div "Seleccionar" at bounding box center [402, 112] width 178 height 19
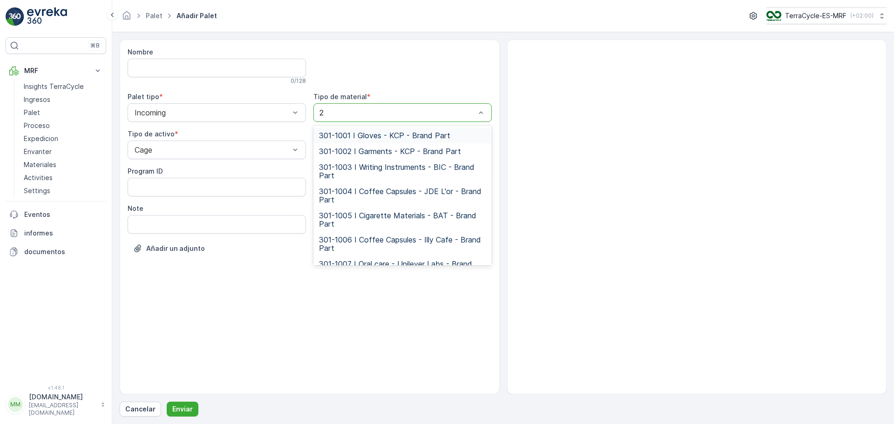
type input "24"
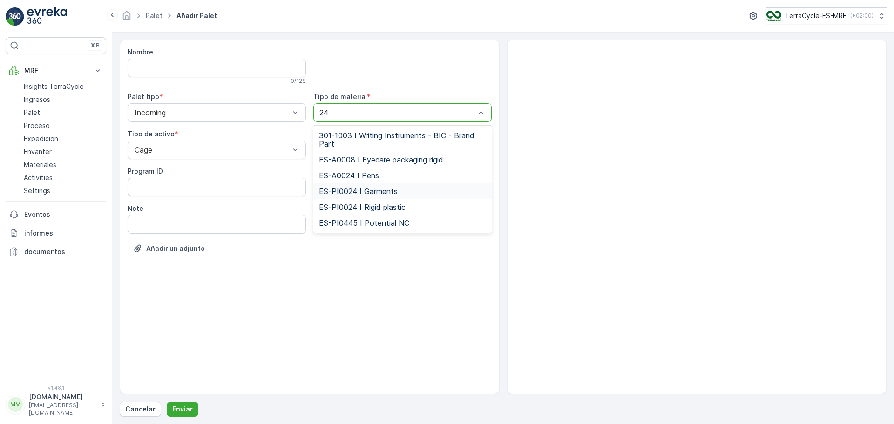
click at [364, 191] on span "ES-PI0024 I Garments" at bounding box center [358, 191] width 79 height 8
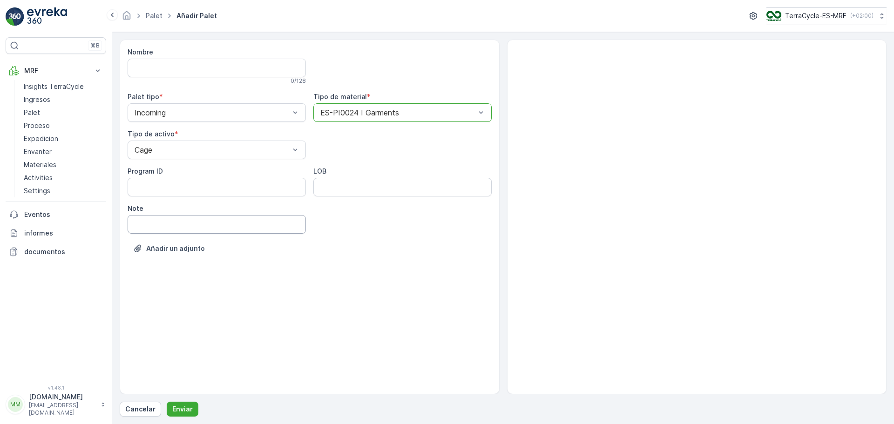
click at [183, 232] on input "Note" at bounding box center [217, 224] width 178 height 19
type input "[DATE]"
click at [186, 408] on p "Enviar" at bounding box center [182, 409] width 20 height 9
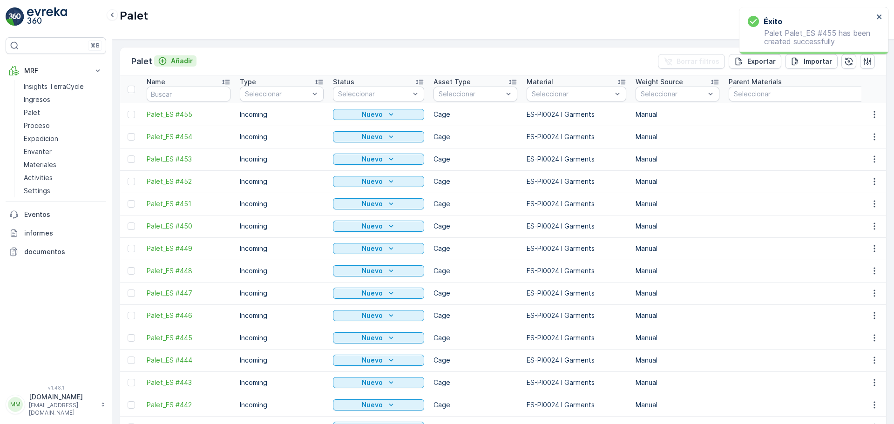
click at [184, 59] on p "Añadir" at bounding box center [182, 60] width 22 height 9
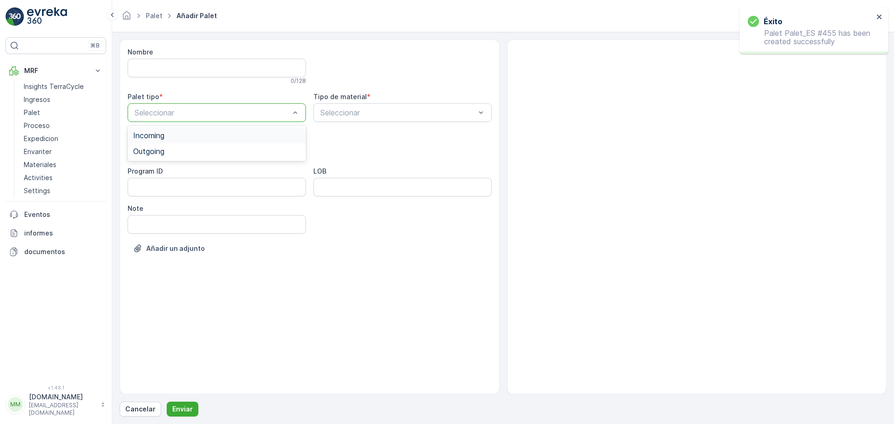
click at [173, 116] on div at bounding box center [212, 112] width 157 height 8
click at [169, 134] on div "Incoming" at bounding box center [216, 135] width 167 height 8
click at [173, 148] on div at bounding box center [212, 150] width 157 height 8
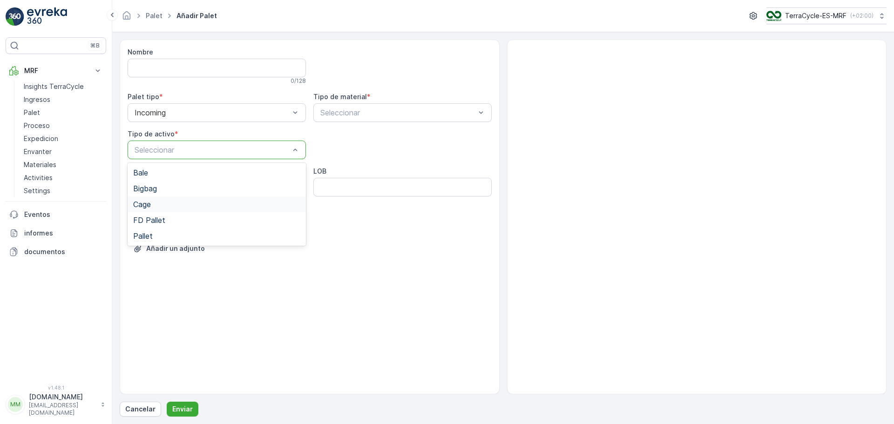
click at [161, 201] on div "Cage" at bounding box center [216, 204] width 167 height 8
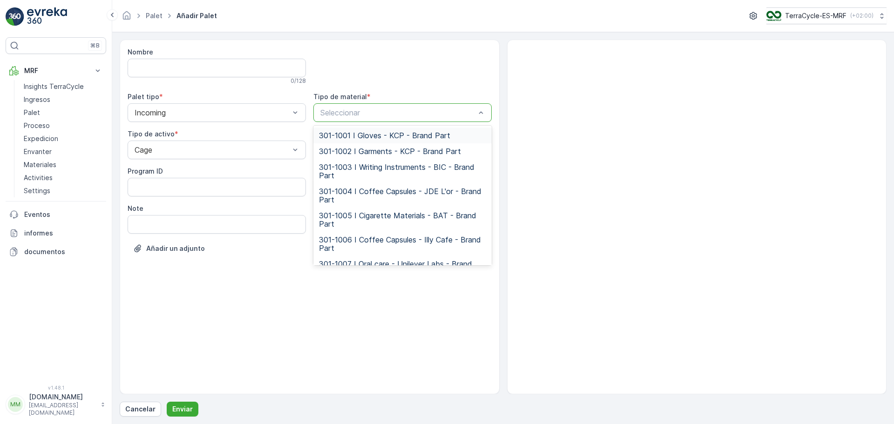
click at [351, 118] on div "Seleccionar" at bounding box center [397, 112] width 157 height 11
type input "24"
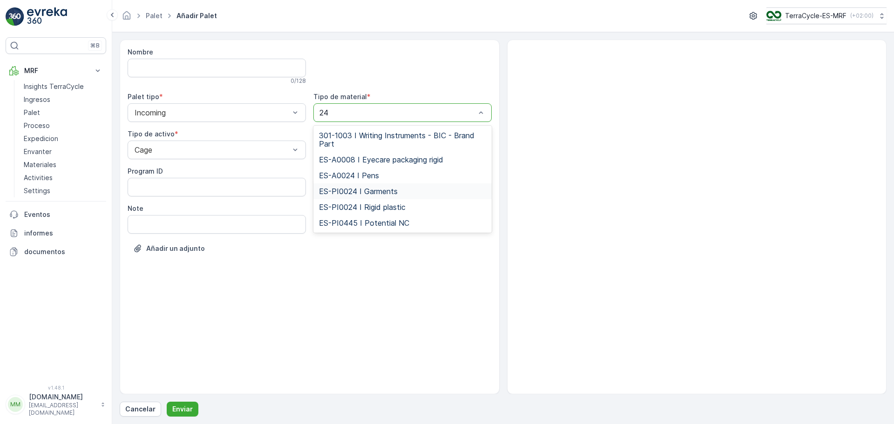
click at [369, 187] on span "ES-PI0024 I Garments" at bounding box center [358, 191] width 79 height 8
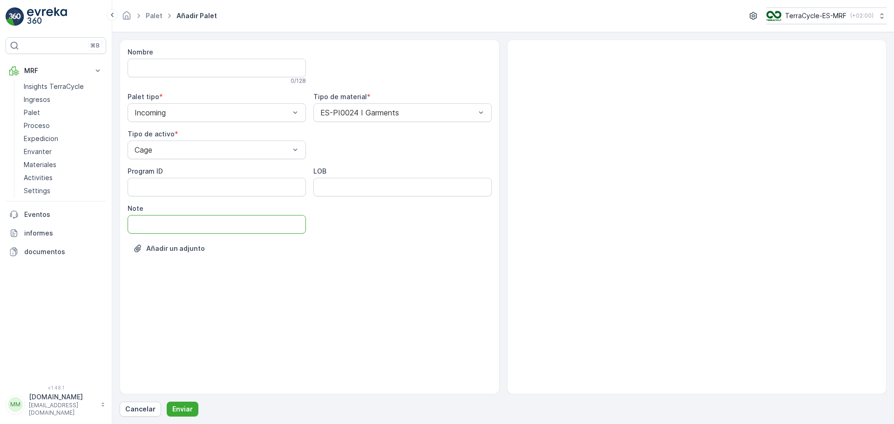
click at [202, 228] on input "Note" at bounding box center [217, 224] width 178 height 19
type input "[DATE]"
click at [187, 407] on p "Enviar" at bounding box center [182, 409] width 20 height 9
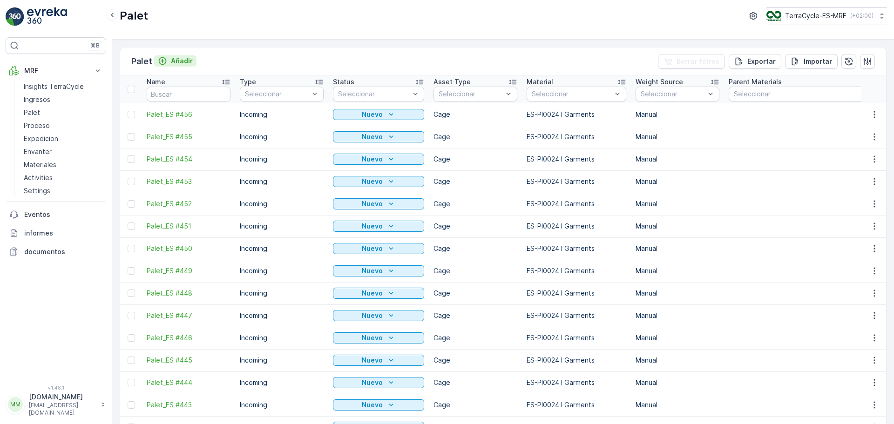
click at [182, 58] on p "Añadir" at bounding box center [182, 60] width 22 height 9
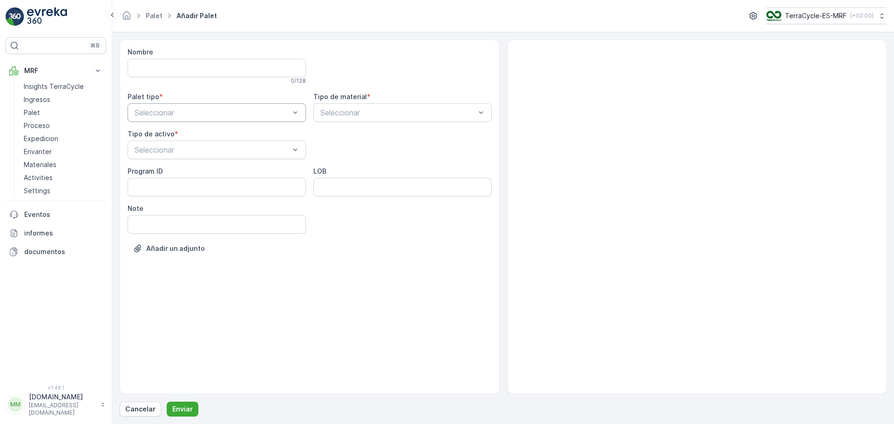
click at [174, 115] on div at bounding box center [212, 112] width 157 height 8
click at [175, 141] on div "Incoming" at bounding box center [217, 136] width 178 height 16
click at [178, 147] on div at bounding box center [212, 150] width 157 height 8
click at [153, 201] on div "Cage" at bounding box center [216, 204] width 167 height 8
click at [351, 110] on div at bounding box center [397, 112] width 157 height 8
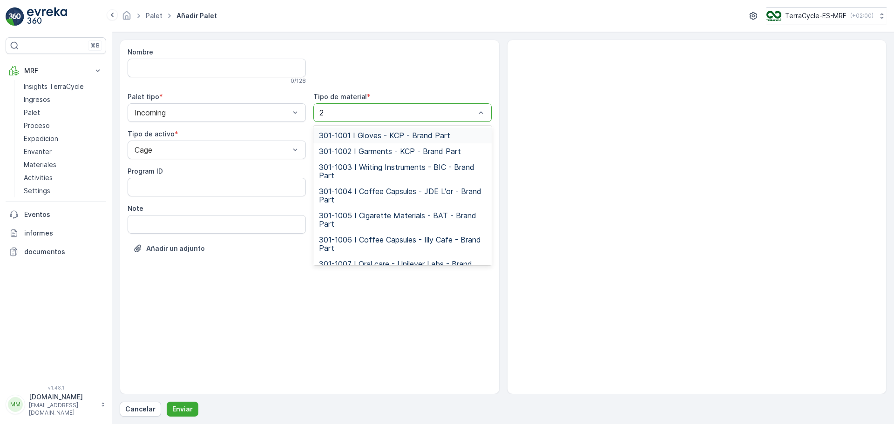
type input "24"
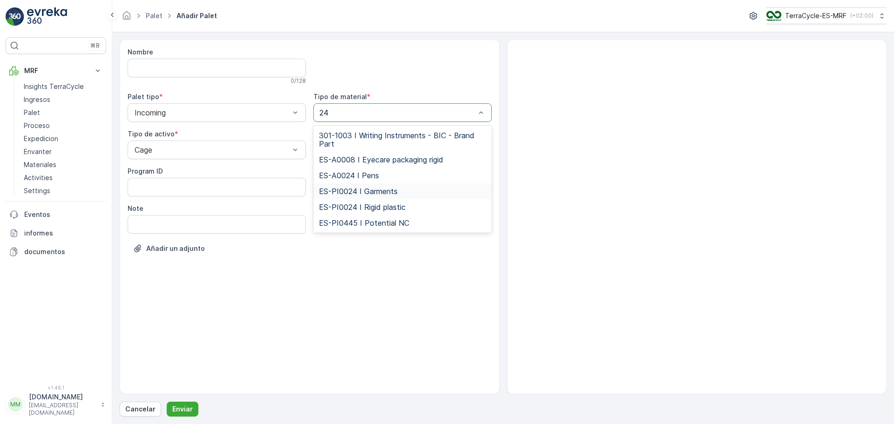
click at [373, 188] on span "ES-PI0024 I Garments" at bounding box center [358, 191] width 79 height 8
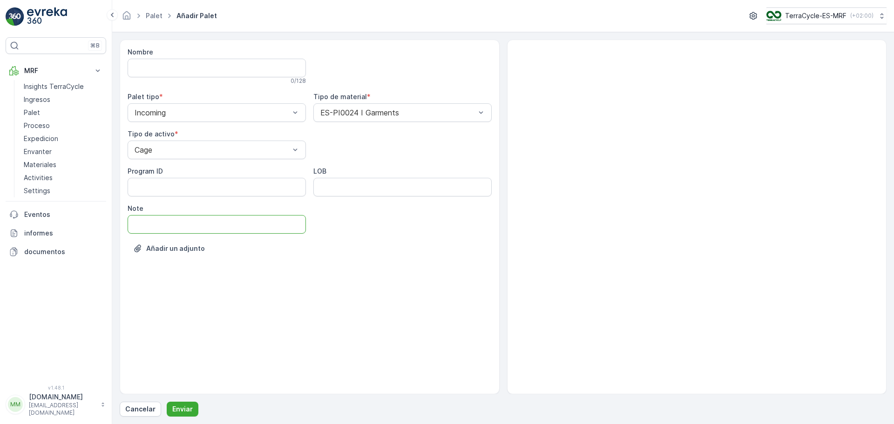
click at [169, 229] on input "Note" at bounding box center [217, 224] width 178 height 19
type input "[DATE]"
click at [187, 401] on div "Nombre 0 / 128 Palet tipo * Incoming Tipo de material * ES-PI0024 I Garments Ti…" at bounding box center [503, 228] width 767 height 377
click at [172, 410] on p "Enviar" at bounding box center [182, 409] width 20 height 9
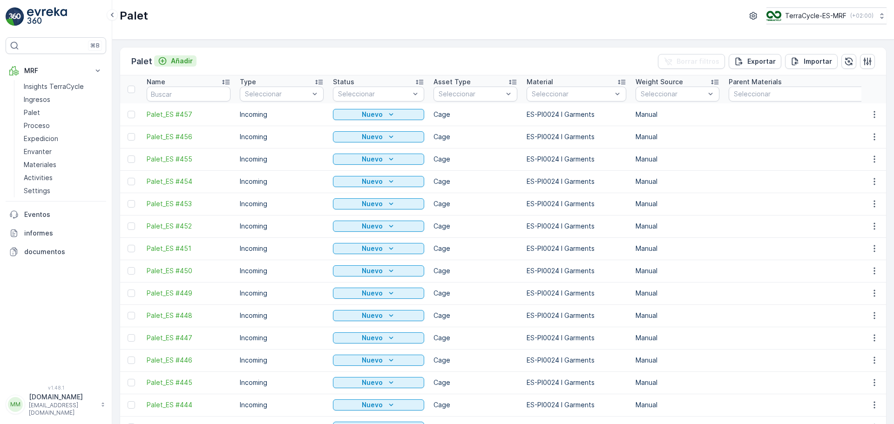
click at [183, 61] on p "Añadir" at bounding box center [182, 60] width 22 height 9
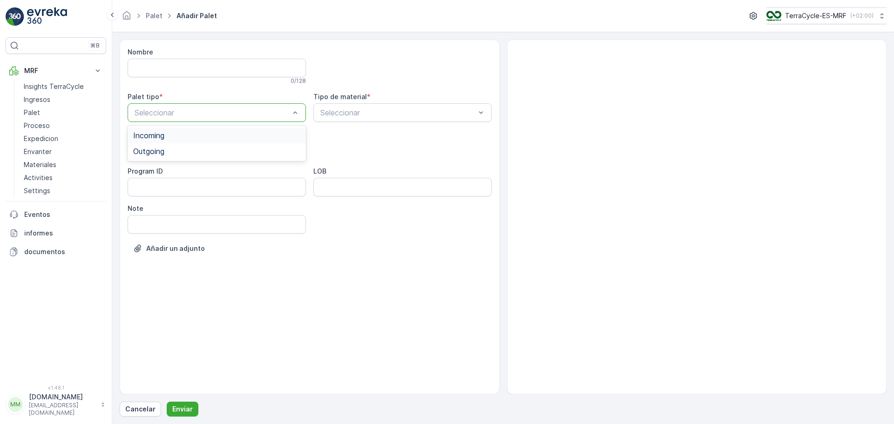
click at [160, 114] on div at bounding box center [212, 112] width 157 height 8
click at [186, 141] on div "Incoming" at bounding box center [217, 136] width 178 height 16
click at [152, 200] on div "Cage" at bounding box center [217, 205] width 178 height 16
click at [383, 112] on div at bounding box center [397, 112] width 157 height 8
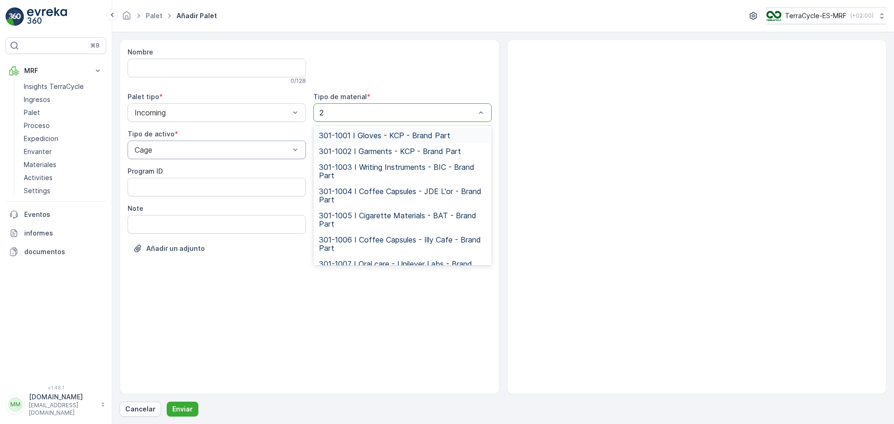
type input "24"
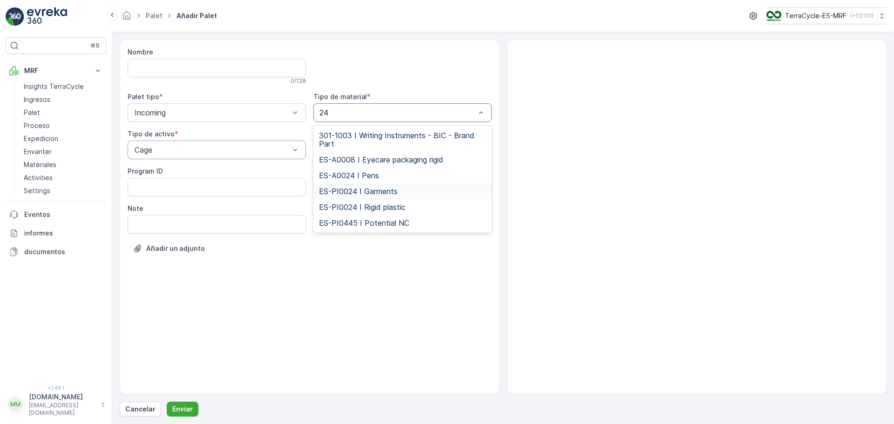
click at [388, 190] on span "ES-PI0024 I Garments" at bounding box center [358, 191] width 79 height 8
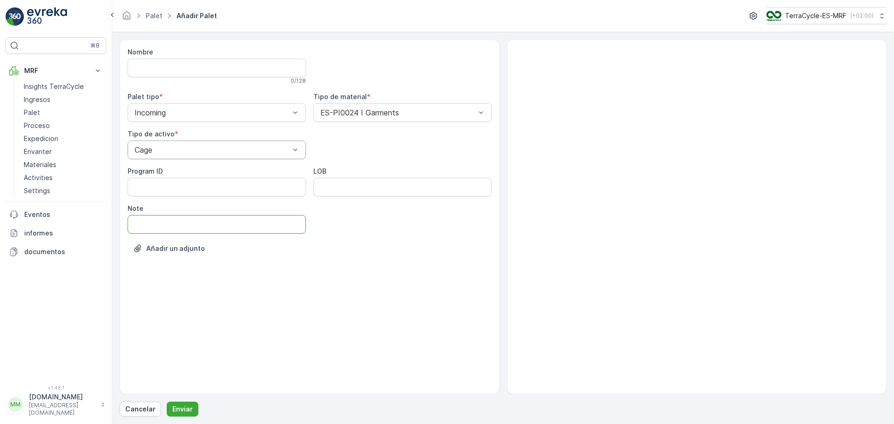
click at [202, 233] on input "Note" at bounding box center [217, 224] width 178 height 19
type input "[DATE]"
click at [178, 406] on p "Enviar" at bounding box center [182, 409] width 20 height 9
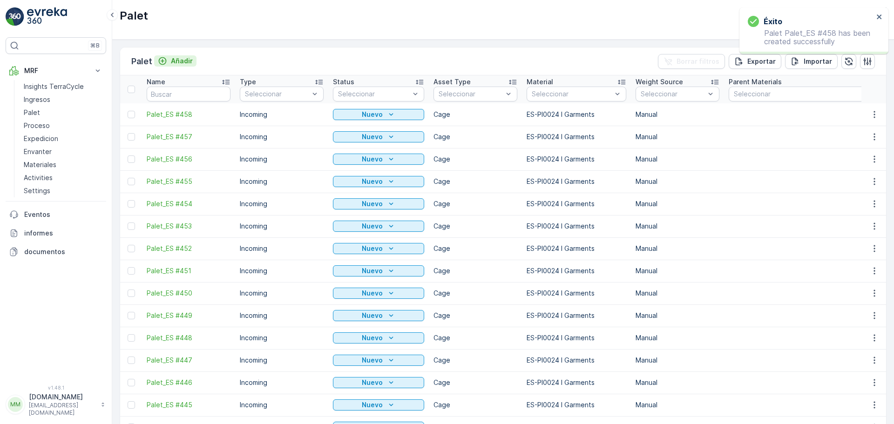
click at [184, 59] on p "Añadir" at bounding box center [182, 60] width 22 height 9
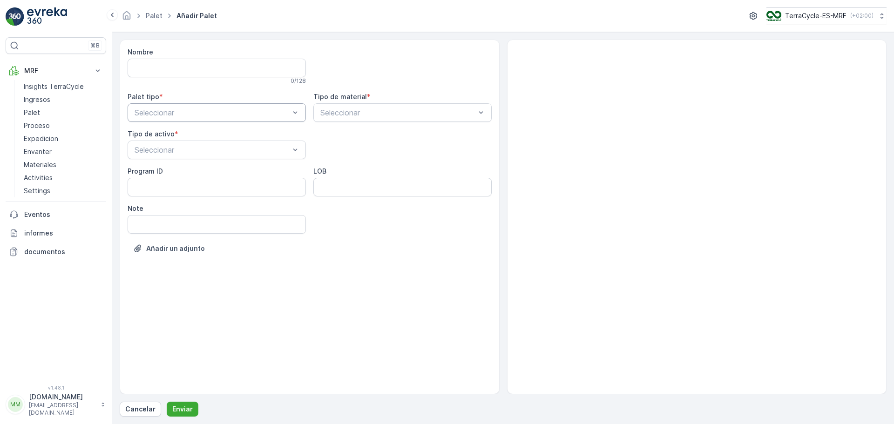
click at [165, 115] on div at bounding box center [212, 112] width 157 height 8
click at [162, 134] on span "Incoming" at bounding box center [148, 135] width 31 height 8
click at [163, 152] on div at bounding box center [212, 150] width 157 height 8
click at [151, 198] on div "Cage" at bounding box center [217, 205] width 178 height 16
click at [366, 115] on div at bounding box center [397, 112] width 157 height 8
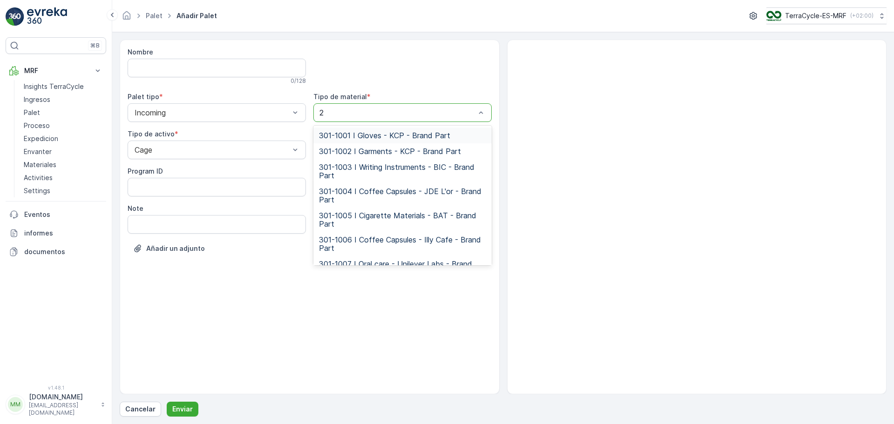
type input "24"
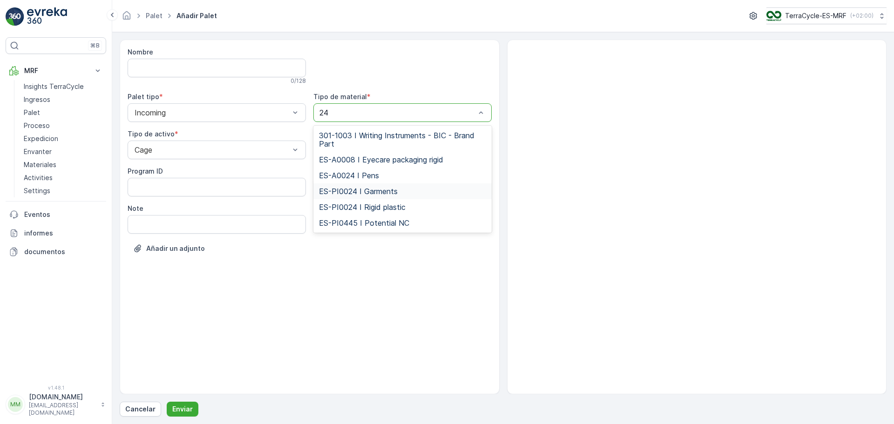
click at [377, 188] on span "ES-PI0024 I Garments" at bounding box center [358, 191] width 79 height 8
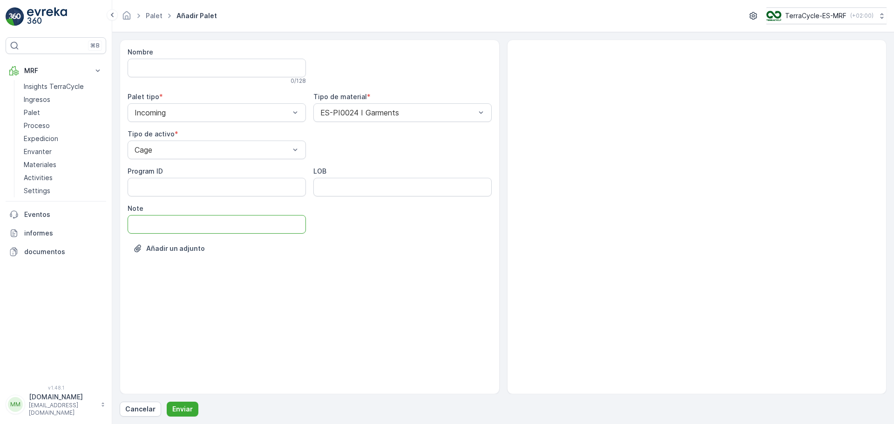
click at [145, 221] on input "Note" at bounding box center [217, 224] width 178 height 19
type input "[DATE]"
click at [185, 404] on button "Enviar" at bounding box center [183, 409] width 32 height 15
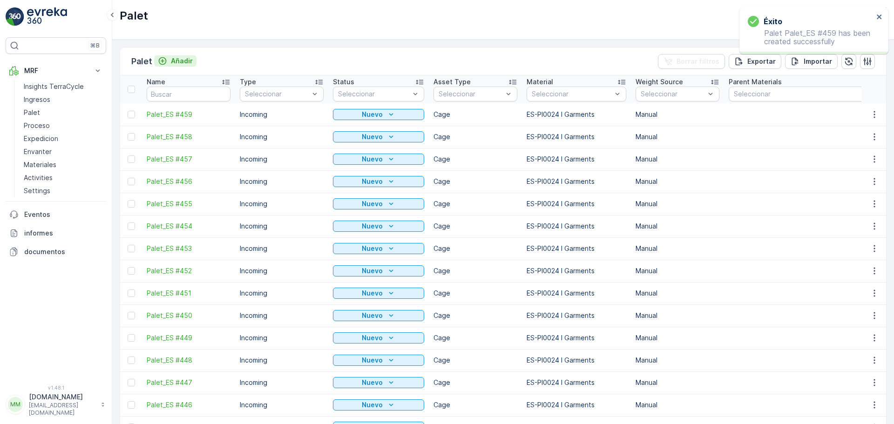
click at [183, 56] on button "Añadir" at bounding box center [175, 60] width 42 height 11
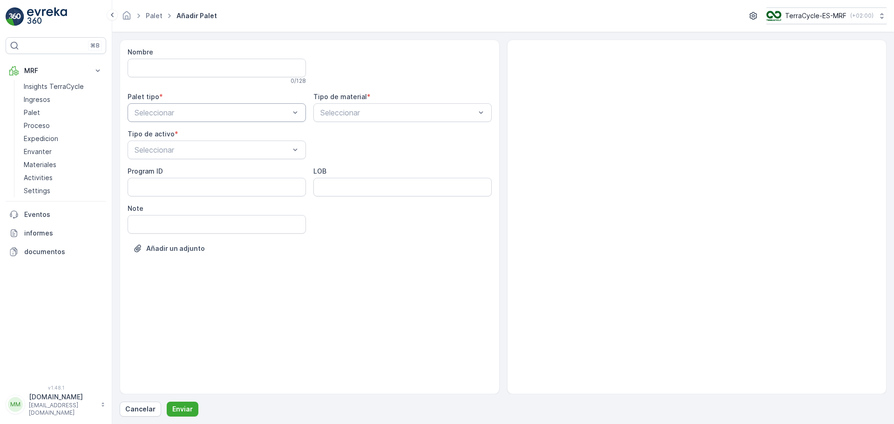
click at [166, 110] on div at bounding box center [212, 112] width 157 height 8
click at [156, 132] on span "Incoming" at bounding box center [148, 135] width 31 height 8
click at [159, 146] on div at bounding box center [212, 150] width 157 height 8
click at [150, 208] on span "Cage" at bounding box center [142, 204] width 18 height 8
click at [318, 123] on div "Nombre 0 / 128 Palet tipo * Incoming Tipo de material * Seleccionar Tipo de act…" at bounding box center [310, 157] width 364 height 220
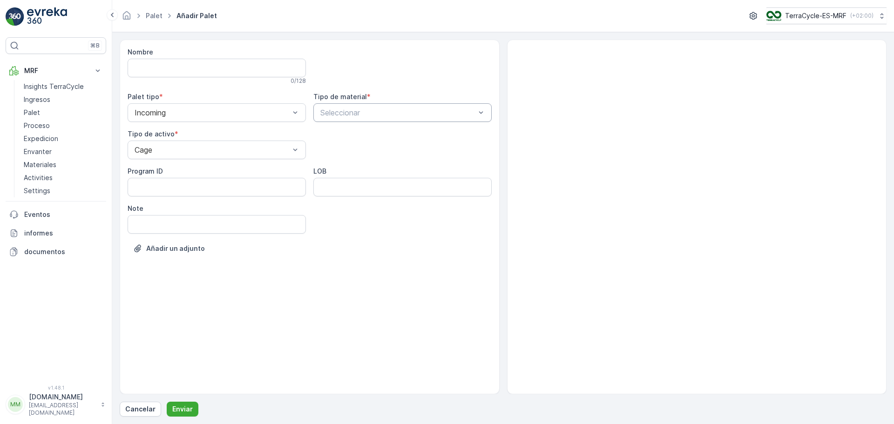
click at [336, 113] on div at bounding box center [397, 112] width 157 height 8
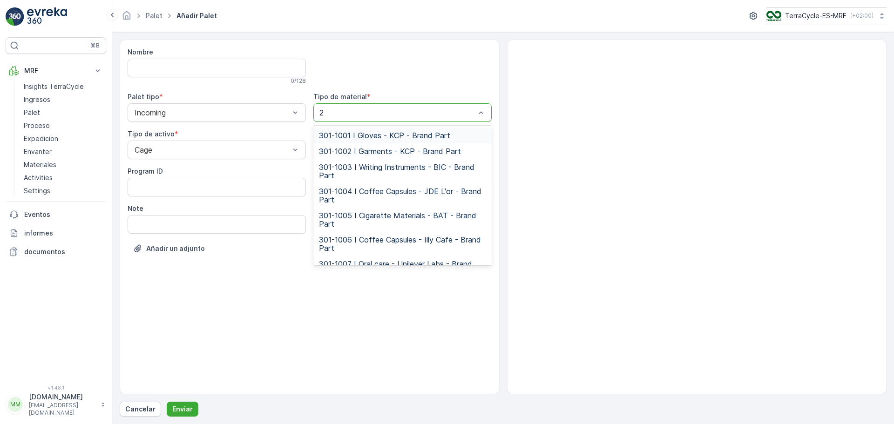
type input "24"
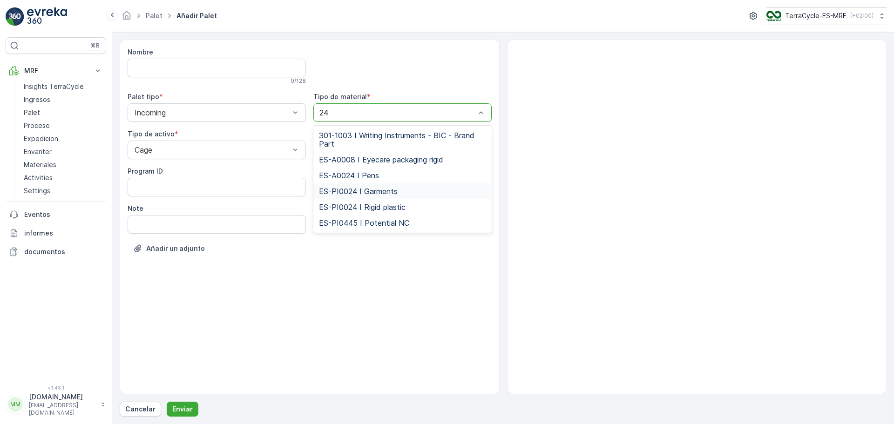
click at [374, 193] on span "ES-PI0024 I Garments" at bounding box center [358, 191] width 79 height 8
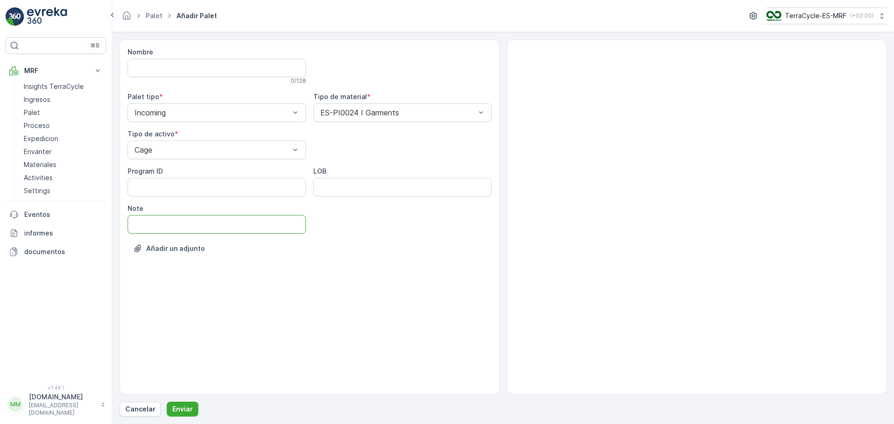
drag, startPoint x: 197, startPoint y: 227, endPoint x: 193, endPoint y: 233, distance: 7.8
click at [197, 227] on input "Note" at bounding box center [217, 224] width 178 height 19
type input "[DATE]"
click at [192, 407] on button "Enviar" at bounding box center [183, 409] width 32 height 15
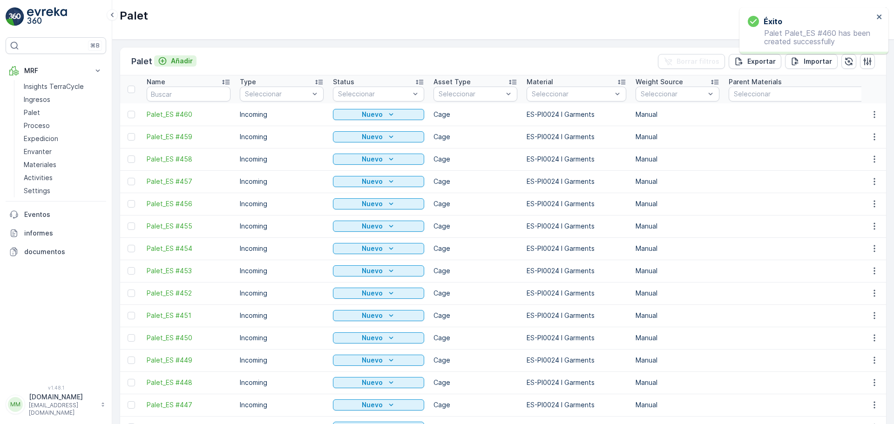
click at [174, 61] on p "Añadir" at bounding box center [182, 60] width 22 height 9
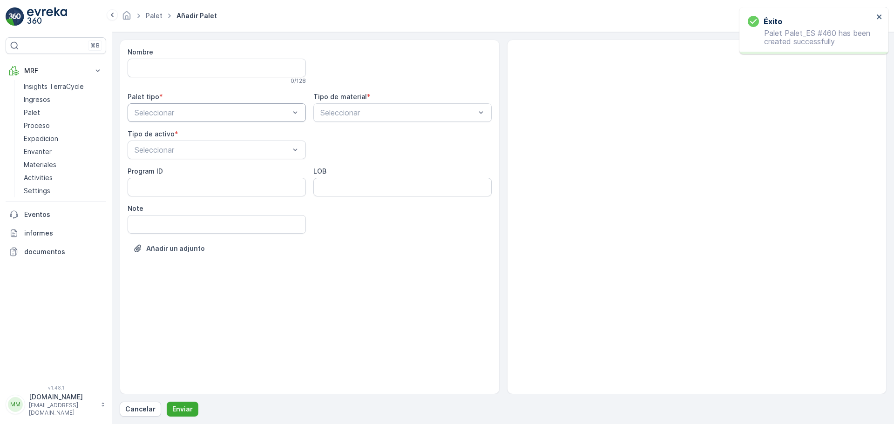
click at [179, 109] on div at bounding box center [212, 112] width 157 height 8
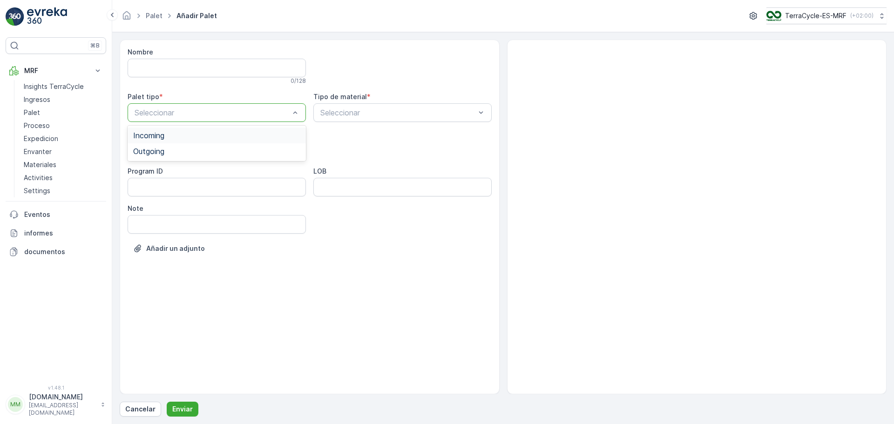
click at [175, 132] on div "Incoming" at bounding box center [216, 135] width 167 height 8
click at [166, 157] on div "Seleccionar" at bounding box center [217, 150] width 178 height 19
click at [156, 205] on div "Cage" at bounding box center [216, 204] width 167 height 8
click at [325, 114] on div at bounding box center [397, 112] width 157 height 8
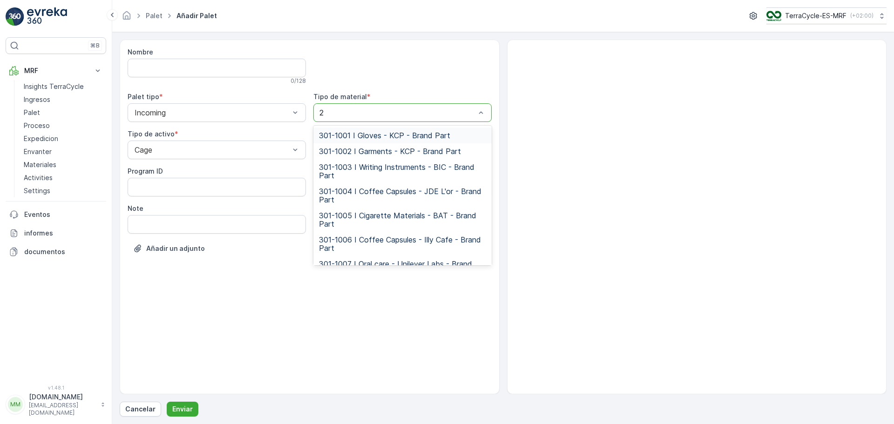
type input "24"
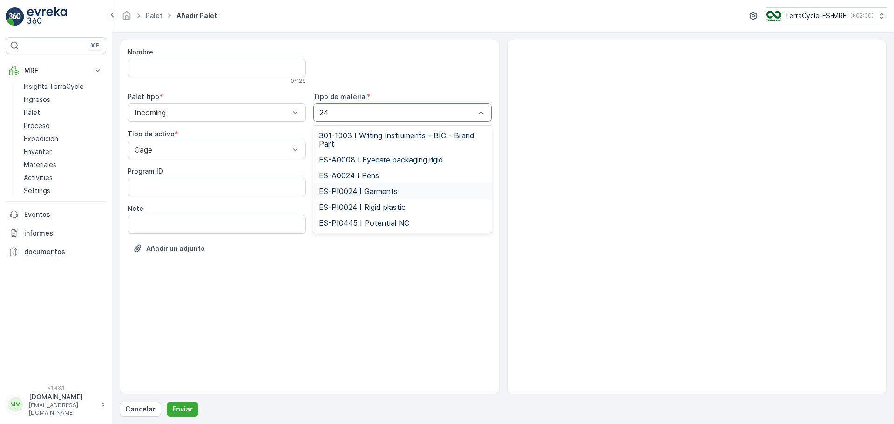
click at [359, 193] on span "ES-PI0024 I Garments" at bounding box center [358, 191] width 79 height 8
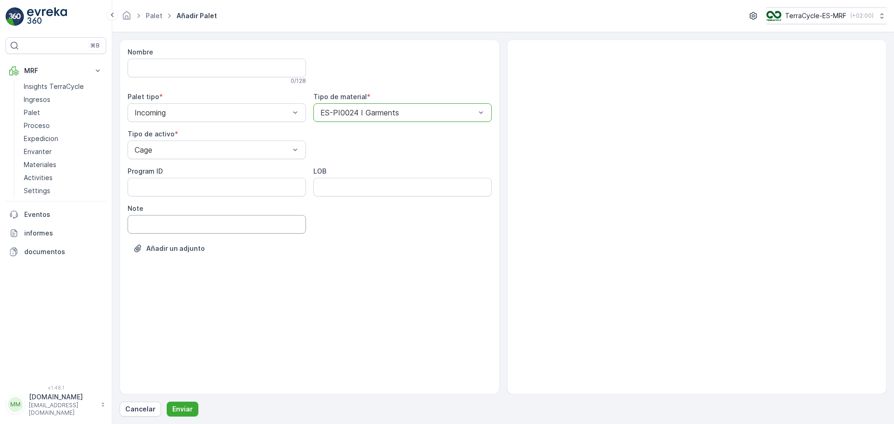
click at [178, 228] on input "Note" at bounding box center [217, 224] width 178 height 19
type input "[DATE]"
click at [182, 408] on p "Enviar" at bounding box center [182, 409] width 20 height 9
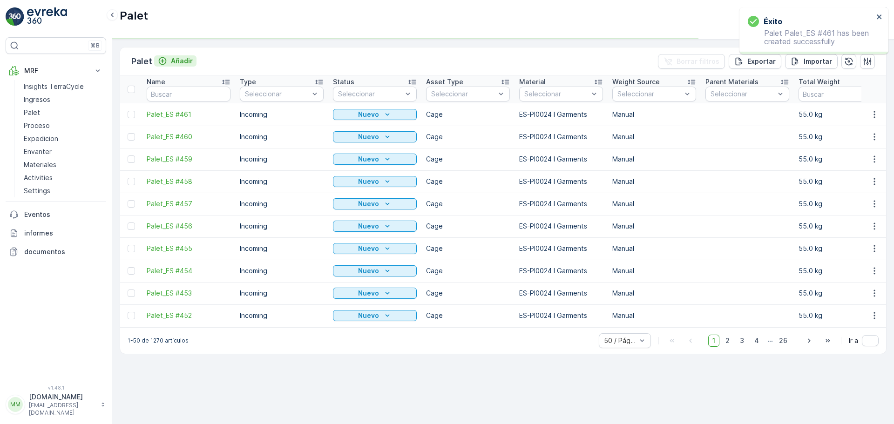
click at [177, 62] on p "Añadir" at bounding box center [182, 60] width 22 height 9
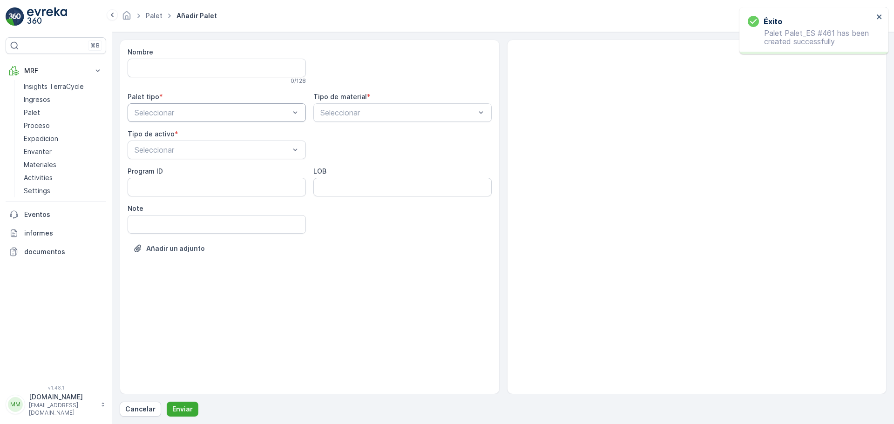
click at [159, 111] on div at bounding box center [212, 112] width 157 height 8
click at [158, 139] on span "Incoming" at bounding box center [148, 135] width 31 height 8
click at [159, 151] on div at bounding box center [212, 150] width 157 height 8
click at [145, 203] on span "Cage" at bounding box center [142, 204] width 18 height 8
click at [360, 115] on div at bounding box center [397, 112] width 157 height 8
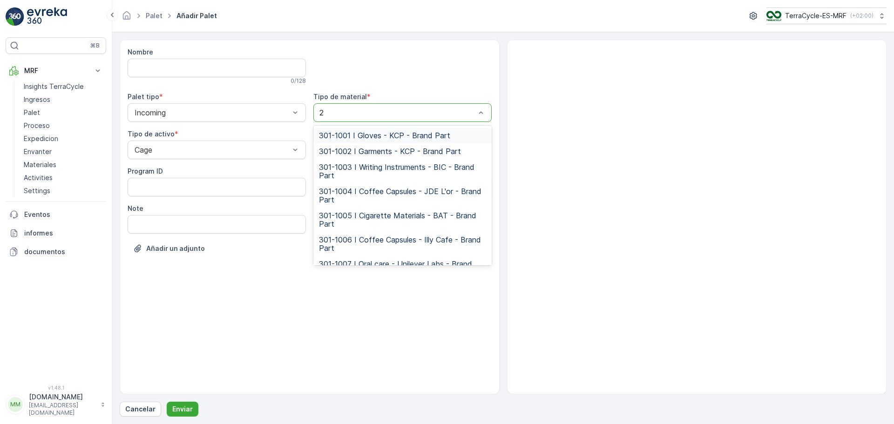
type input "24"
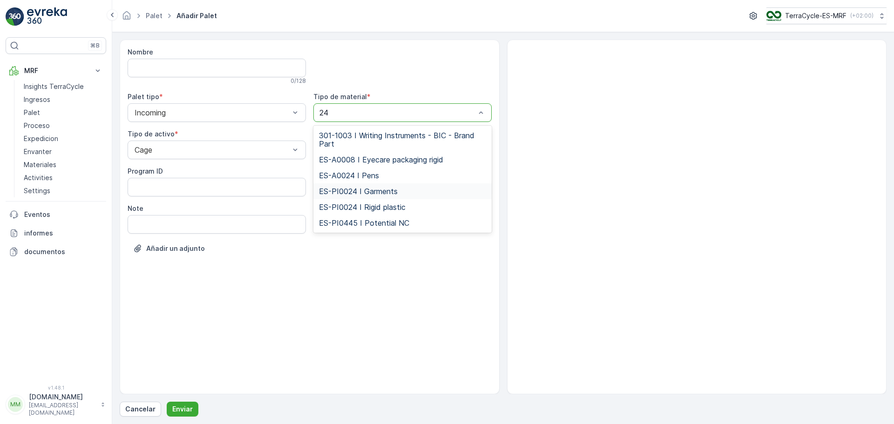
click at [375, 194] on span "ES-PI0024 I Garments" at bounding box center [358, 191] width 79 height 8
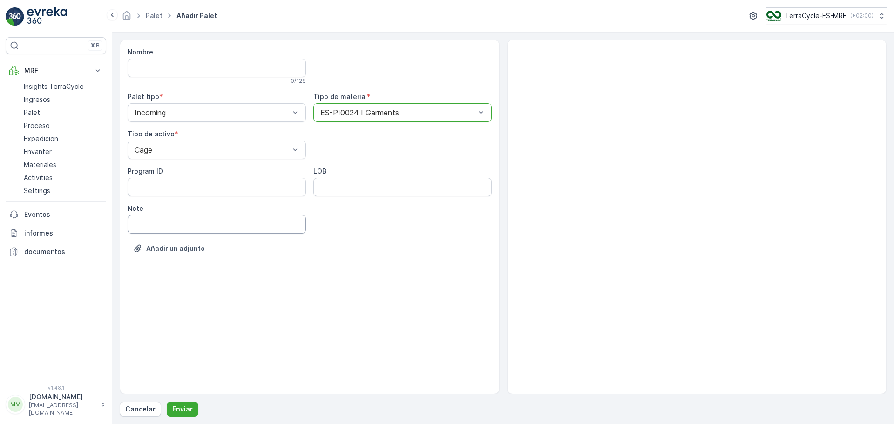
click at [146, 233] on input "Note" at bounding box center [217, 224] width 178 height 19
type input "[DATE]"
click at [182, 408] on p "Enviar" at bounding box center [182, 409] width 20 height 9
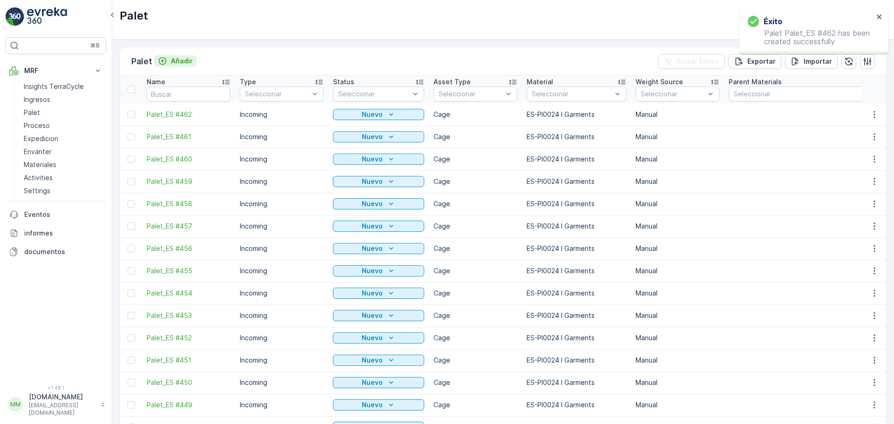
click at [178, 59] on p "Añadir" at bounding box center [182, 60] width 22 height 9
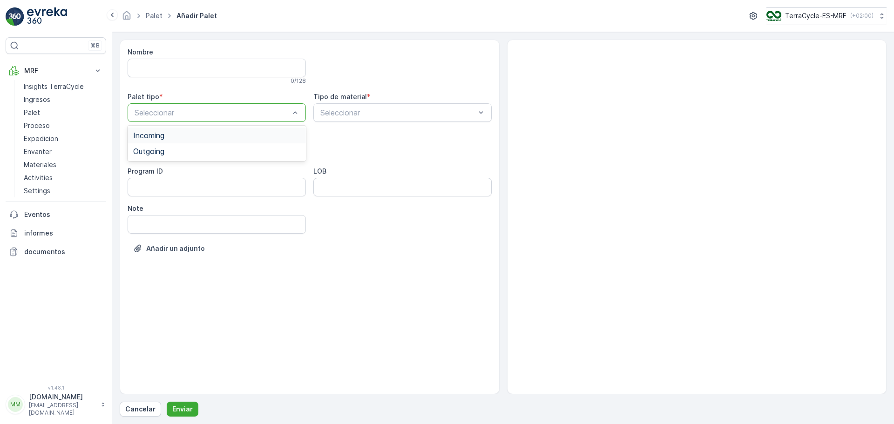
click at [163, 111] on div at bounding box center [212, 112] width 157 height 8
click at [162, 131] on span "Incoming" at bounding box center [148, 135] width 31 height 8
click at [151, 202] on span "Cage" at bounding box center [142, 204] width 18 height 8
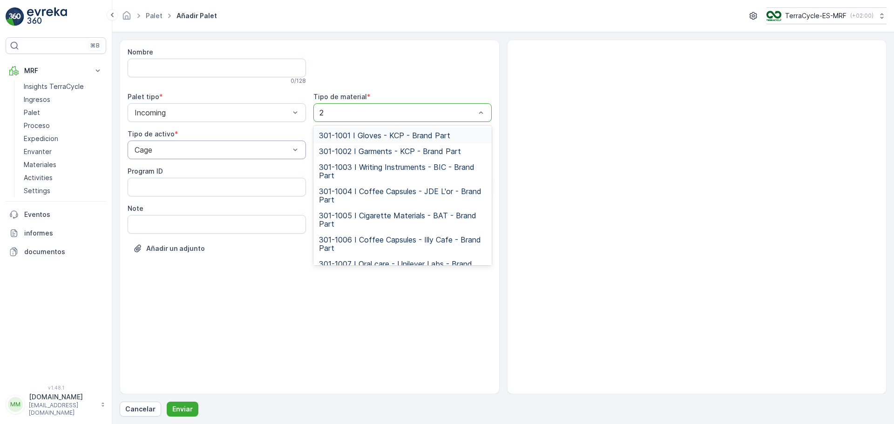
type input "24"
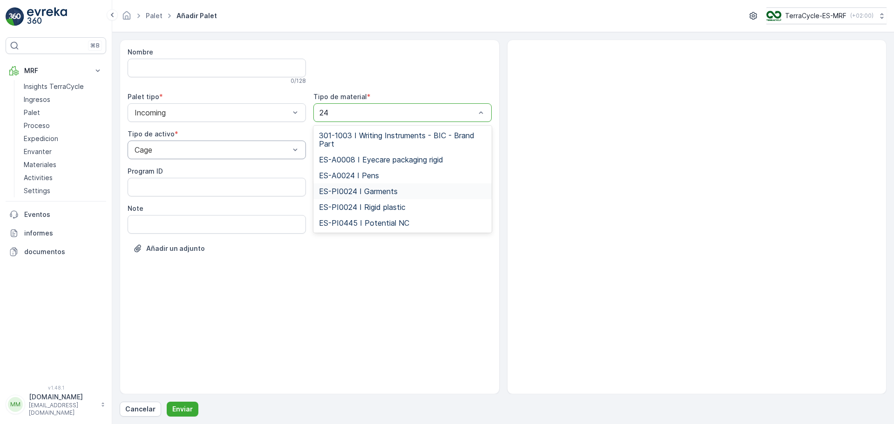
click at [384, 191] on span "ES-PI0024 I Garments" at bounding box center [358, 191] width 79 height 8
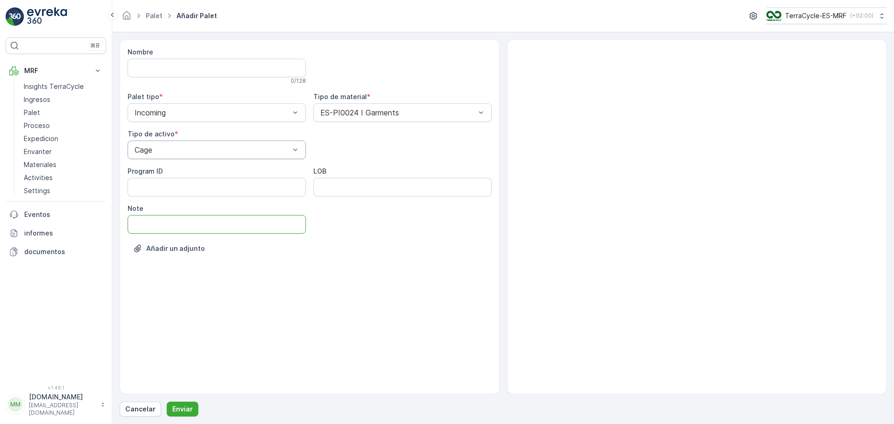
click at [199, 218] on input "Note" at bounding box center [217, 224] width 178 height 19
type input "[DATE]"
click at [178, 409] on p "Enviar" at bounding box center [182, 409] width 20 height 9
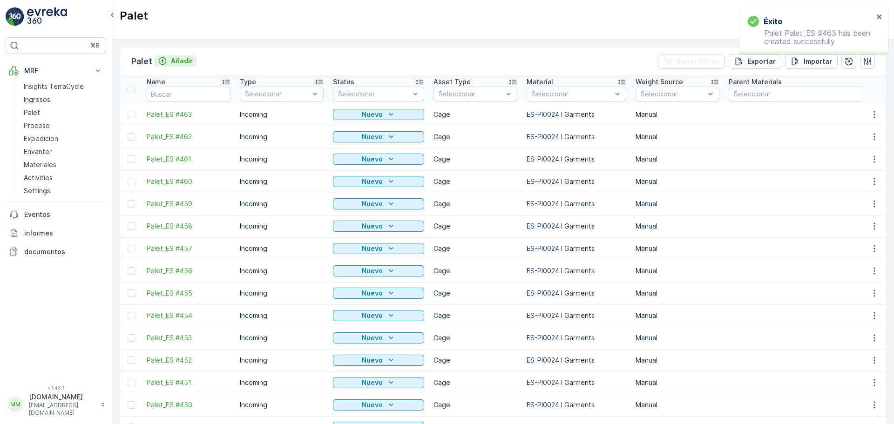
click at [184, 61] on p "Añadir" at bounding box center [182, 60] width 22 height 9
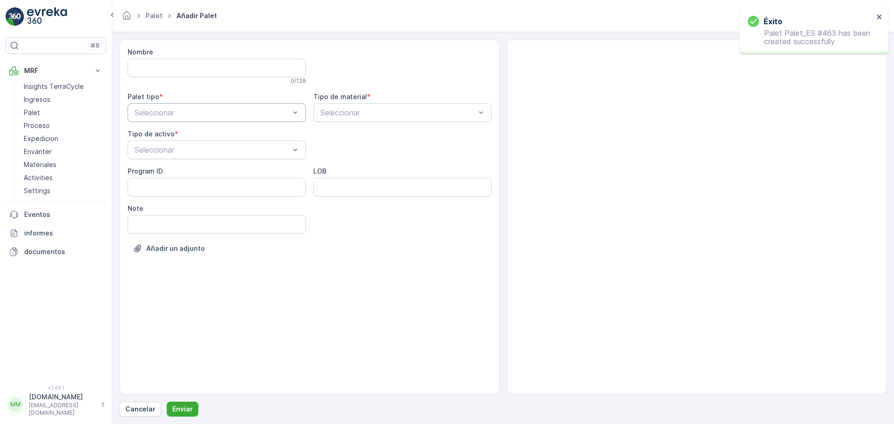
click at [162, 112] on div at bounding box center [212, 112] width 157 height 8
click at [156, 133] on span "Incoming" at bounding box center [148, 135] width 31 height 8
click at [165, 147] on div at bounding box center [212, 150] width 157 height 8
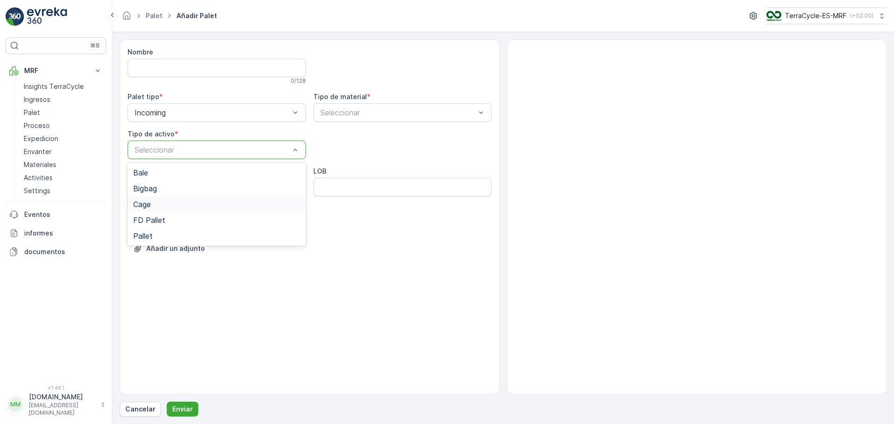
click at [148, 203] on span "Cage" at bounding box center [142, 204] width 18 height 8
click at [332, 115] on div at bounding box center [397, 112] width 157 height 8
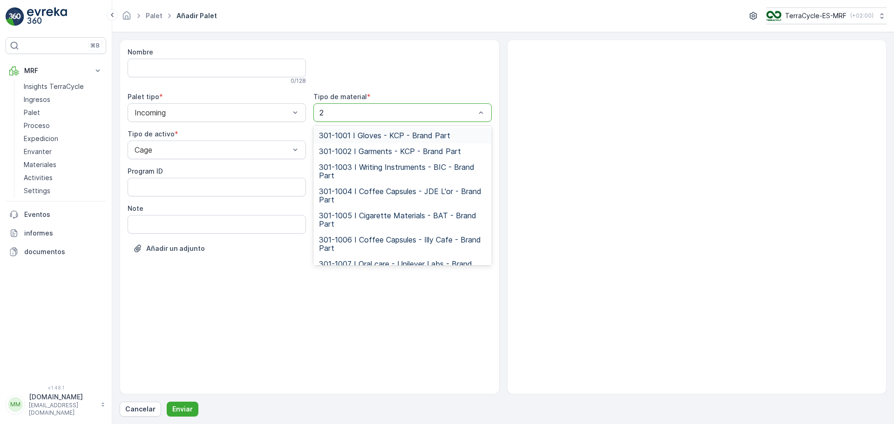
type input "24"
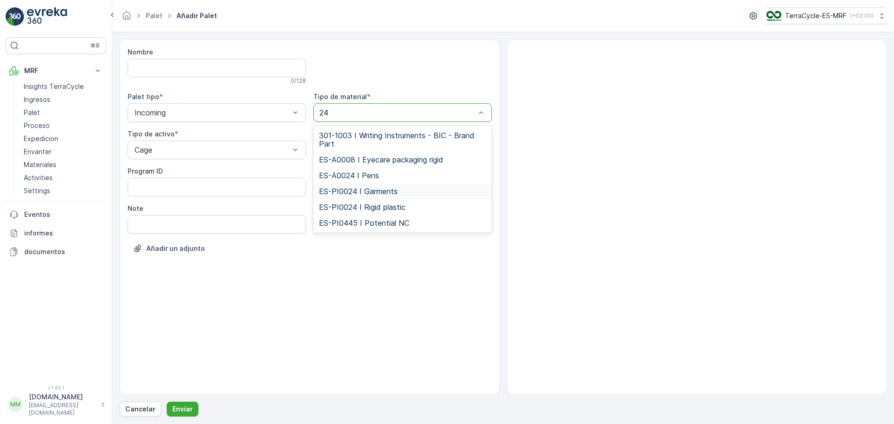
click at [364, 191] on span "ES-PI0024 I Garments" at bounding box center [358, 191] width 79 height 8
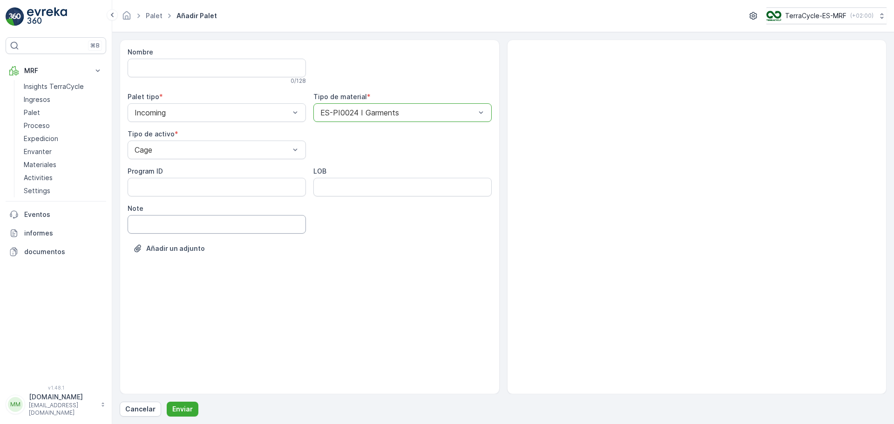
click at [161, 233] on input "Note" at bounding box center [217, 224] width 178 height 19
type input "[DATE]"
click at [185, 406] on p "Enviar" at bounding box center [182, 409] width 20 height 9
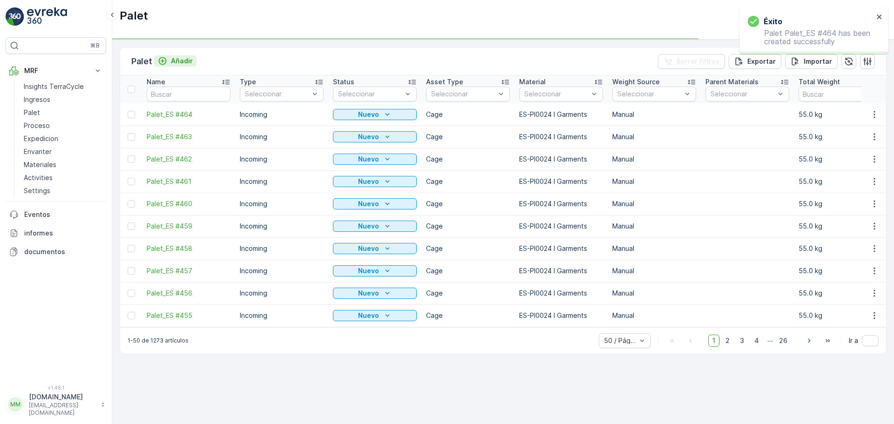
click at [178, 62] on p "Añadir" at bounding box center [182, 60] width 22 height 9
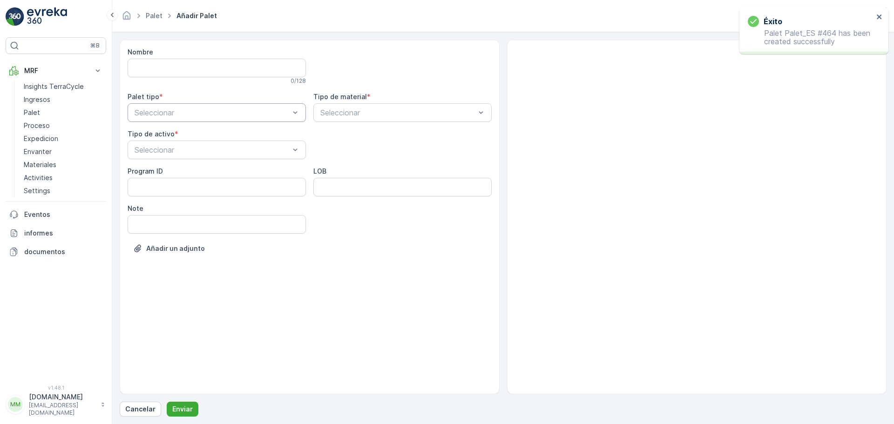
click at [178, 114] on div at bounding box center [212, 112] width 157 height 8
click at [172, 136] on div "Incoming" at bounding box center [216, 135] width 167 height 8
click at [169, 149] on div at bounding box center [212, 150] width 157 height 8
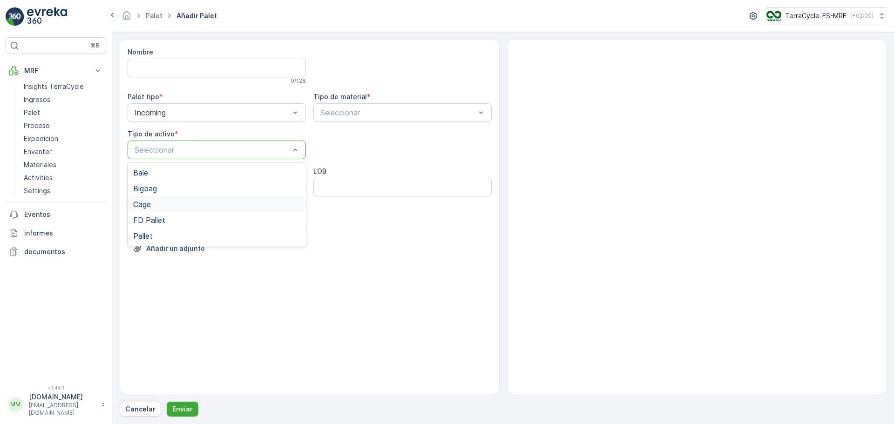
click at [159, 201] on div "Cage" at bounding box center [216, 204] width 167 height 8
click at [379, 104] on div "Seleccionar" at bounding box center [402, 112] width 178 height 19
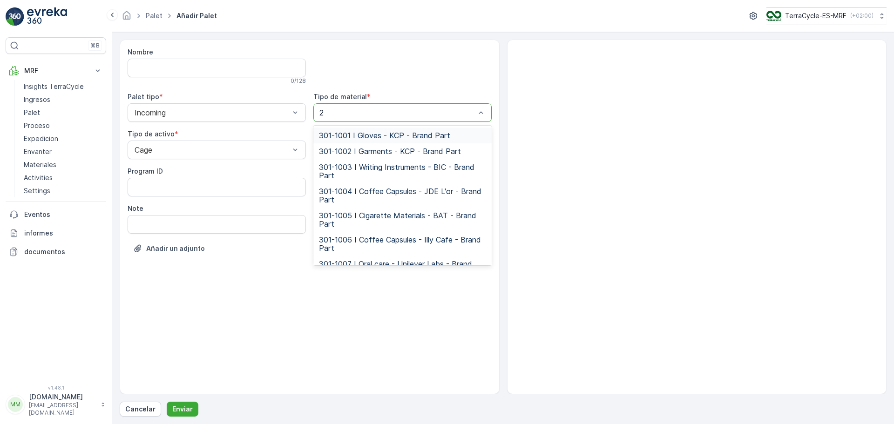
type input "24"
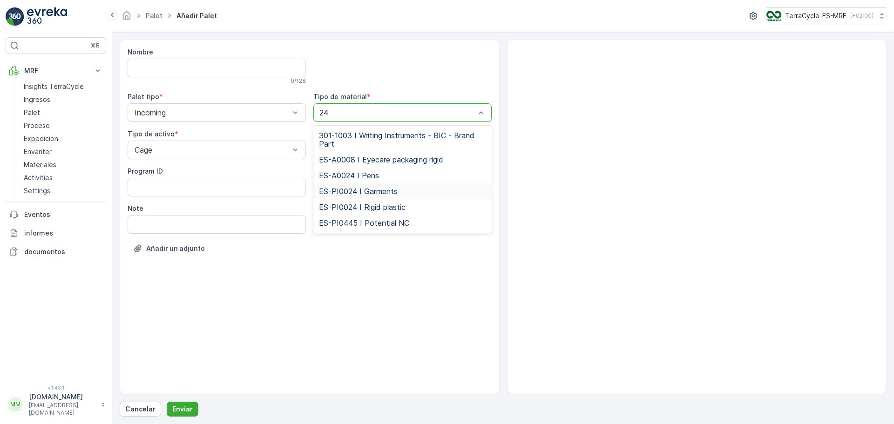
click at [380, 188] on span "ES-PI0024 I Garments" at bounding box center [358, 191] width 79 height 8
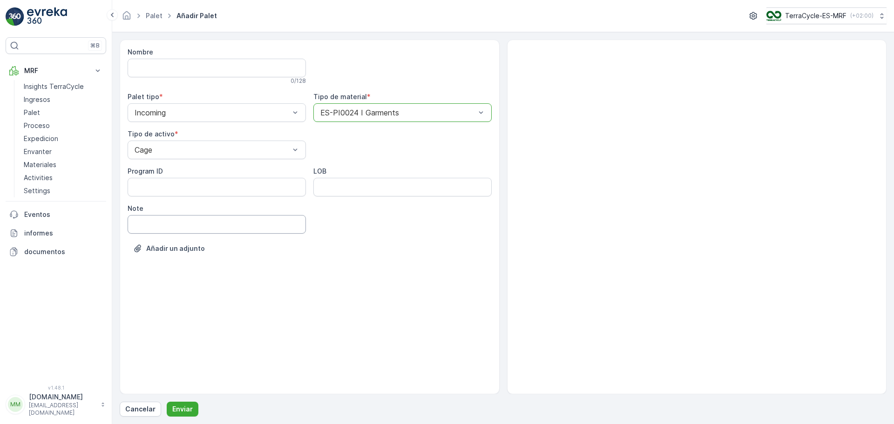
click at [157, 219] on input "Note" at bounding box center [217, 224] width 178 height 19
type input "[DATE]"
click at [184, 400] on div "Nombre 0 / 128 Palet tipo * Incoming Tipo de material * ES-PI0024 I Garments Ti…" at bounding box center [503, 228] width 767 height 377
click at [184, 404] on button "Enviar" at bounding box center [183, 409] width 32 height 15
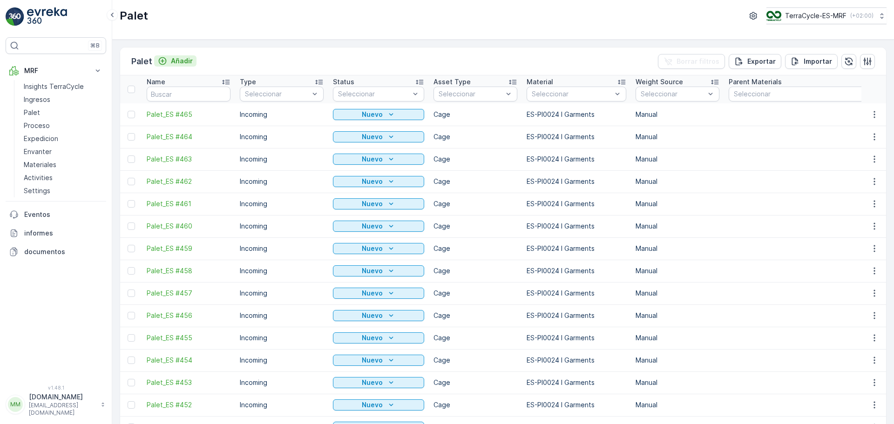
click at [180, 58] on p "Añadir" at bounding box center [182, 60] width 22 height 9
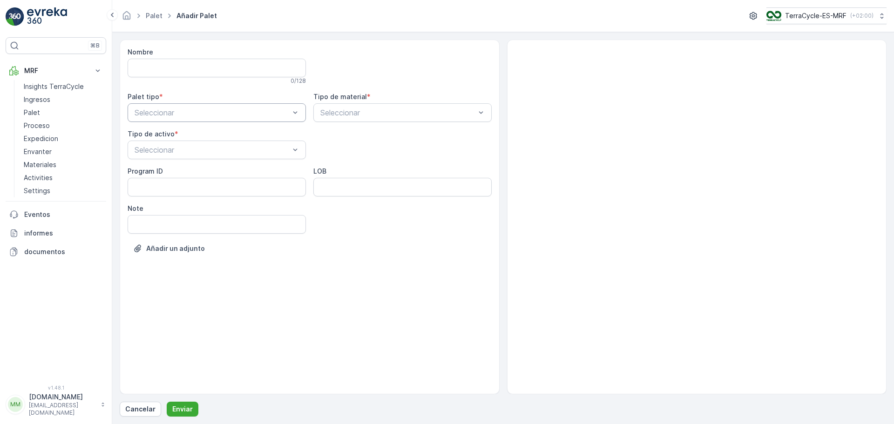
click at [169, 115] on div at bounding box center [212, 112] width 157 height 8
click at [167, 135] on div "Incoming" at bounding box center [216, 135] width 167 height 8
click at [167, 147] on div at bounding box center [212, 150] width 157 height 8
click at [153, 204] on div "Cage" at bounding box center [216, 204] width 167 height 8
click at [345, 115] on div at bounding box center [397, 112] width 157 height 8
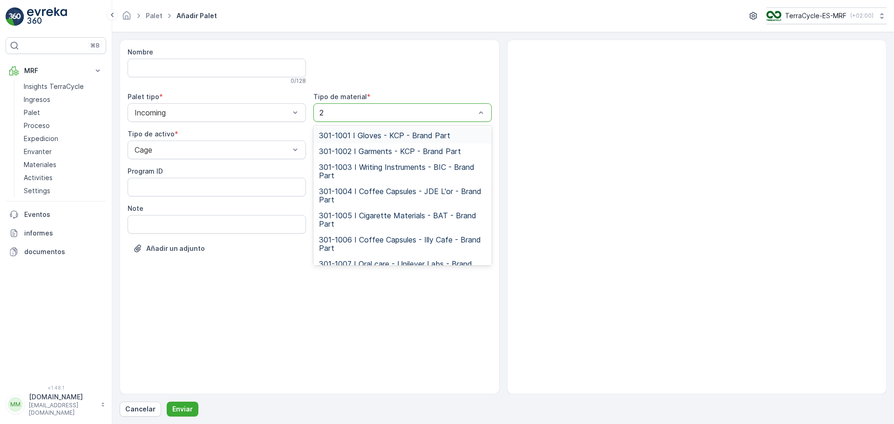
type input "24"
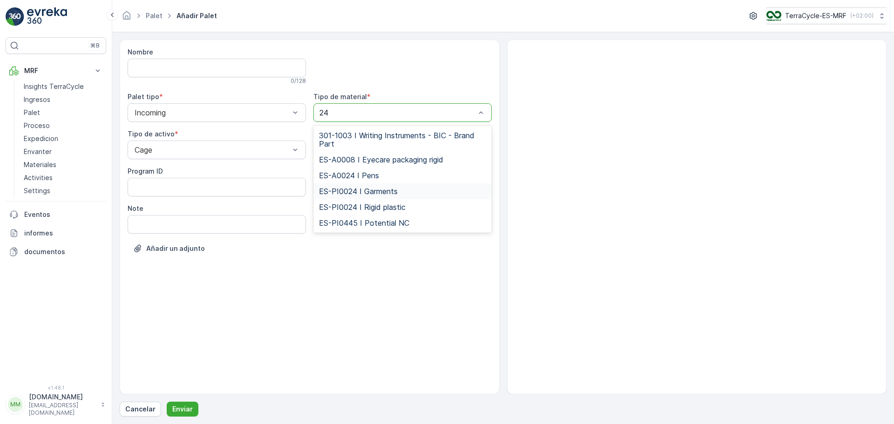
click at [379, 195] on span "ES-PI0024 I Garments" at bounding box center [358, 191] width 79 height 8
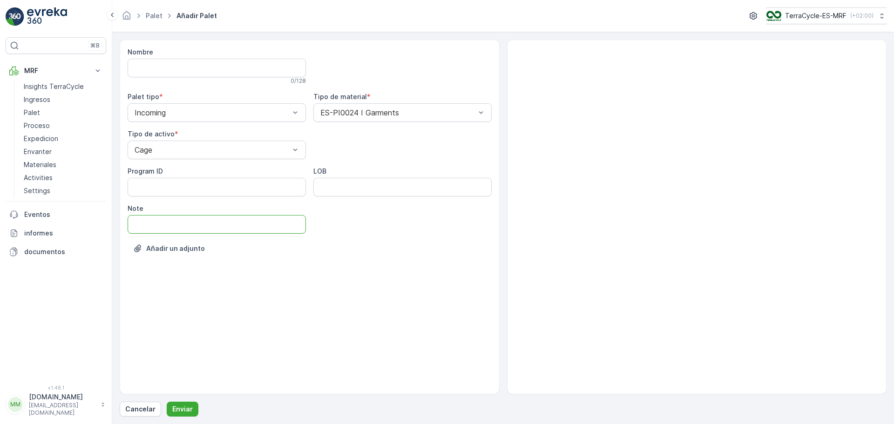
drag, startPoint x: 174, startPoint y: 227, endPoint x: 174, endPoint y: 234, distance: 7.0
click at [174, 228] on input "Note" at bounding box center [217, 224] width 178 height 19
type input "[DATE]"
click at [180, 407] on p "Enviar" at bounding box center [182, 409] width 20 height 9
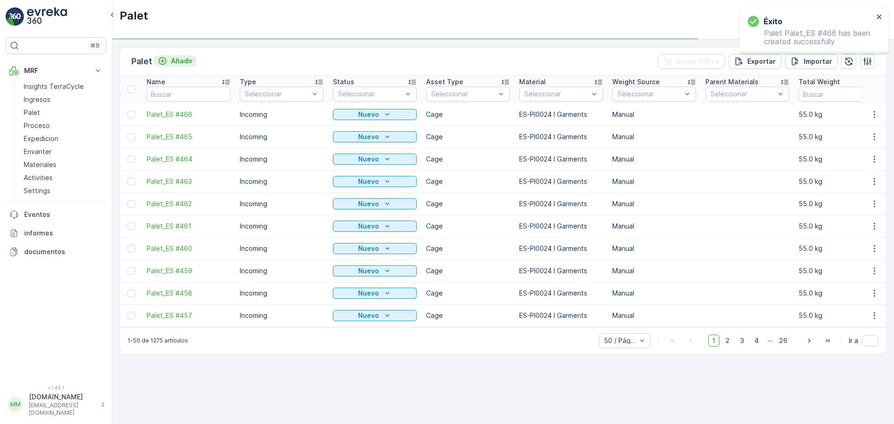
click at [182, 62] on p "Añadir" at bounding box center [182, 60] width 22 height 9
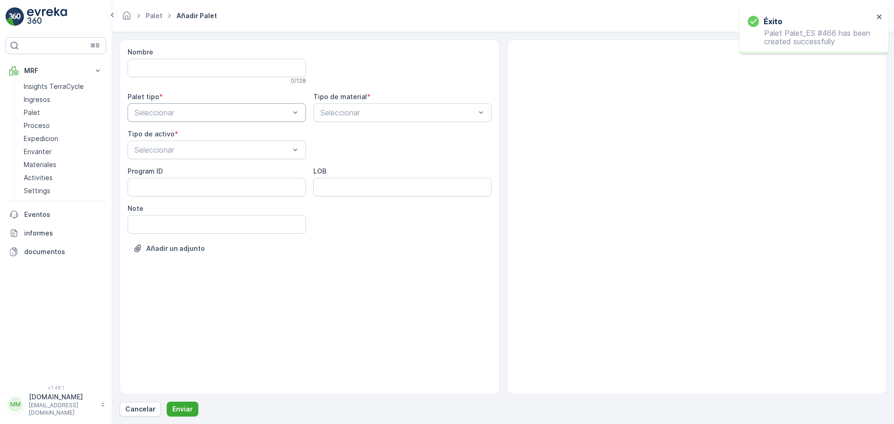
click at [165, 114] on div at bounding box center [212, 112] width 157 height 8
click at [163, 137] on span "Incoming" at bounding box center [148, 135] width 31 height 8
click at [166, 153] on div at bounding box center [212, 150] width 157 height 8
click at [150, 212] on div "Cage" at bounding box center [217, 205] width 178 height 16
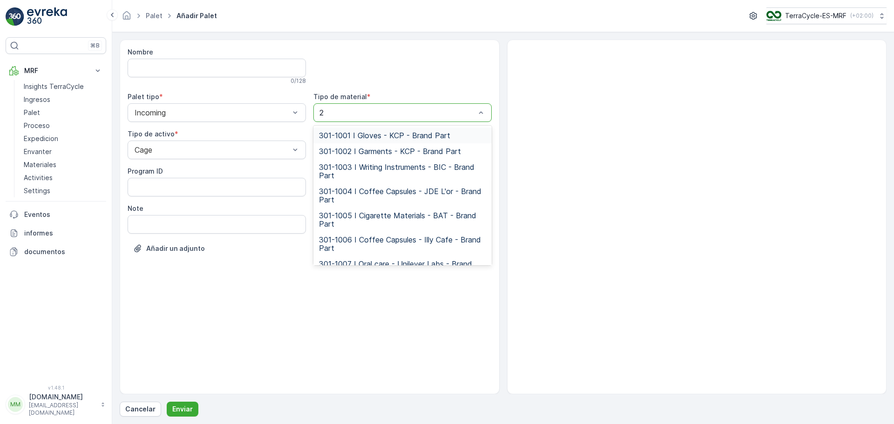
type input "24"
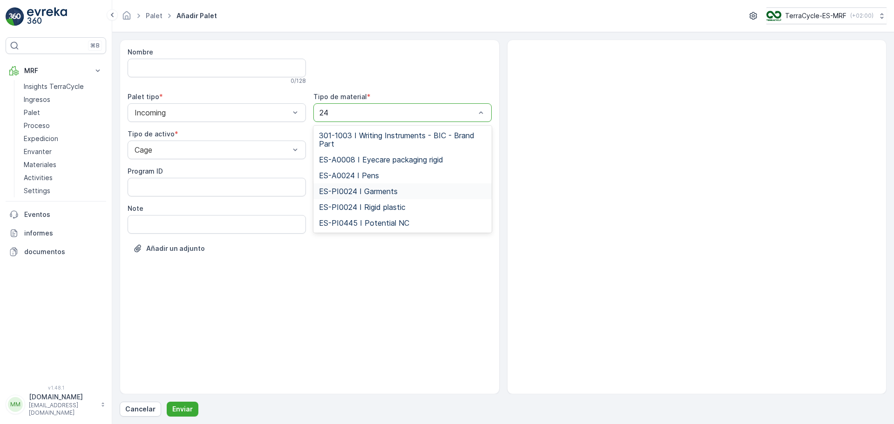
click at [365, 187] on span "ES-PI0024 I Garments" at bounding box center [358, 191] width 79 height 8
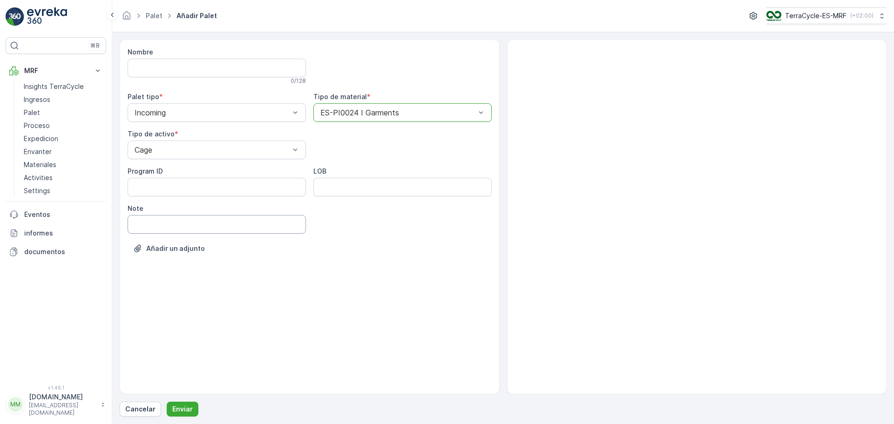
click at [152, 230] on input "Note" at bounding box center [217, 224] width 178 height 19
type input "[DATE]"
click at [193, 407] on button "Enviar" at bounding box center [183, 409] width 32 height 15
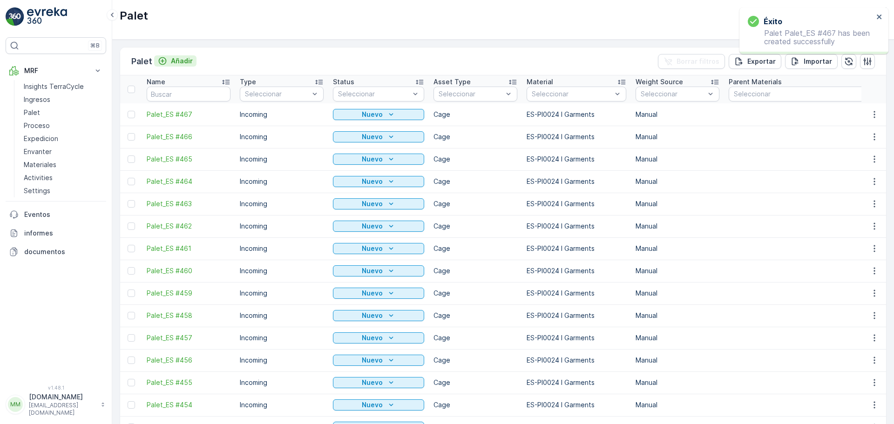
click at [183, 63] on p "Añadir" at bounding box center [182, 60] width 22 height 9
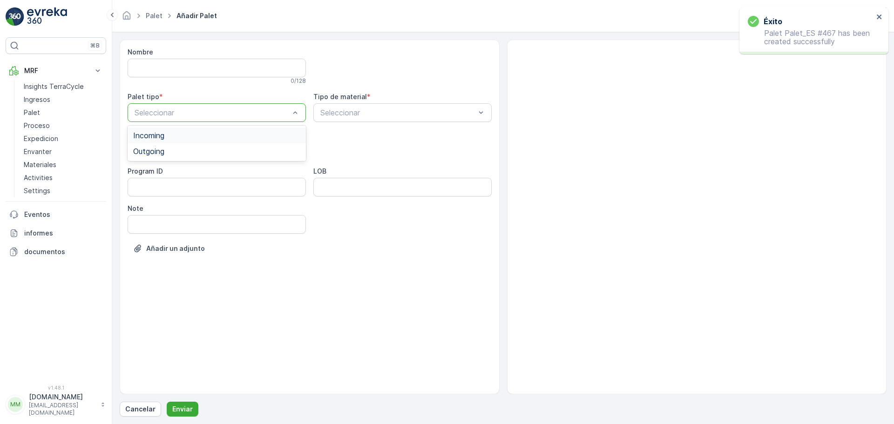
click at [166, 136] on div "Incoming" at bounding box center [216, 135] width 167 height 8
click at [167, 148] on div at bounding box center [212, 150] width 157 height 8
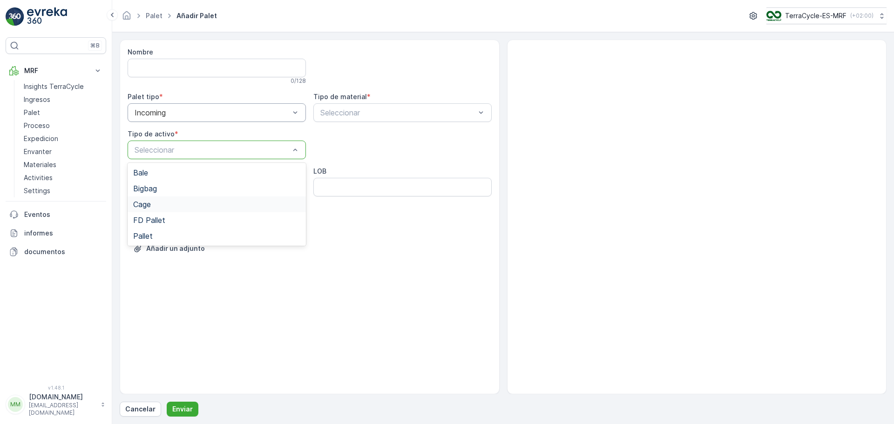
click at [151, 202] on span "Cage" at bounding box center [142, 204] width 18 height 8
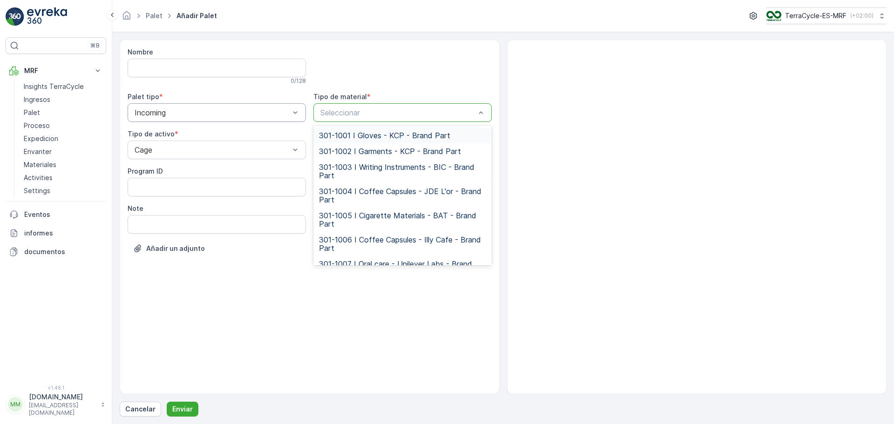
click at [346, 115] on div at bounding box center [397, 112] width 157 height 8
type input "24"
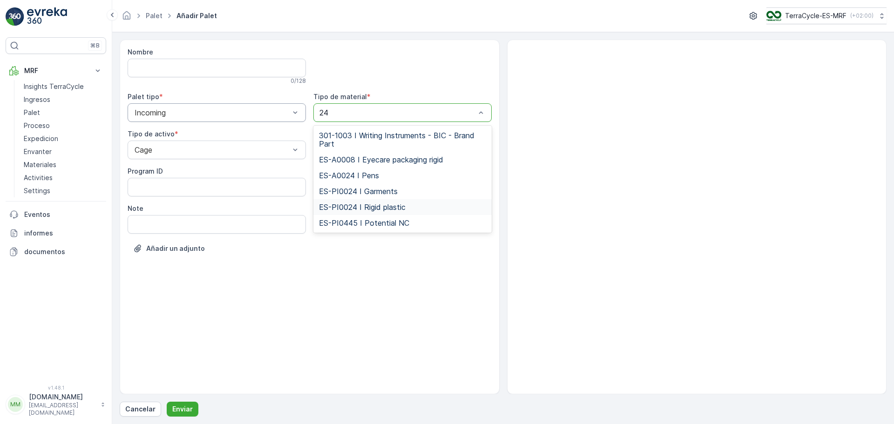
click at [380, 201] on div "ES-PI0024 I Rigid plastic" at bounding box center [402, 207] width 178 height 16
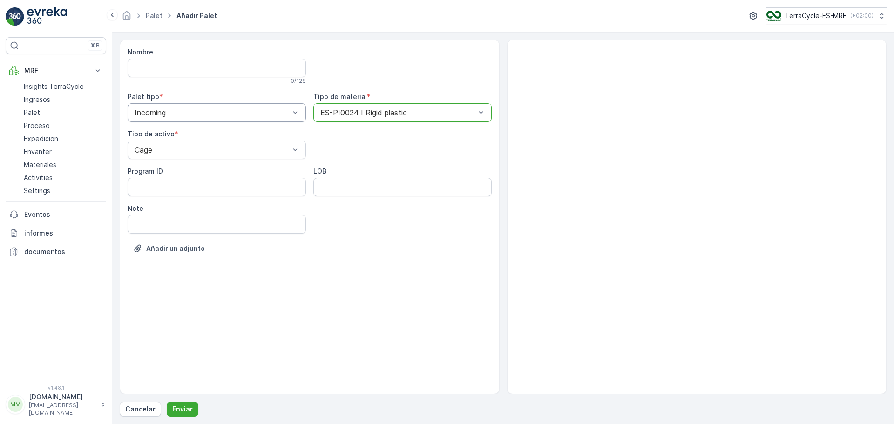
click at [366, 112] on div at bounding box center [397, 112] width 157 height 8
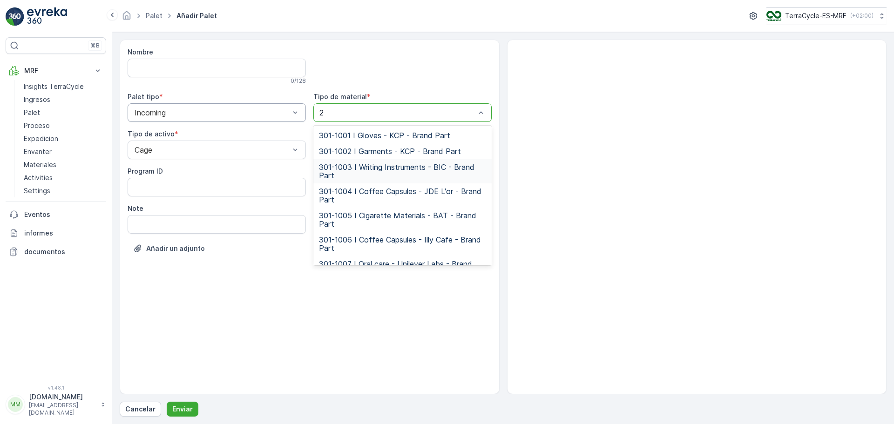
type input "24"
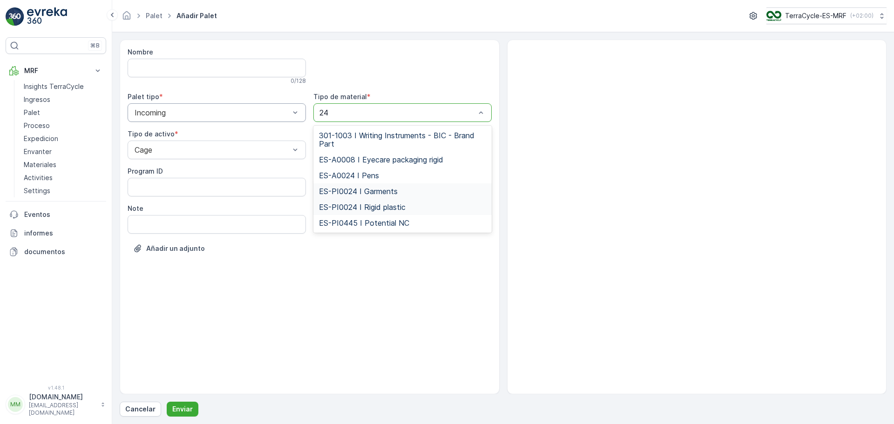
click at [369, 187] on span "ES-PI0024 I Garments" at bounding box center [358, 191] width 79 height 8
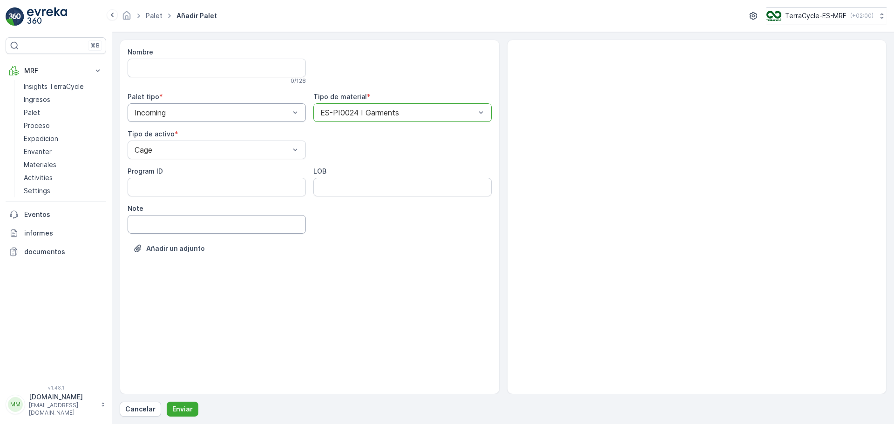
click at [192, 224] on input "Note" at bounding box center [217, 224] width 178 height 19
type input "[DATE]"
click at [172, 416] on button "Enviar" at bounding box center [183, 409] width 32 height 15
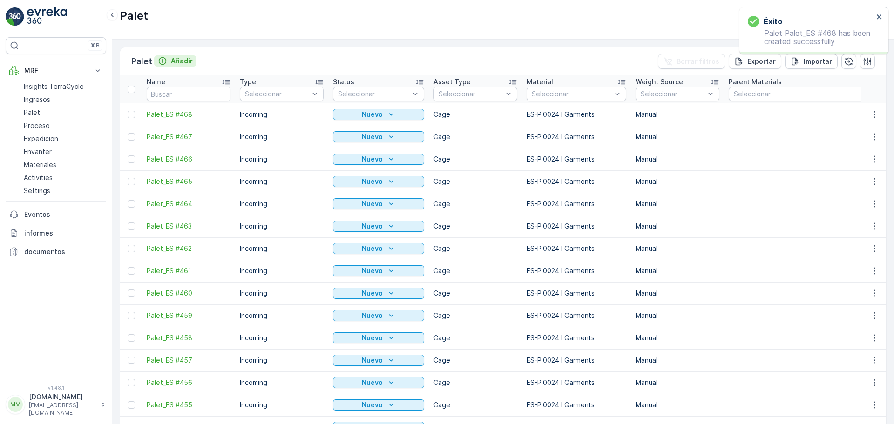
click at [190, 63] on p "Añadir" at bounding box center [182, 60] width 22 height 9
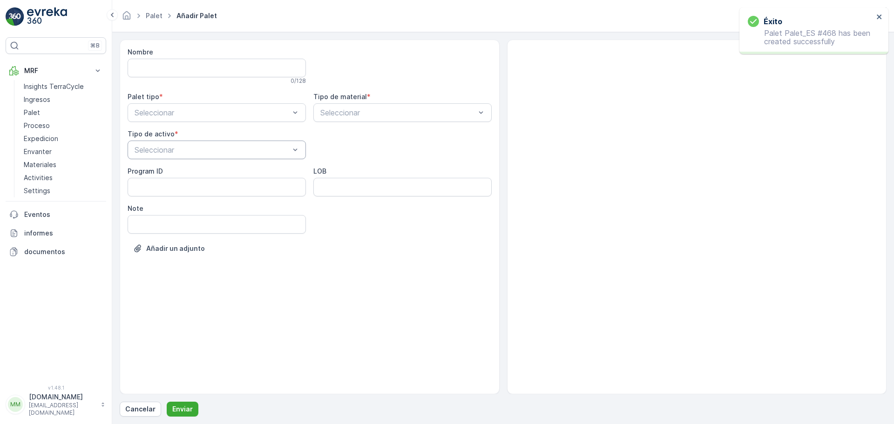
click at [171, 149] on div at bounding box center [212, 150] width 157 height 8
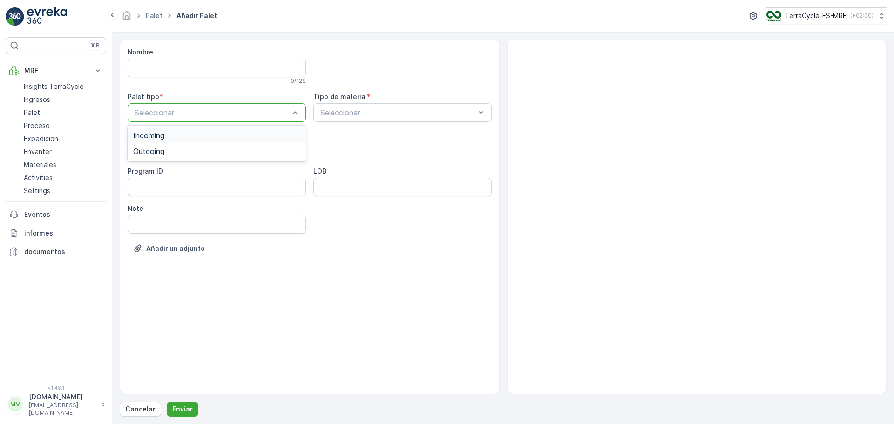
click at [175, 133] on div "Incoming" at bounding box center [216, 135] width 167 height 8
click at [172, 143] on div "Seleccionar" at bounding box center [217, 150] width 178 height 19
click at [151, 199] on div "Cage" at bounding box center [217, 205] width 178 height 16
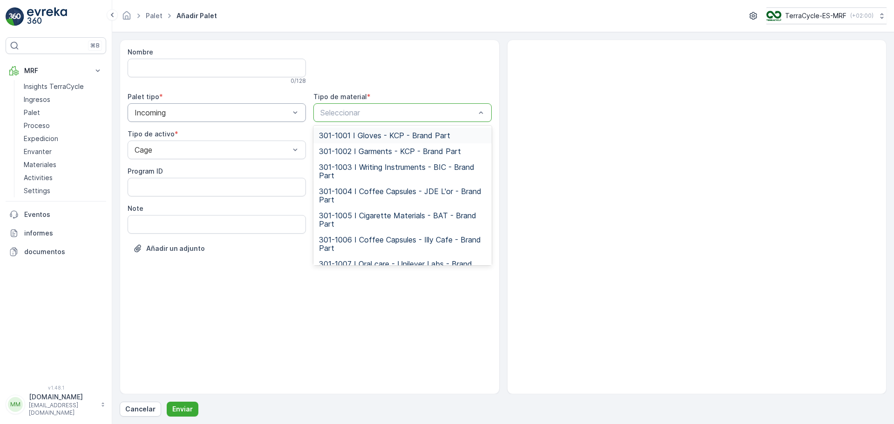
click at [345, 115] on div at bounding box center [397, 112] width 157 height 8
type input "24"
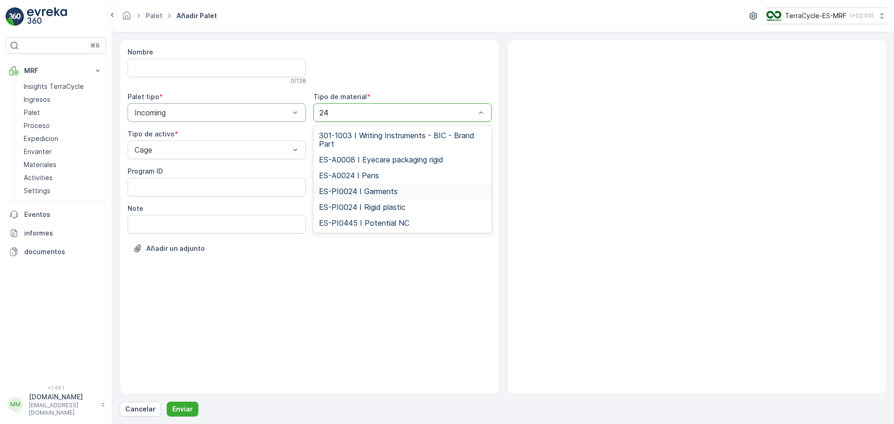
click at [369, 188] on div "ES-PI0024 I Garments" at bounding box center [402, 191] width 178 height 16
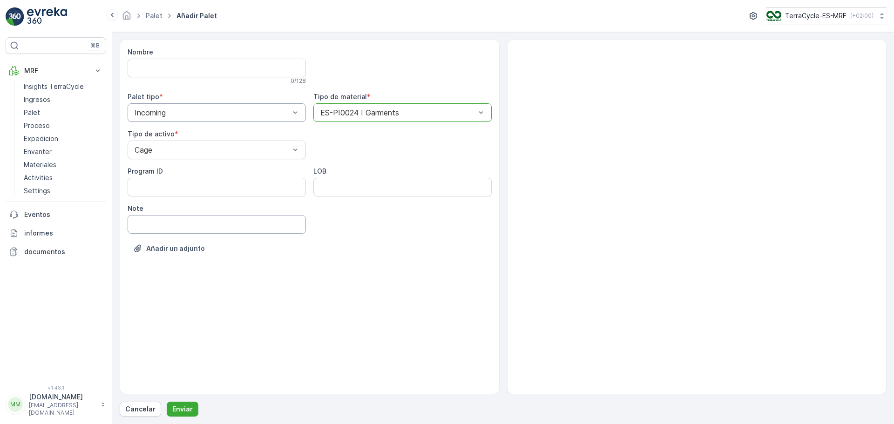
click at [197, 223] on input "Note" at bounding box center [217, 224] width 178 height 19
type input "[DATE]"
click at [183, 404] on button "Enviar" at bounding box center [183, 409] width 32 height 15
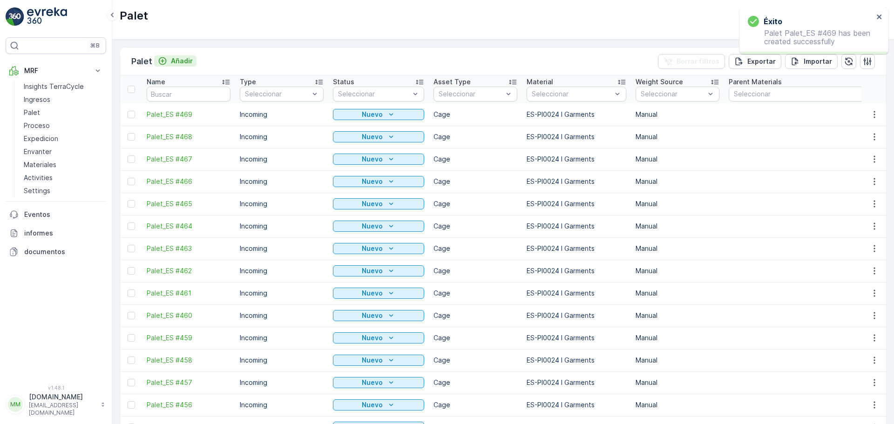
click at [183, 63] on p "Añadir" at bounding box center [182, 60] width 22 height 9
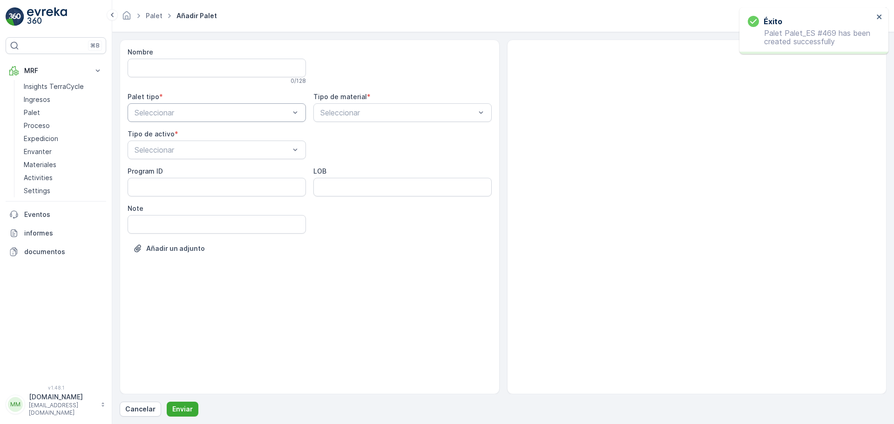
click at [176, 108] on div at bounding box center [212, 112] width 157 height 8
click at [160, 133] on span "Incoming" at bounding box center [148, 135] width 31 height 8
click at [164, 149] on div at bounding box center [212, 150] width 157 height 8
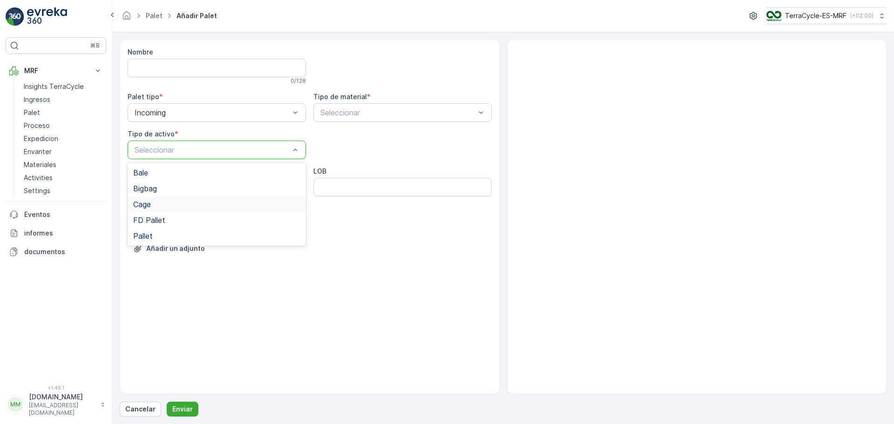
click at [151, 203] on span "Cage" at bounding box center [142, 204] width 18 height 8
click at [385, 99] on div "Tipo de material *" at bounding box center [402, 96] width 178 height 9
click at [388, 103] on div "Seleccionar" at bounding box center [402, 112] width 178 height 19
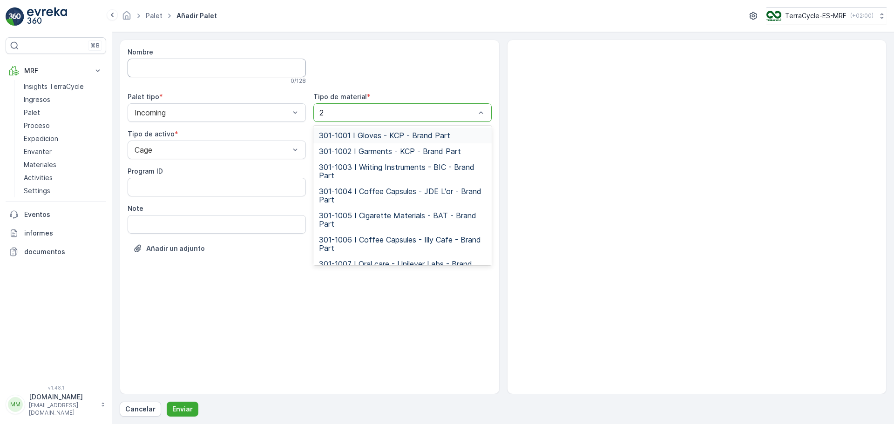
type input "24"
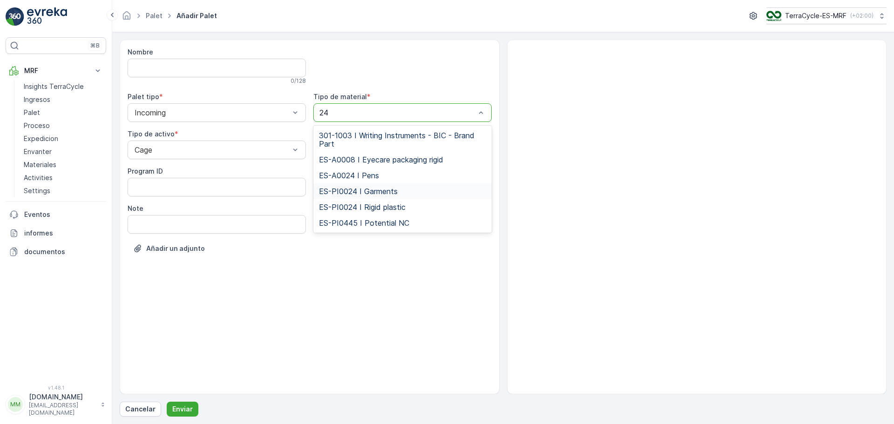
click at [357, 191] on span "ES-PI0024 I Garments" at bounding box center [358, 191] width 79 height 8
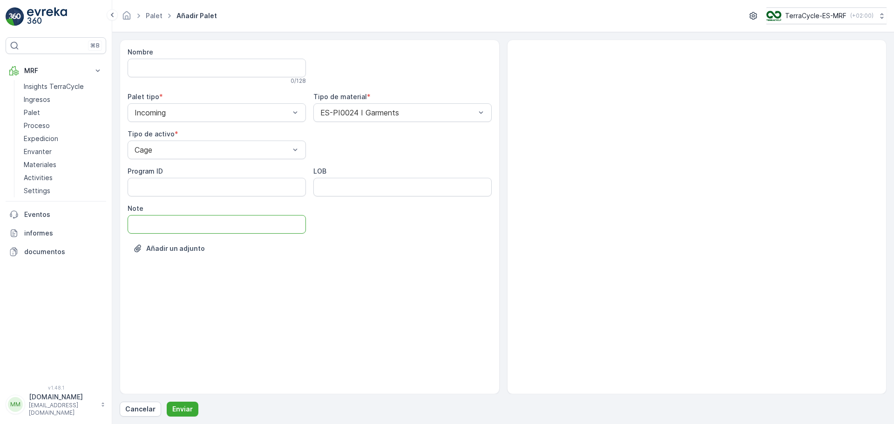
click at [186, 221] on input "Note" at bounding box center [217, 224] width 178 height 19
type input "[DATE]"
click at [182, 411] on p "Enviar" at bounding box center [182, 409] width 20 height 9
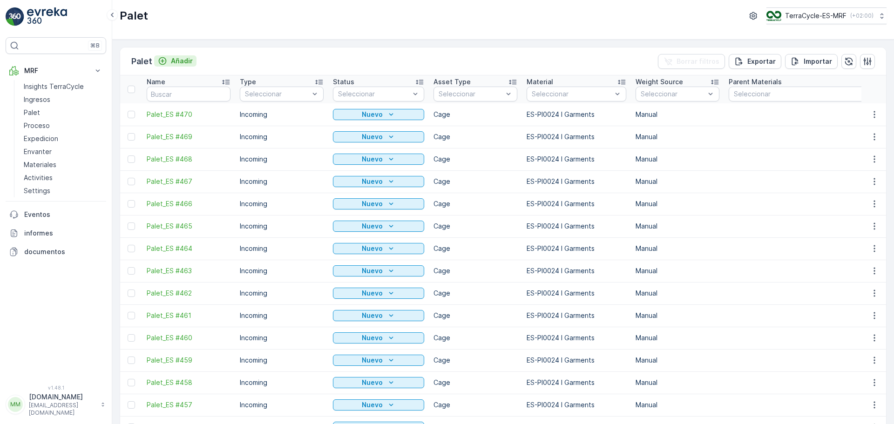
click at [177, 61] on p "Añadir" at bounding box center [182, 60] width 22 height 9
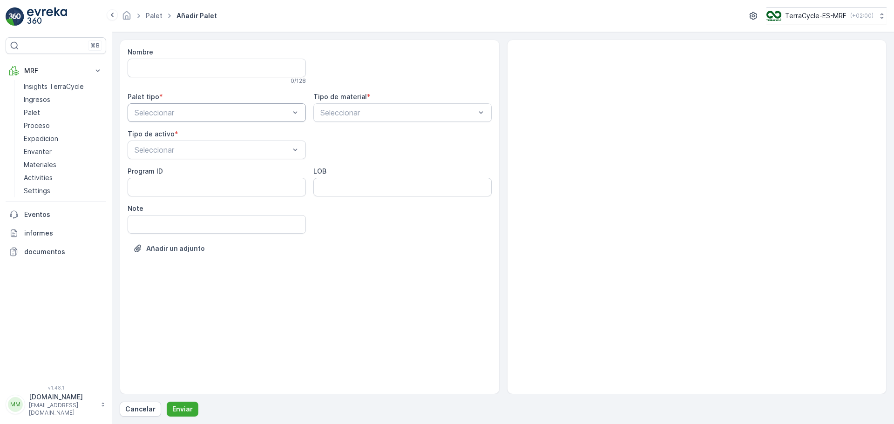
click at [176, 110] on div at bounding box center [212, 112] width 157 height 8
click at [152, 135] on span "Incoming" at bounding box center [148, 135] width 31 height 8
click at [173, 150] on div at bounding box center [212, 150] width 157 height 8
click at [145, 203] on span "Cage" at bounding box center [142, 204] width 18 height 8
click at [355, 114] on div at bounding box center [397, 112] width 157 height 8
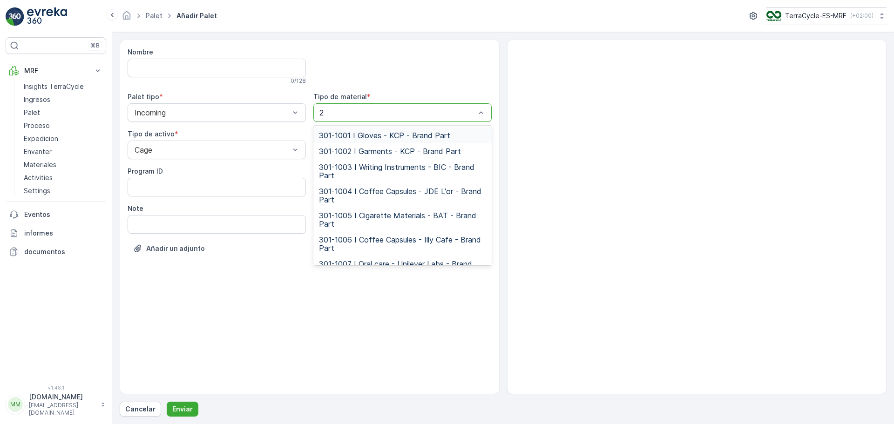
type input "24"
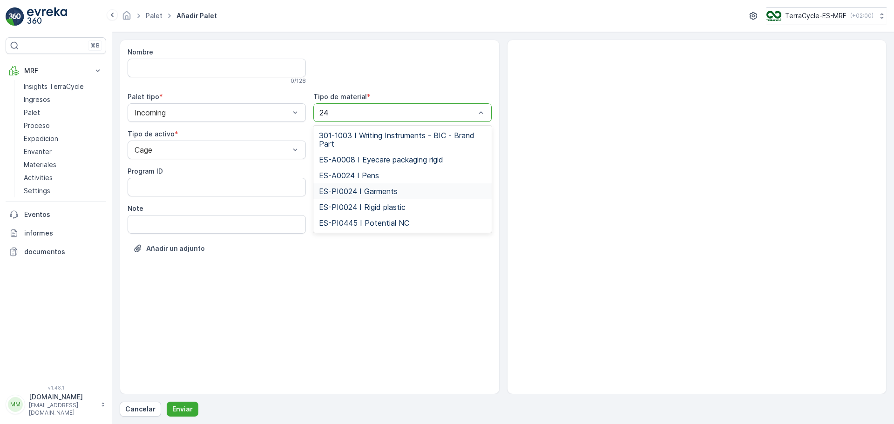
click at [390, 191] on span "ES-PI0024 I Garments" at bounding box center [358, 191] width 79 height 8
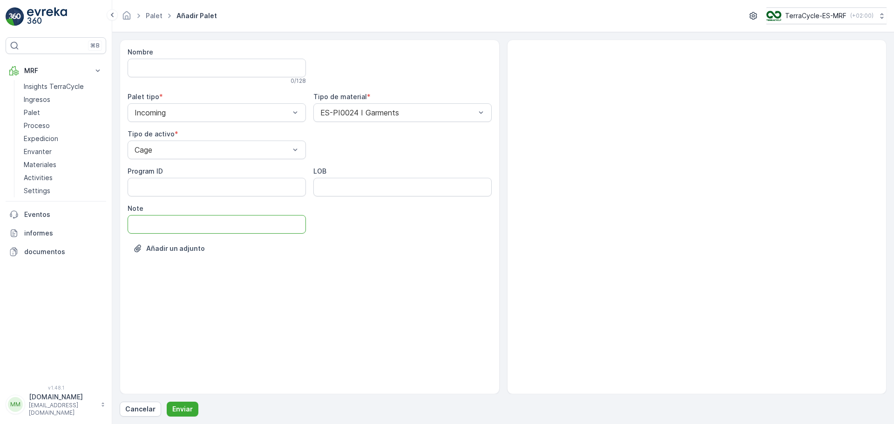
click at [180, 224] on input "Note" at bounding box center [217, 224] width 178 height 19
type input "[DATE]"
click at [185, 407] on p "Enviar" at bounding box center [182, 409] width 20 height 9
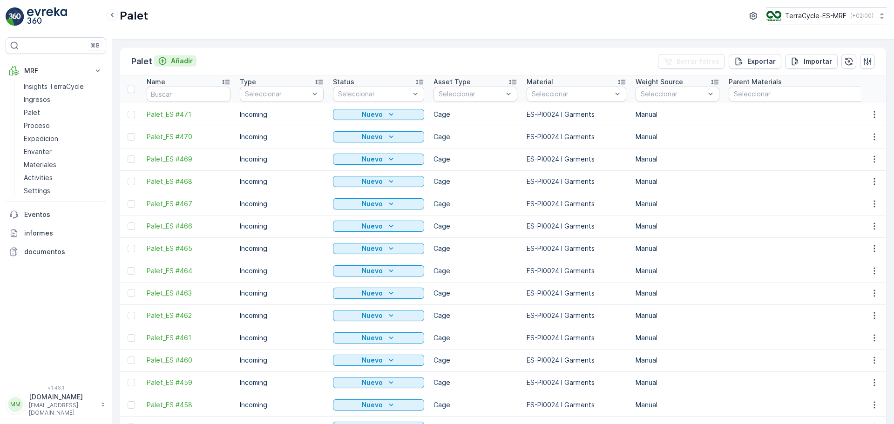
click at [186, 60] on p "Añadir" at bounding box center [182, 60] width 22 height 9
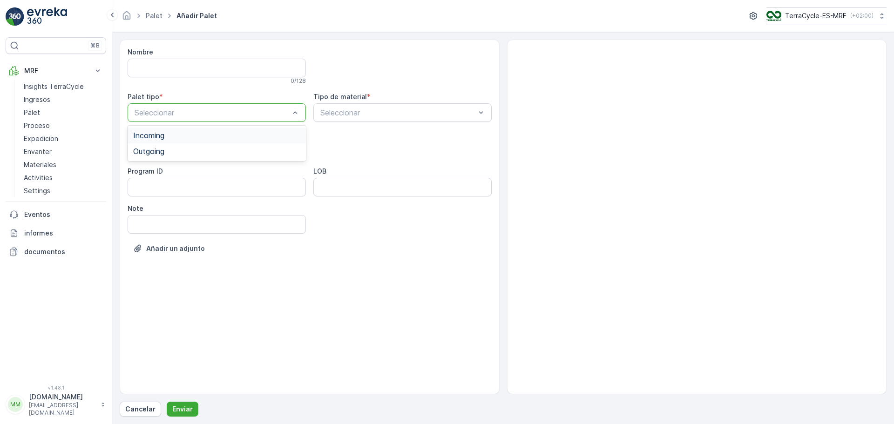
click at [163, 109] on div at bounding box center [212, 112] width 157 height 8
click at [153, 136] on span "Incoming" at bounding box center [148, 135] width 31 height 8
click at [147, 202] on span "Cage" at bounding box center [142, 204] width 18 height 8
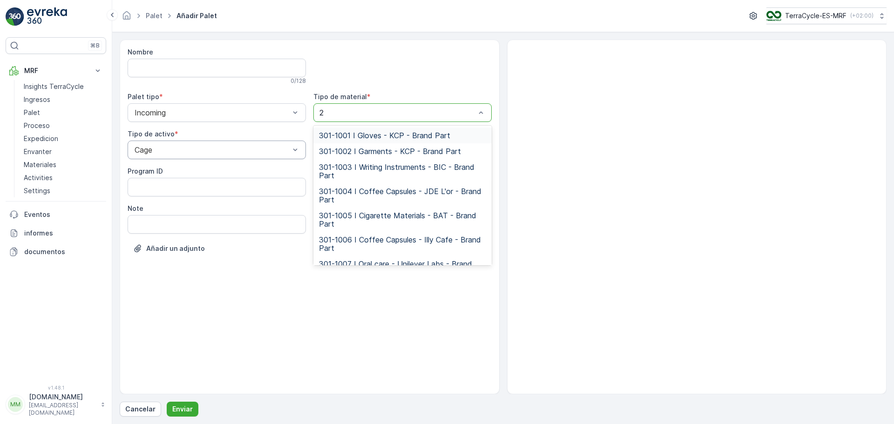
type input "24"
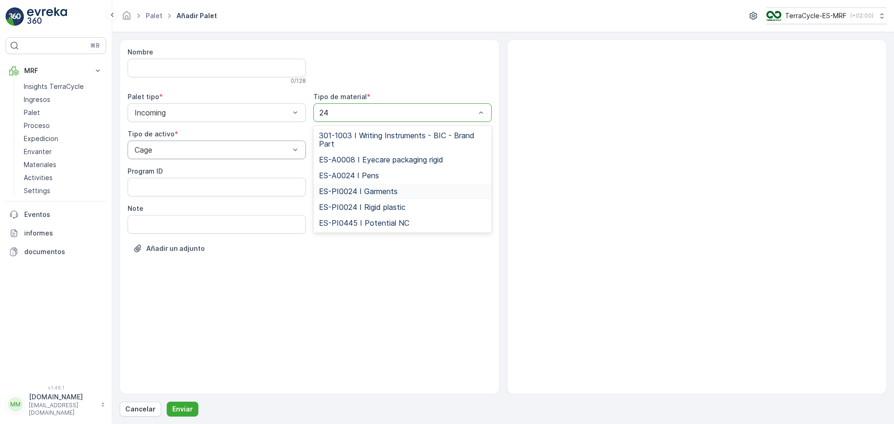
click at [387, 194] on span "ES-PI0024 I Garments" at bounding box center [358, 191] width 79 height 8
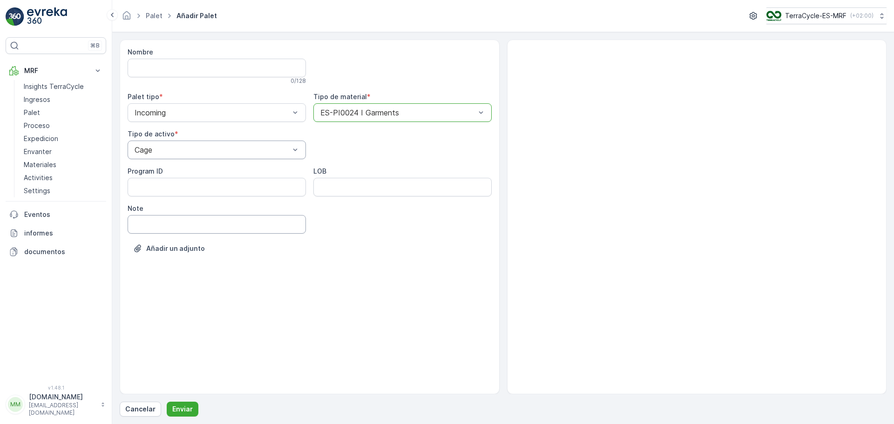
click at [161, 227] on input "Note" at bounding box center [217, 224] width 178 height 19
type input "[DATE]"
click at [183, 408] on p "Enviar" at bounding box center [182, 409] width 20 height 9
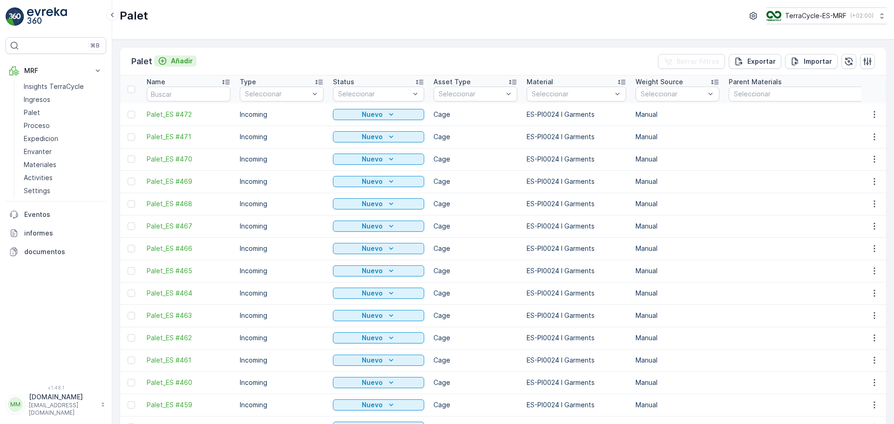
click at [175, 59] on p "Añadir" at bounding box center [182, 60] width 22 height 9
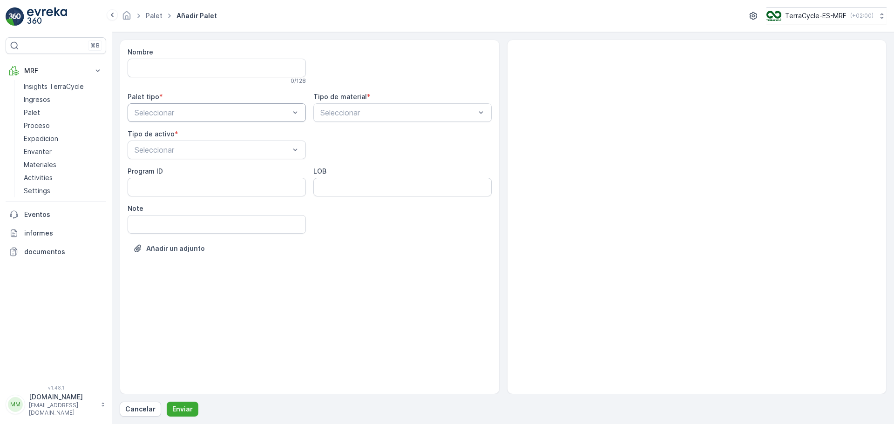
click at [167, 118] on div "Seleccionar" at bounding box center [217, 112] width 178 height 19
click at [164, 136] on span "Incoming" at bounding box center [148, 135] width 31 height 8
click at [164, 149] on div at bounding box center [212, 150] width 157 height 8
click at [154, 204] on div "Cage" at bounding box center [216, 204] width 167 height 8
click at [377, 115] on div at bounding box center [397, 112] width 157 height 8
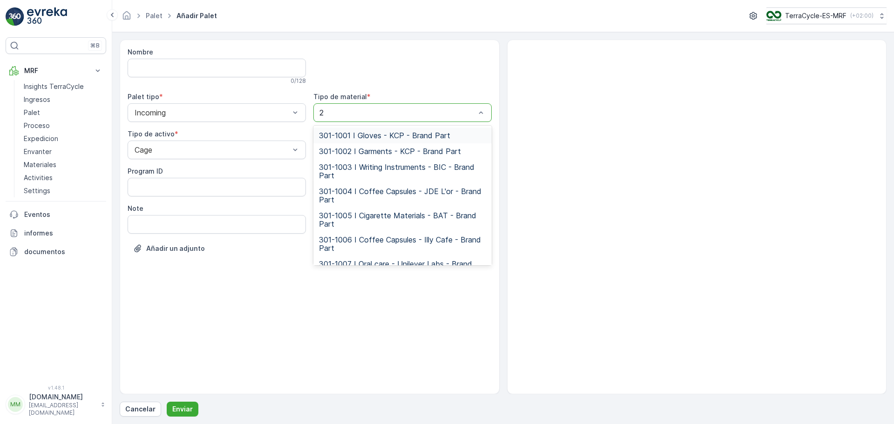
type input "24"
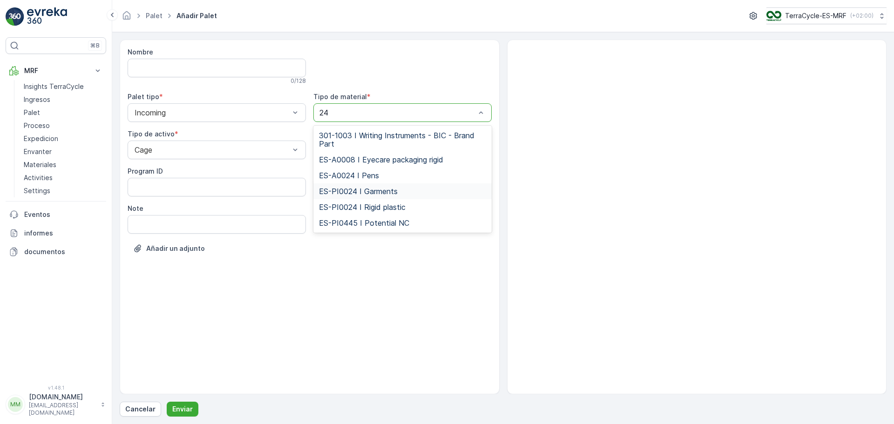
click at [376, 188] on span "ES-PI0024 I Garments" at bounding box center [358, 191] width 79 height 8
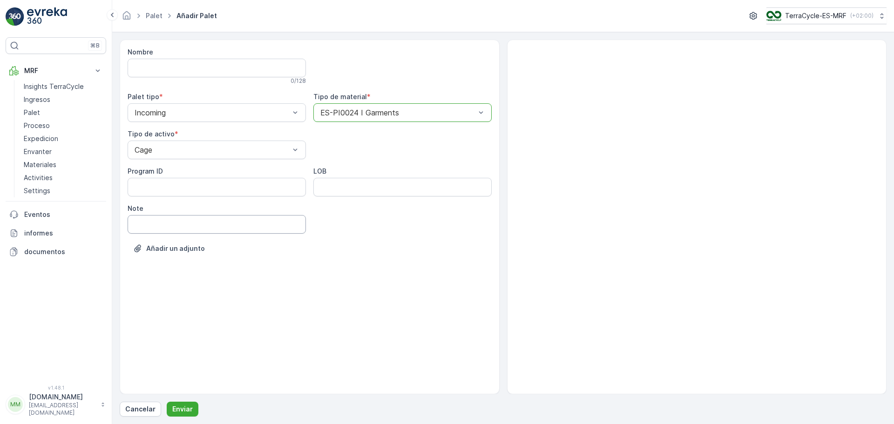
click at [192, 224] on input "Note" at bounding box center [217, 224] width 178 height 19
type input "[DATE]"
click at [174, 409] on p "Enviar" at bounding box center [182, 409] width 20 height 9
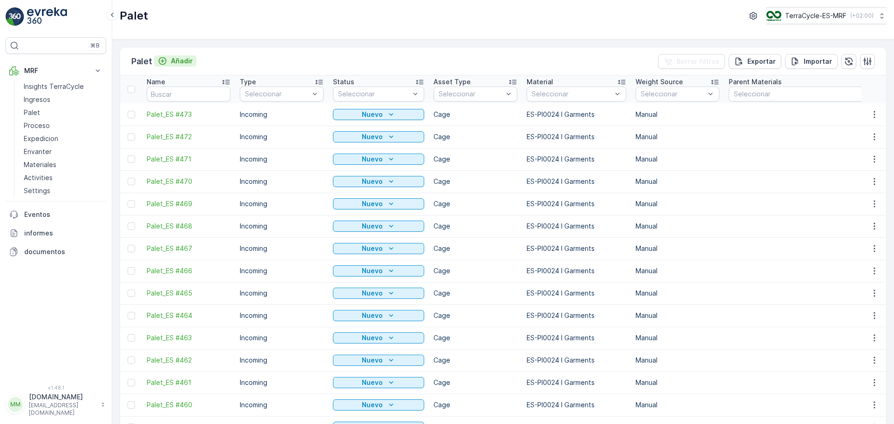
click at [183, 63] on p "Añadir" at bounding box center [182, 60] width 22 height 9
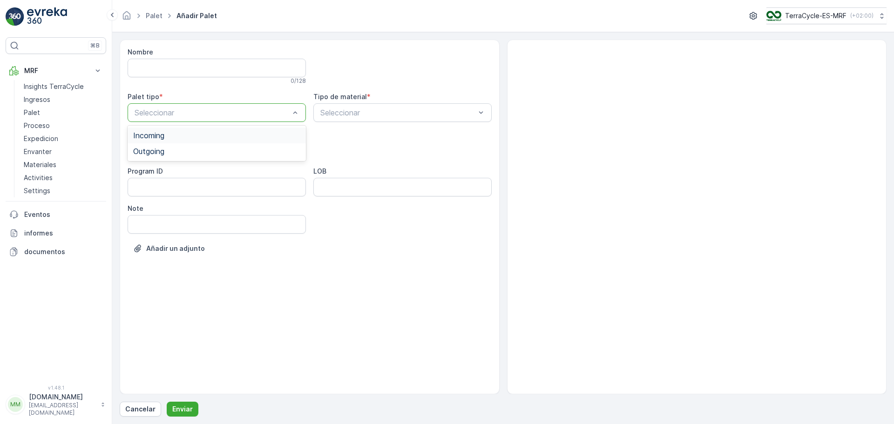
click at [175, 120] on div "Seleccionar" at bounding box center [217, 112] width 178 height 19
click at [160, 138] on span "Incoming" at bounding box center [148, 135] width 31 height 8
click at [173, 153] on div at bounding box center [212, 150] width 157 height 8
click at [165, 207] on div "Cage" at bounding box center [216, 204] width 167 height 8
click at [361, 111] on div at bounding box center [397, 112] width 157 height 8
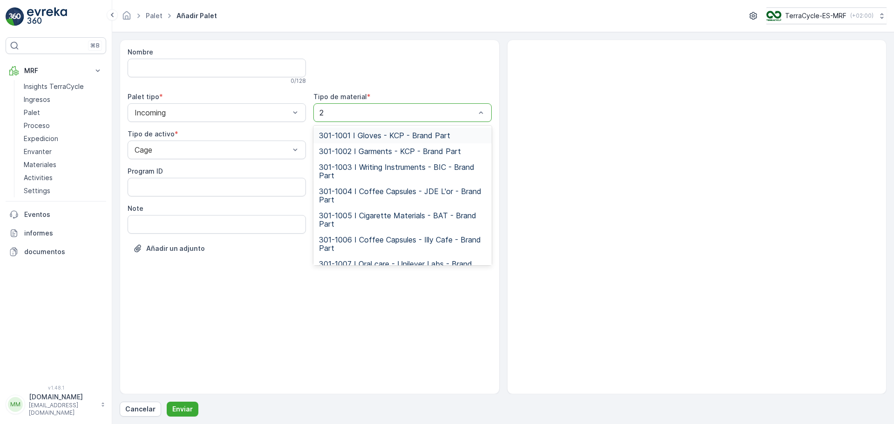
type input "22"
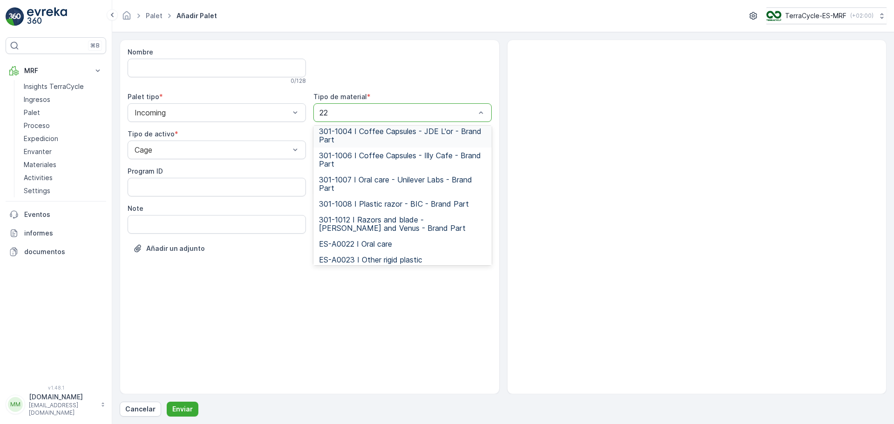
scroll to position [96, 0]
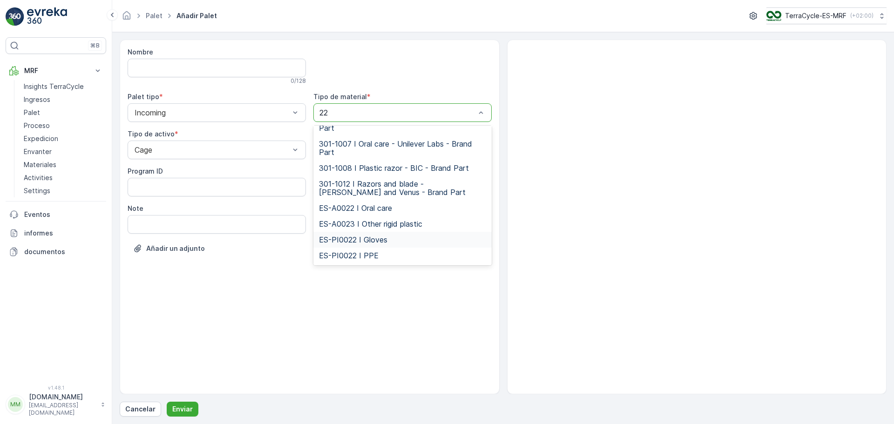
click at [366, 242] on span "ES-PI0022 I Gloves" at bounding box center [353, 240] width 68 height 8
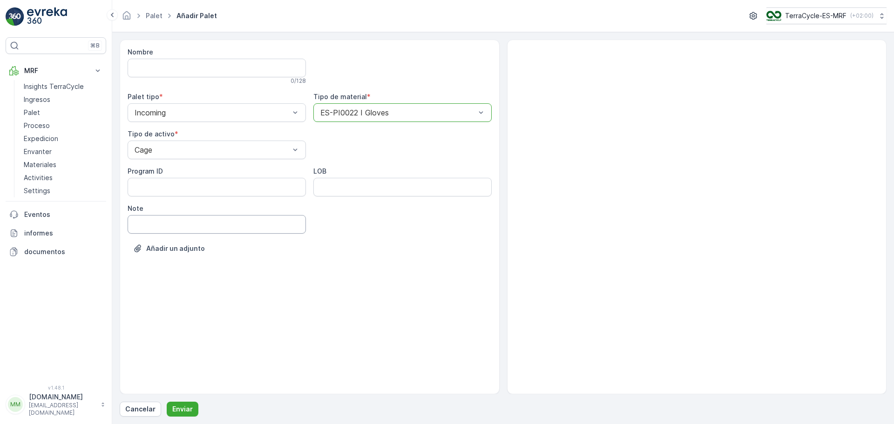
click at [151, 222] on input "Note" at bounding box center [217, 224] width 178 height 19
type input "[DATE]"
click at [186, 407] on p "Enviar" at bounding box center [182, 409] width 20 height 9
